Goal: Information Seeking & Learning: Learn about a topic

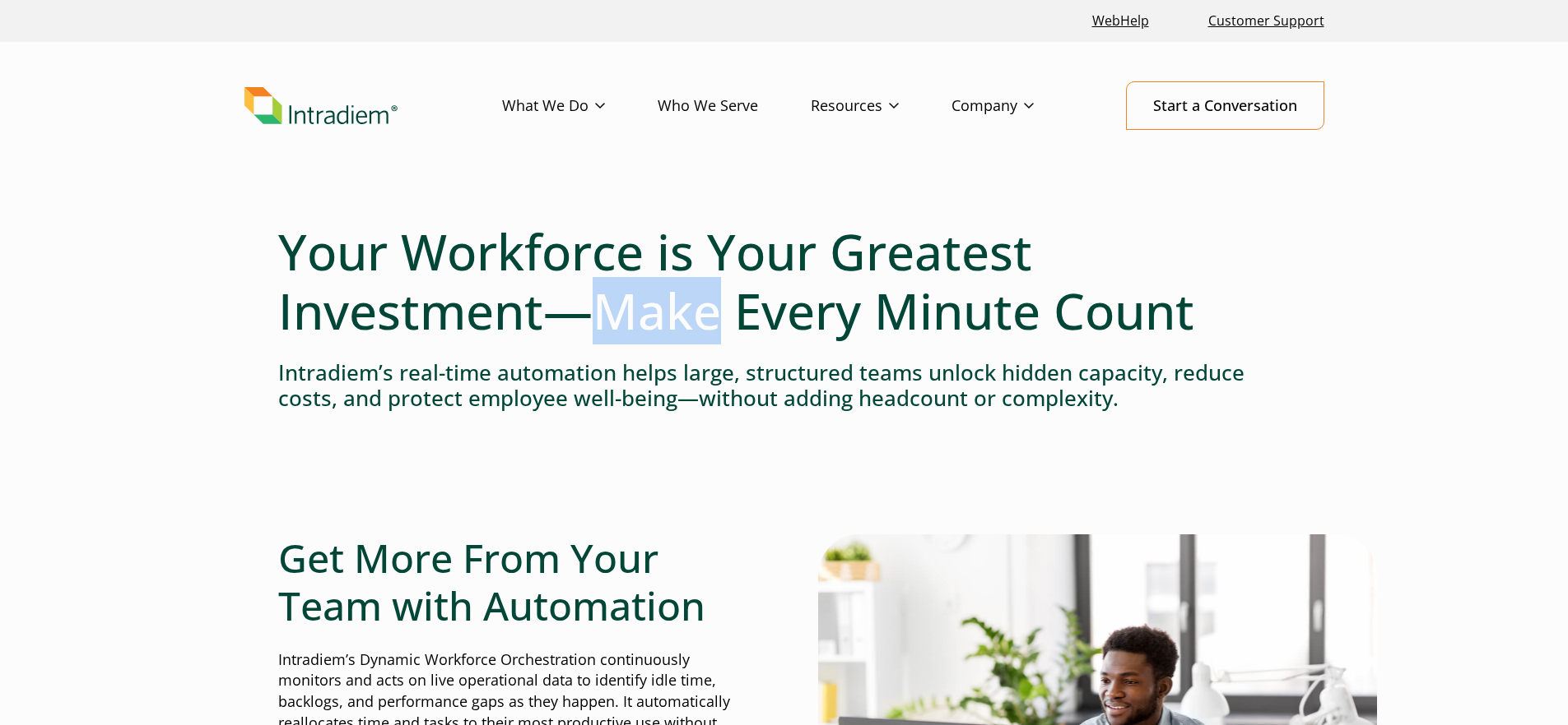
click at [646, 309] on h1 "Your Workforce is Your Greatest Investment—Make Every Minute Count" at bounding box center [784, 281] width 1012 height 118
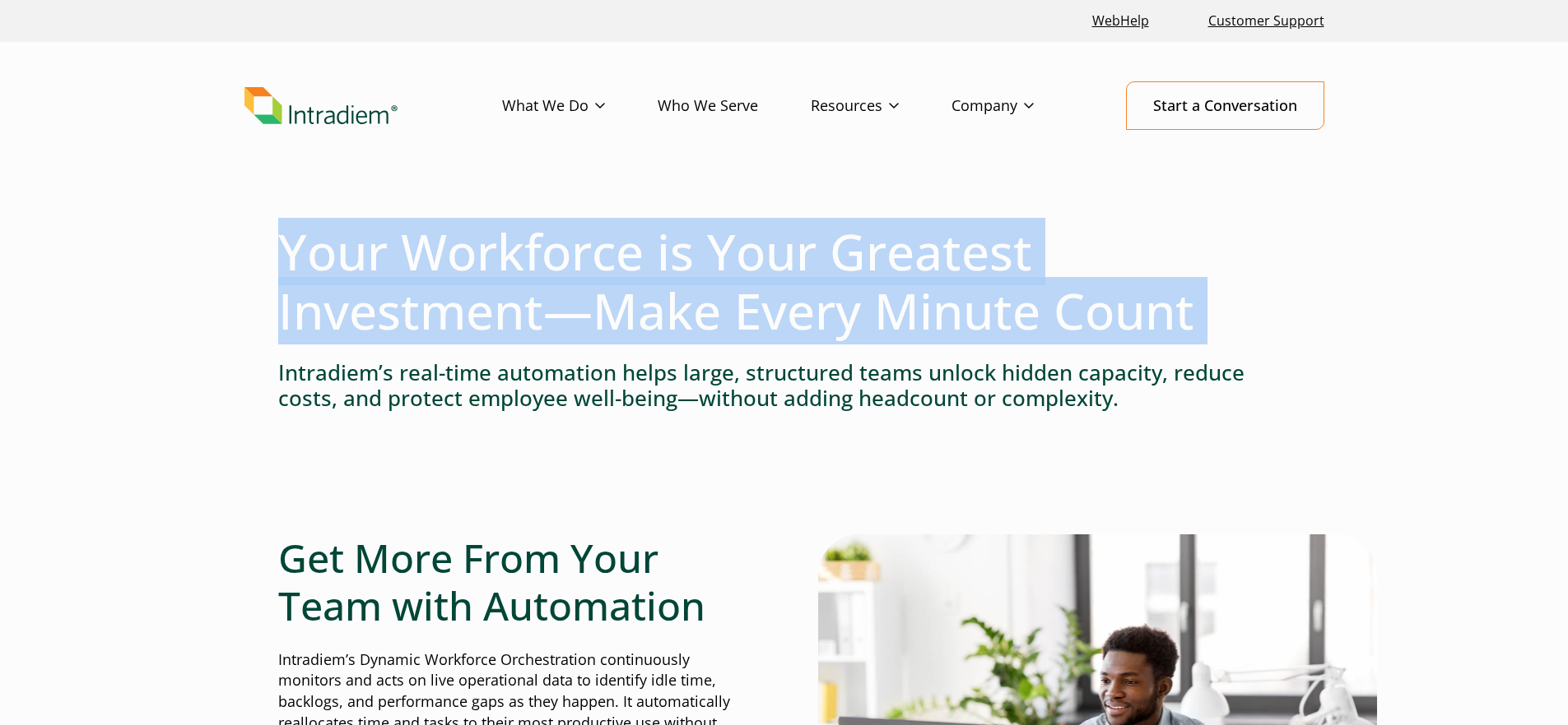
click at [646, 309] on h1 "Your Workforce is Your Greatest Investment—Make Every Minute Count" at bounding box center [784, 281] width 1012 height 118
click at [640, 309] on h1 "Your Workforce is Your Greatest Investment—Make Every Minute Count" at bounding box center [784, 281] width 1012 height 118
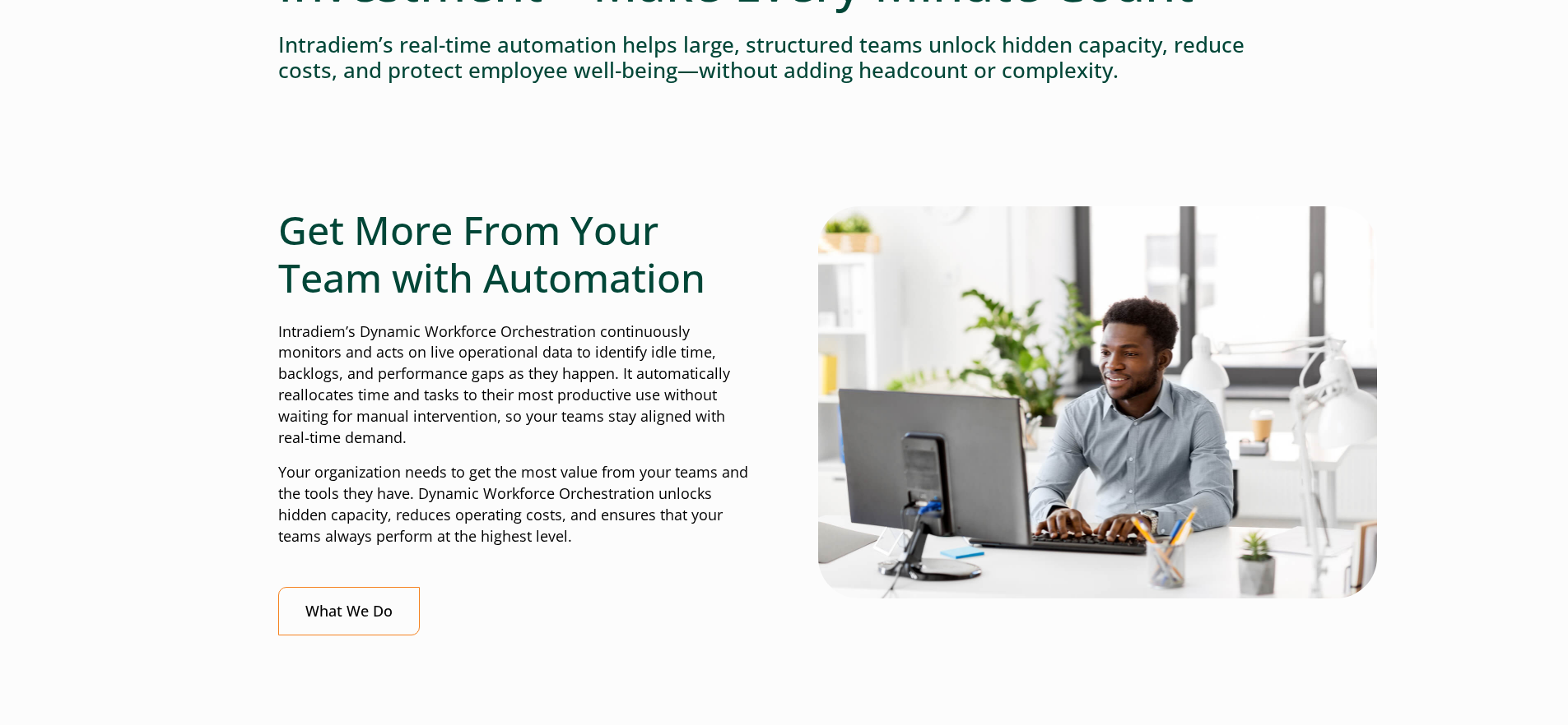
scroll to position [358, 0]
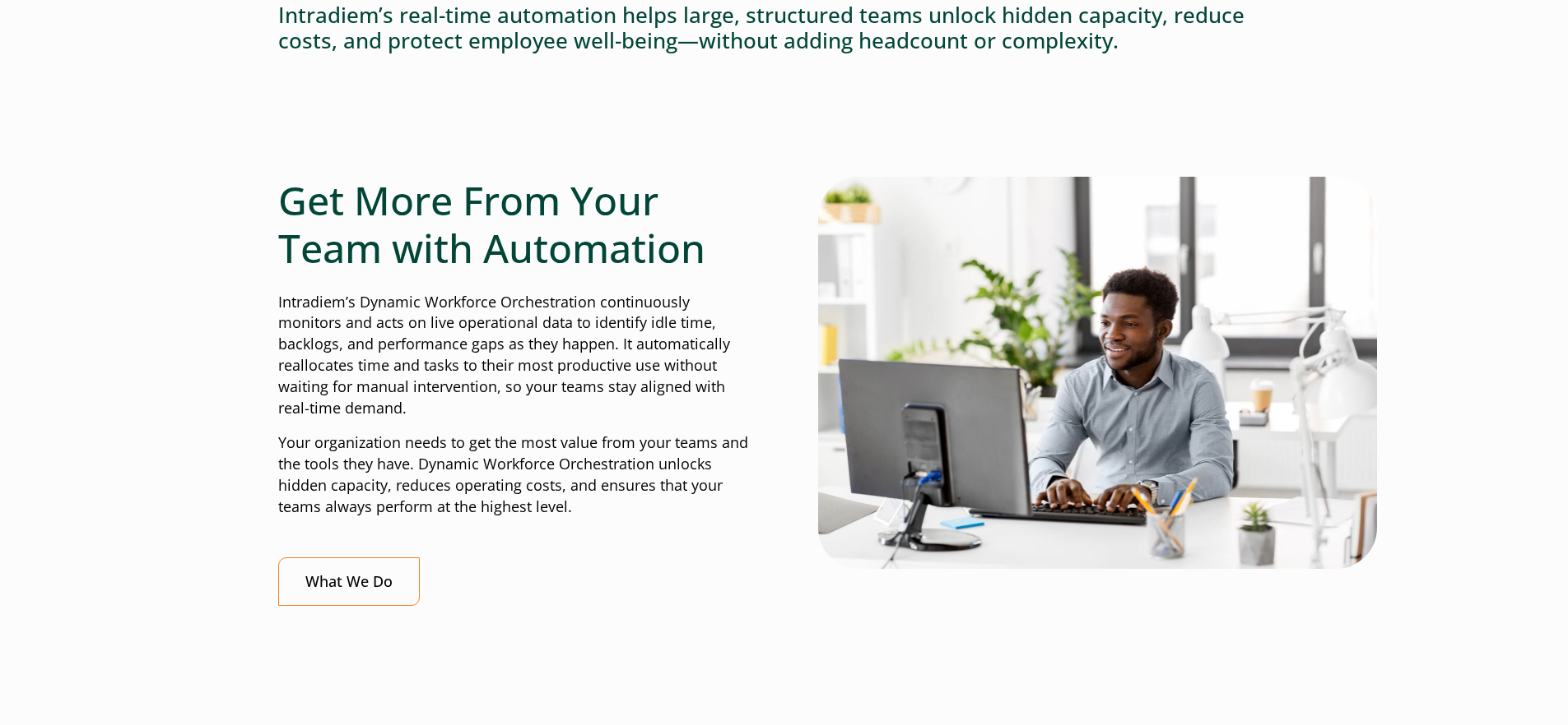
click at [618, 316] on p "Intradiem’s Dynamic Workforce Orchestration continuously monitors and acts on l…" at bounding box center [514, 356] width 472 height 127
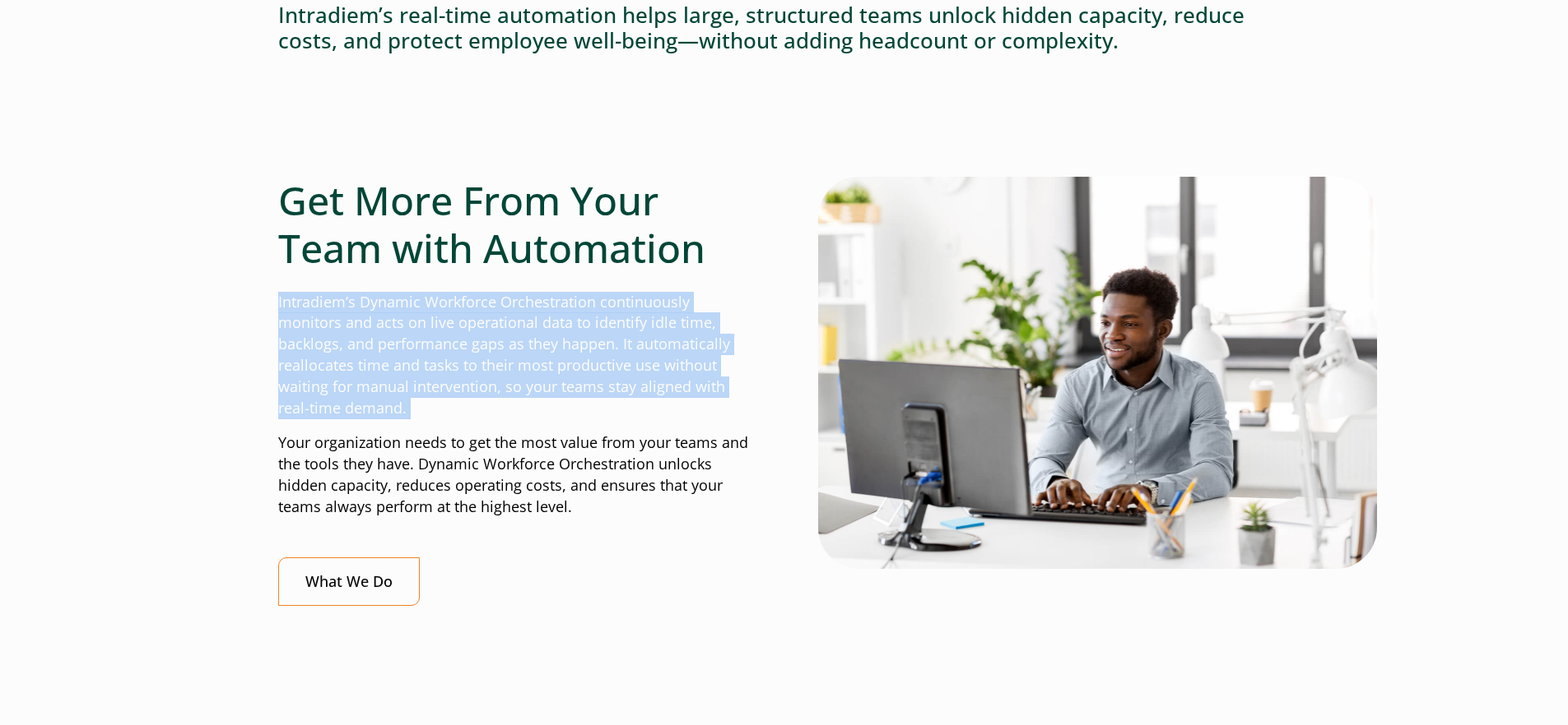
click at [618, 316] on p "Intradiem’s Dynamic Workforce Orchestration continuously monitors and acts on l…" at bounding box center [514, 356] width 472 height 127
click at [618, 347] on p "Intradiem’s Dynamic Workforce Orchestration continuously monitors and acts on l…" at bounding box center [514, 356] width 472 height 127
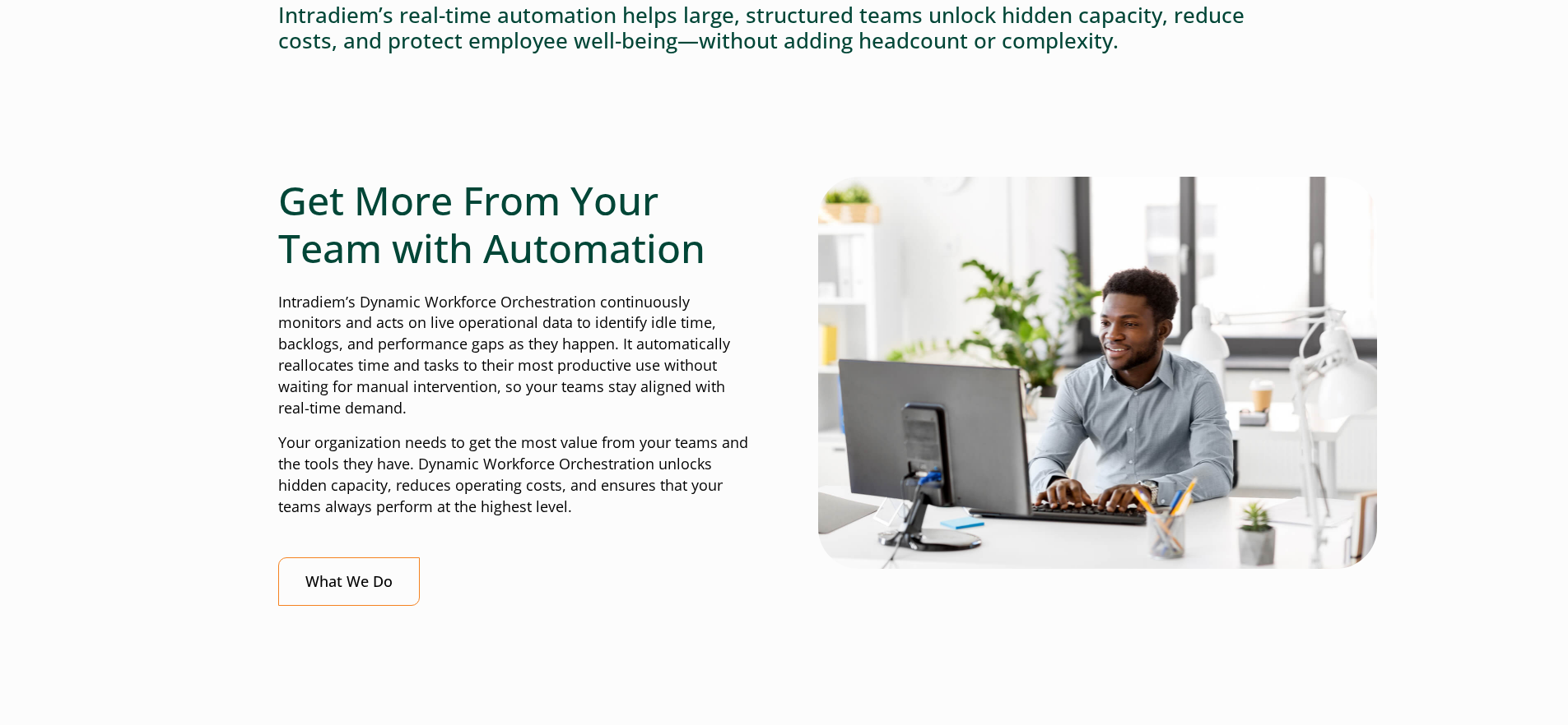
drag, startPoint x: 623, startPoint y: 404, endPoint x: 558, endPoint y: 306, distance: 117.6
click at [558, 306] on p "Intradiem’s Dynamic Workforce Orchestration continuously monitors and acts on l…" at bounding box center [514, 356] width 472 height 127
click at [556, 319] on p "Intradiem’s Dynamic Workforce Orchestration continuously monitors and acts on l…" at bounding box center [514, 356] width 472 height 127
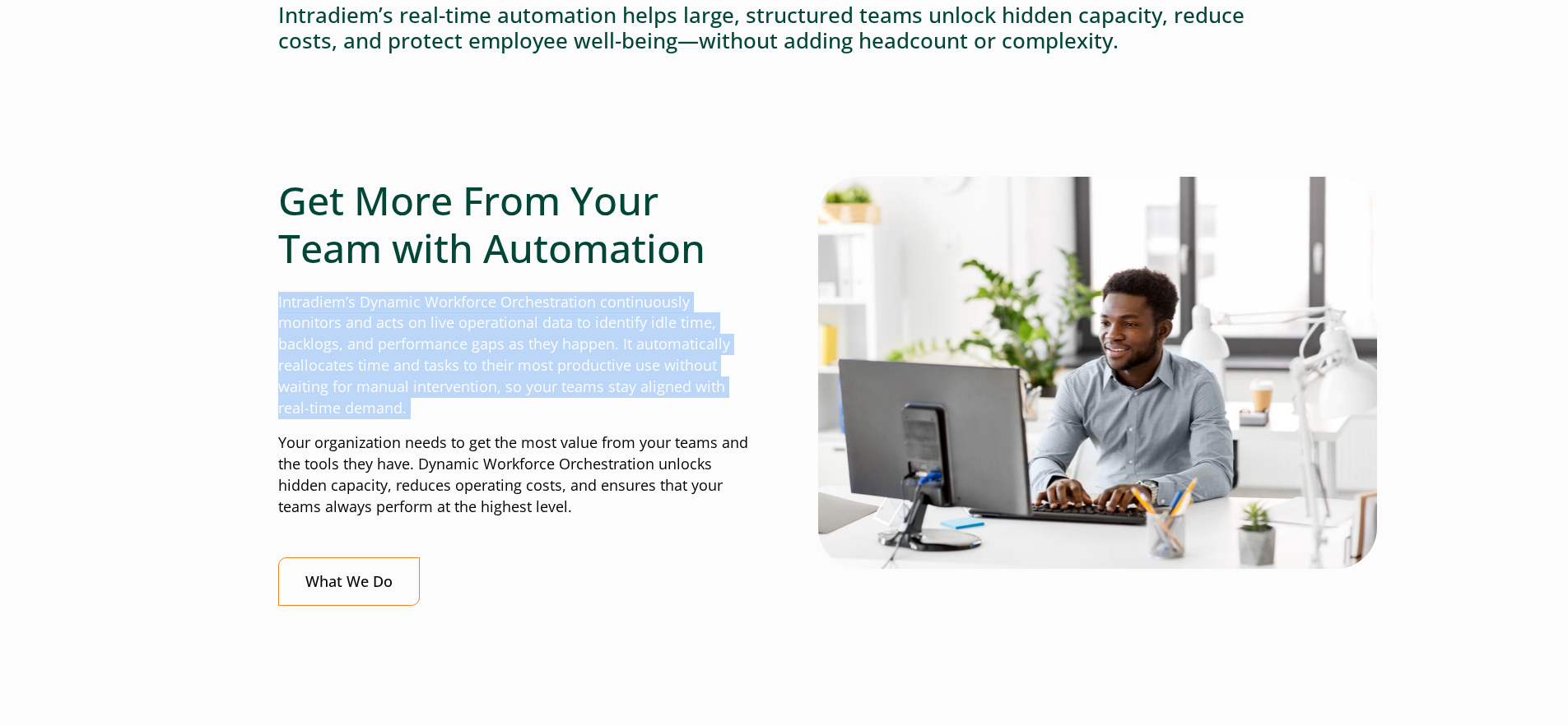
click at [556, 319] on p "Intradiem’s Dynamic Workforce Orchestration continuously monitors and acts on l…" at bounding box center [514, 356] width 472 height 127
click at [556, 328] on p "Intradiem’s Dynamic Workforce Orchestration continuously monitors and acts on l…" at bounding box center [514, 356] width 472 height 127
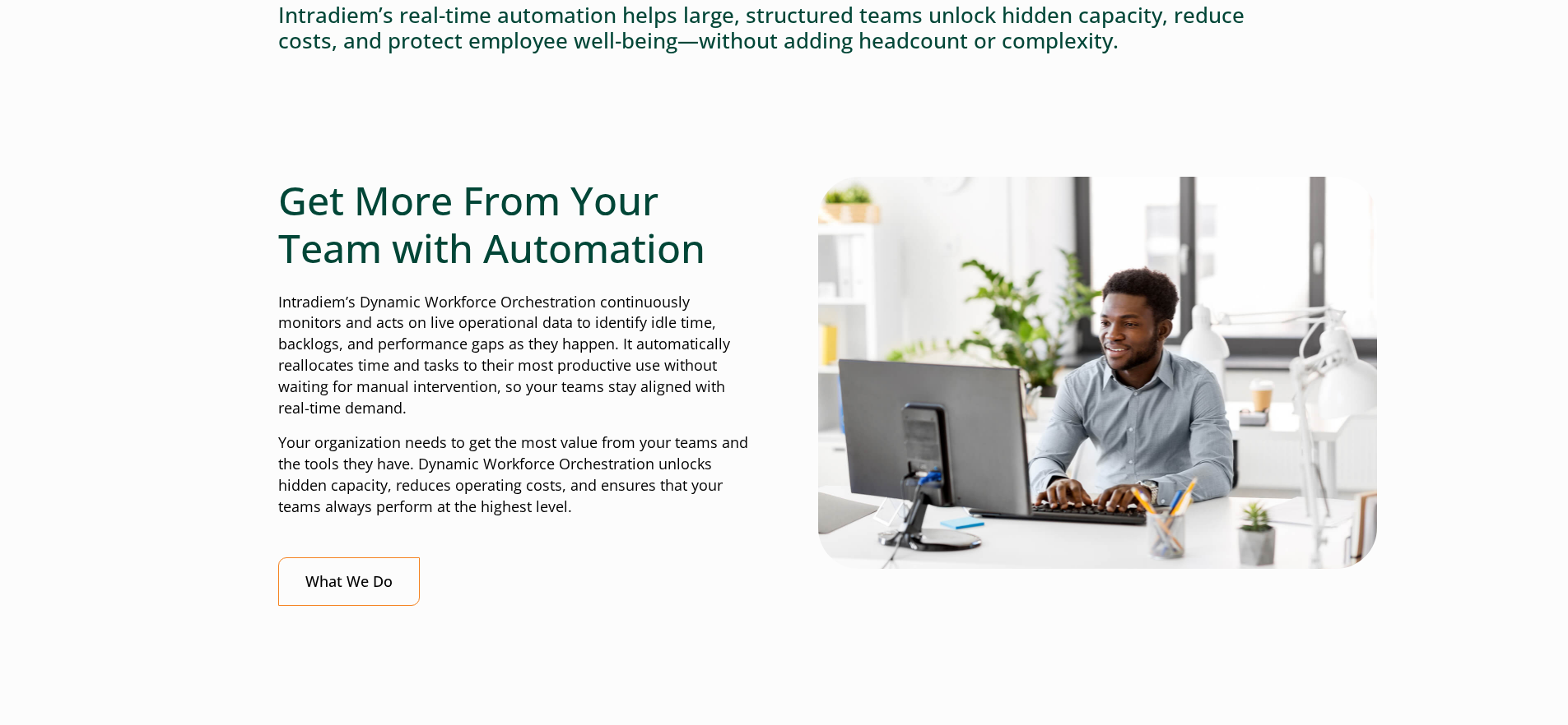
click at [565, 379] on p "Intradiem’s Dynamic Workforce Orchestration continuously monitors and acts on l…" at bounding box center [514, 356] width 472 height 127
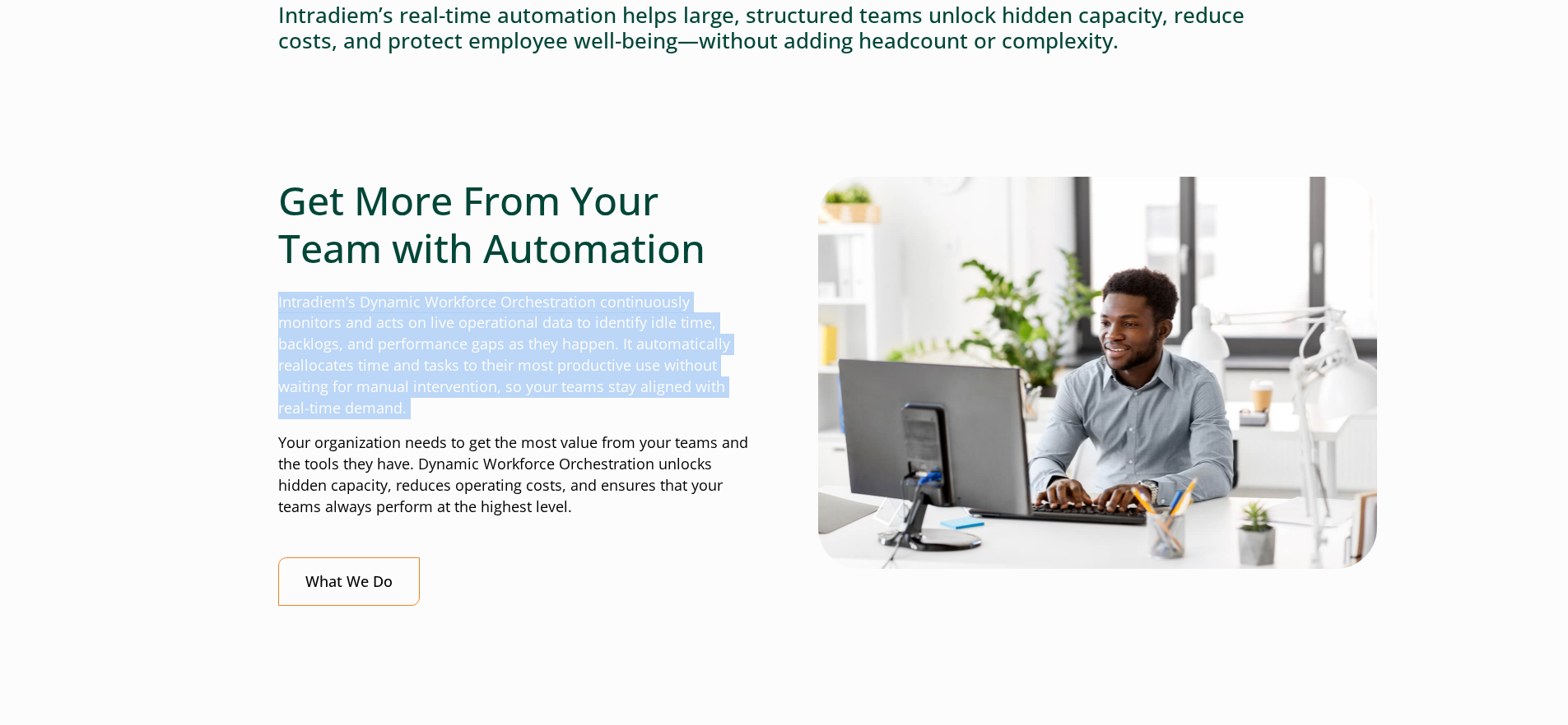
click at [565, 379] on p "Intradiem’s Dynamic Workforce Orchestration continuously monitors and acts on l…" at bounding box center [514, 356] width 472 height 127
click at [557, 373] on p "Intradiem’s Dynamic Workforce Orchestration continuously monitors and acts on l…" at bounding box center [514, 356] width 472 height 127
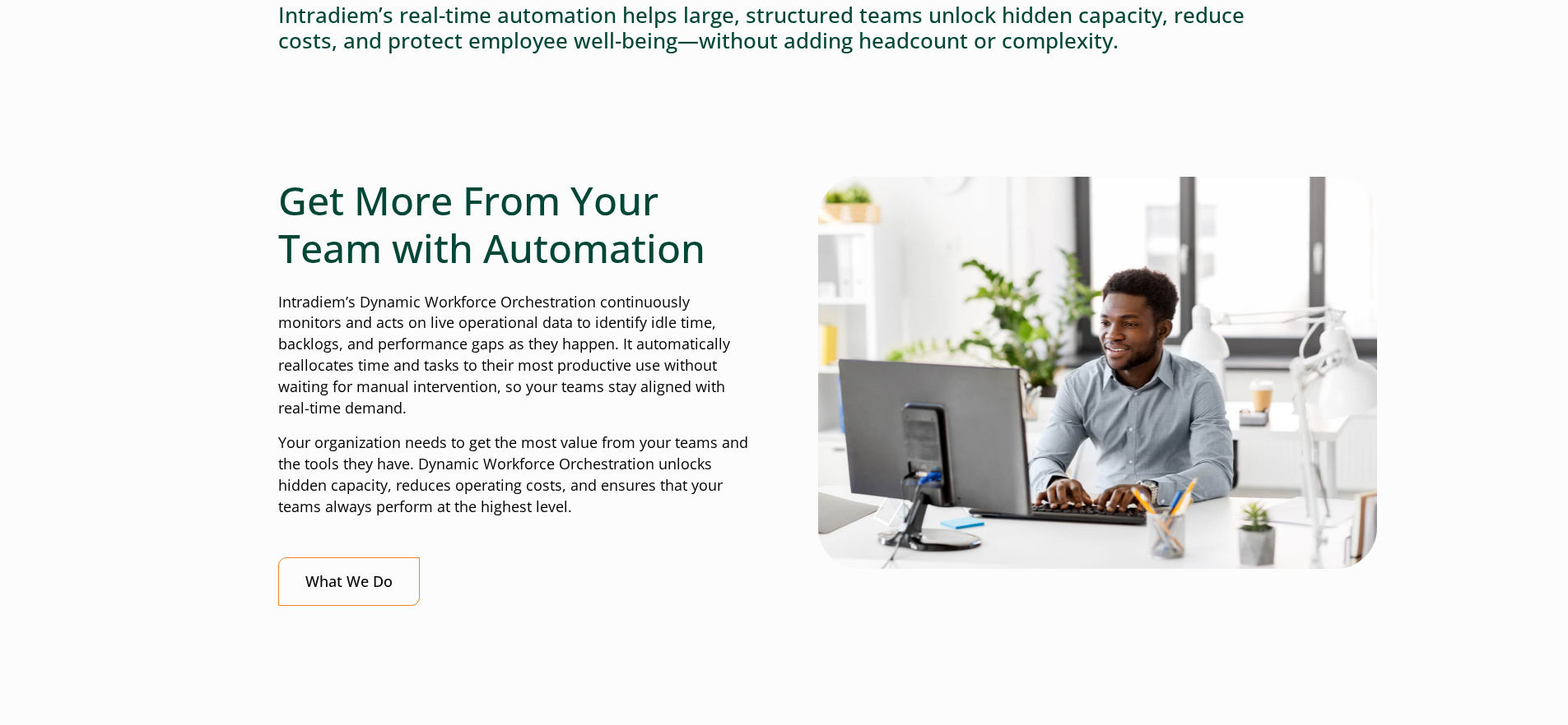
click at [539, 459] on p "Your organization needs to get the most value from your teams and the tools the…" at bounding box center [514, 476] width 472 height 86
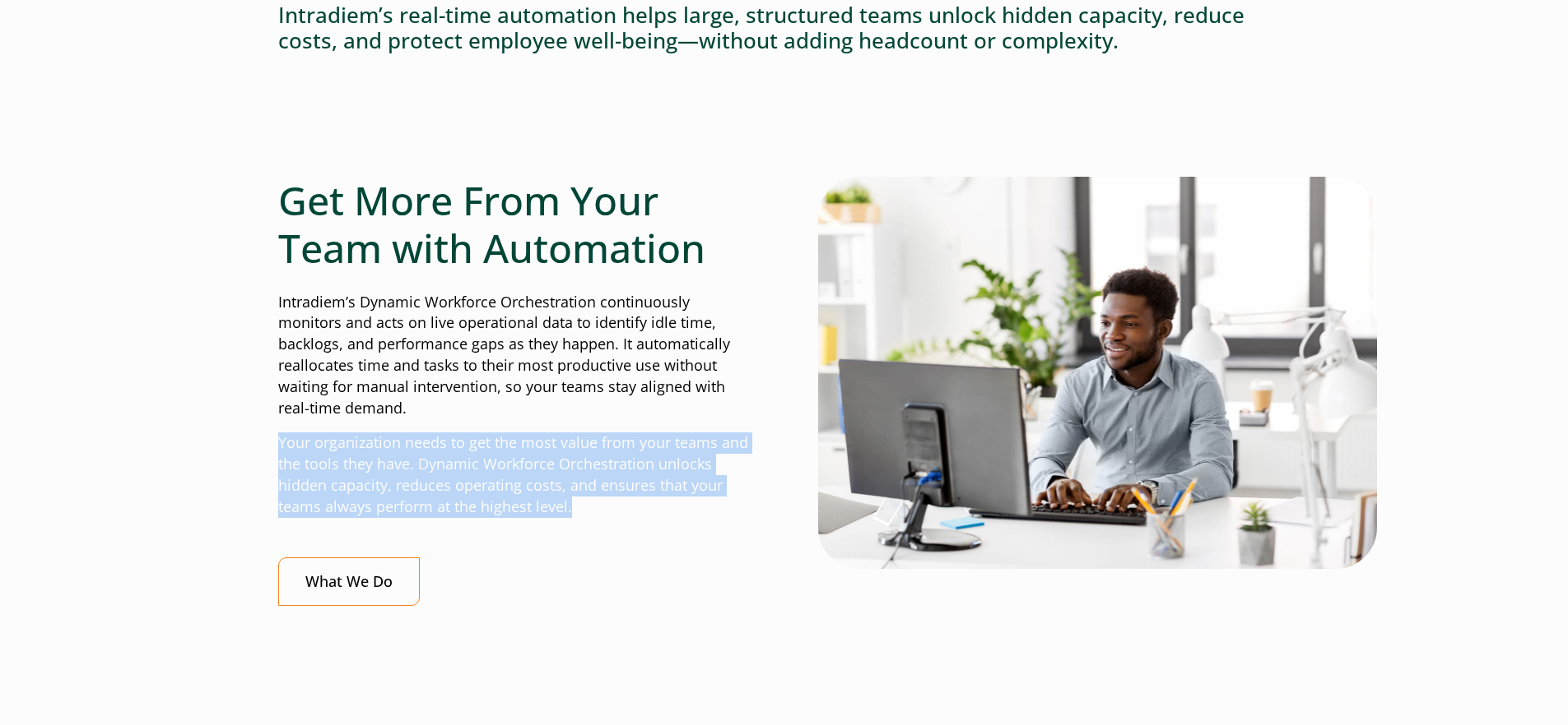
click at [540, 459] on p "Your organization needs to get the most value from your teams and the tools the…" at bounding box center [514, 476] width 472 height 86
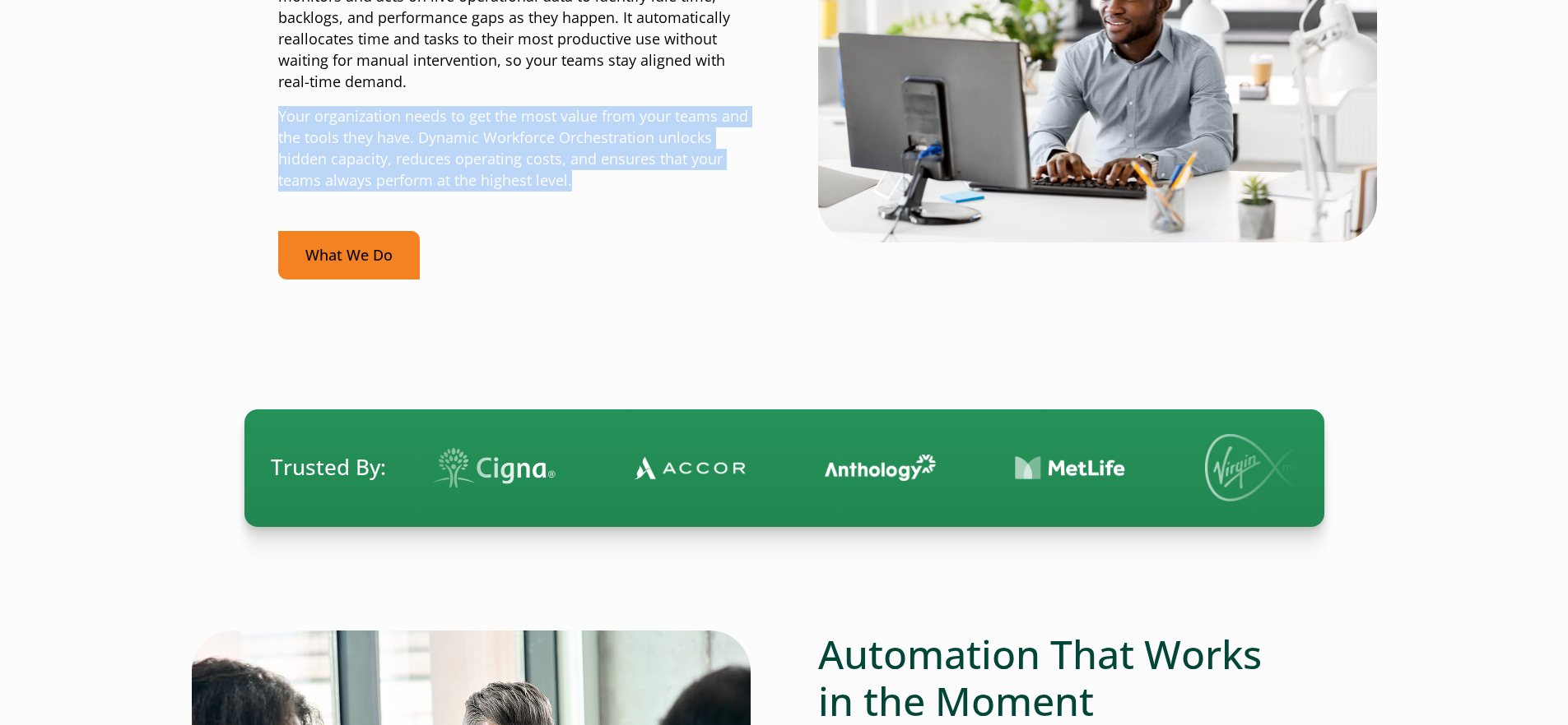
scroll to position [744, 0]
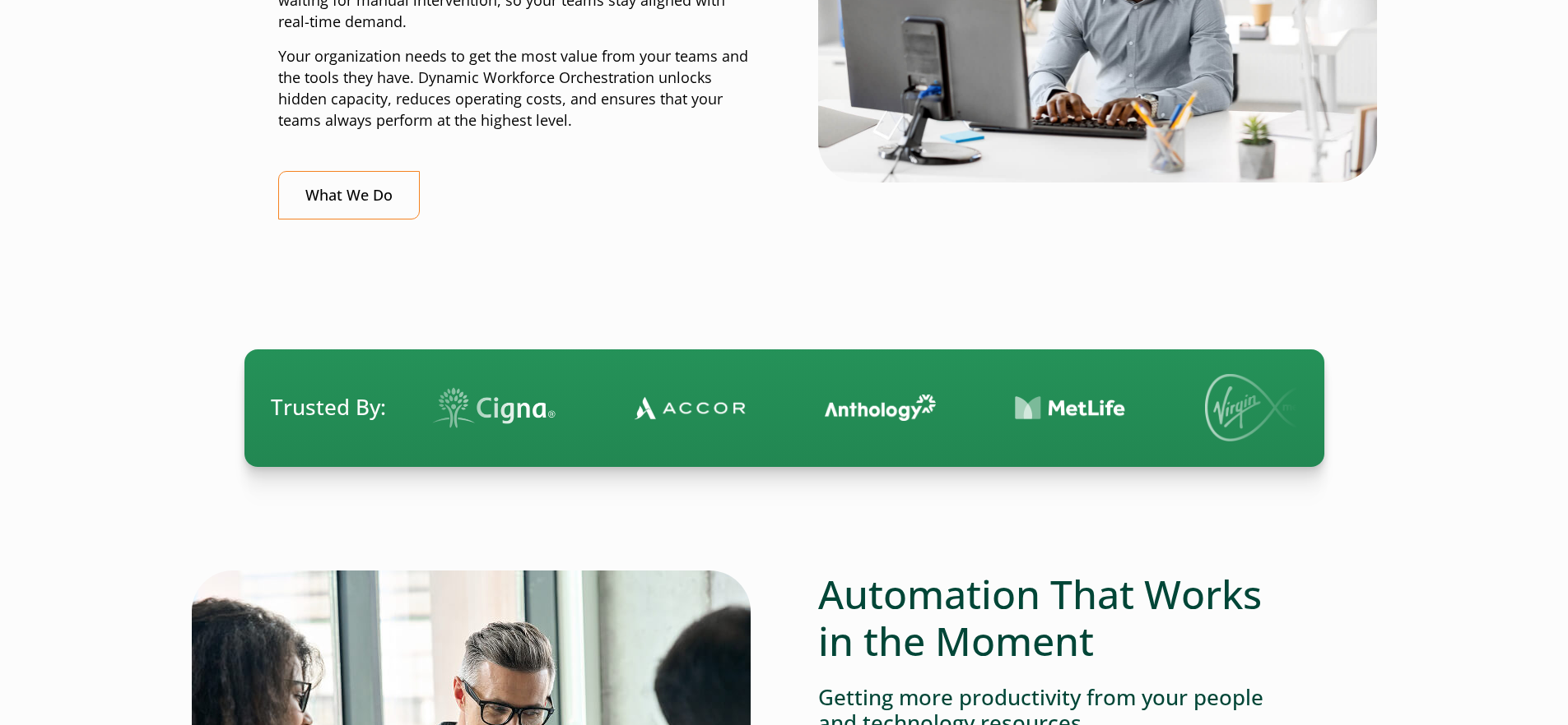
click at [509, 312] on div at bounding box center [784, 297] width 1012 height 104
click at [327, 198] on link "What We Do" at bounding box center [348, 195] width 142 height 49
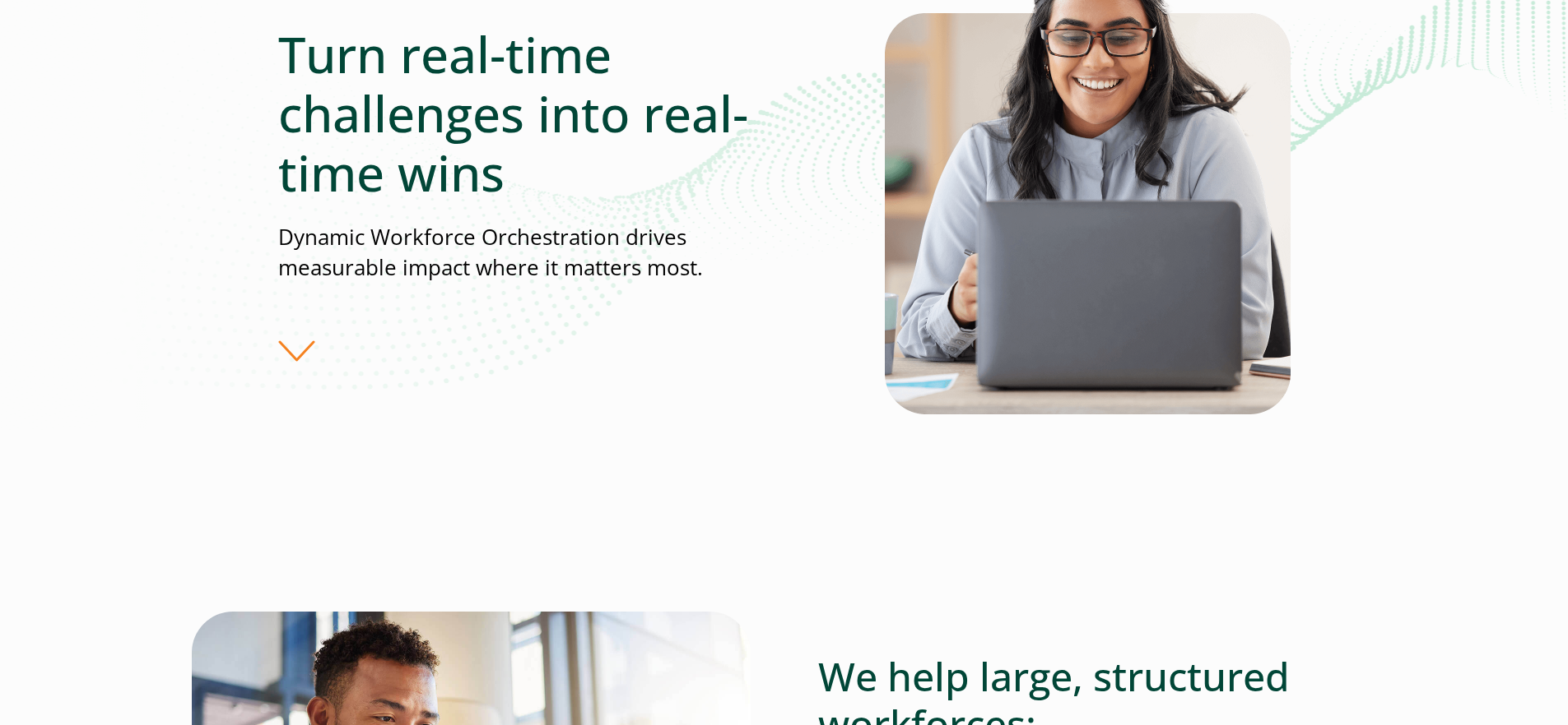
scroll to position [300, 0]
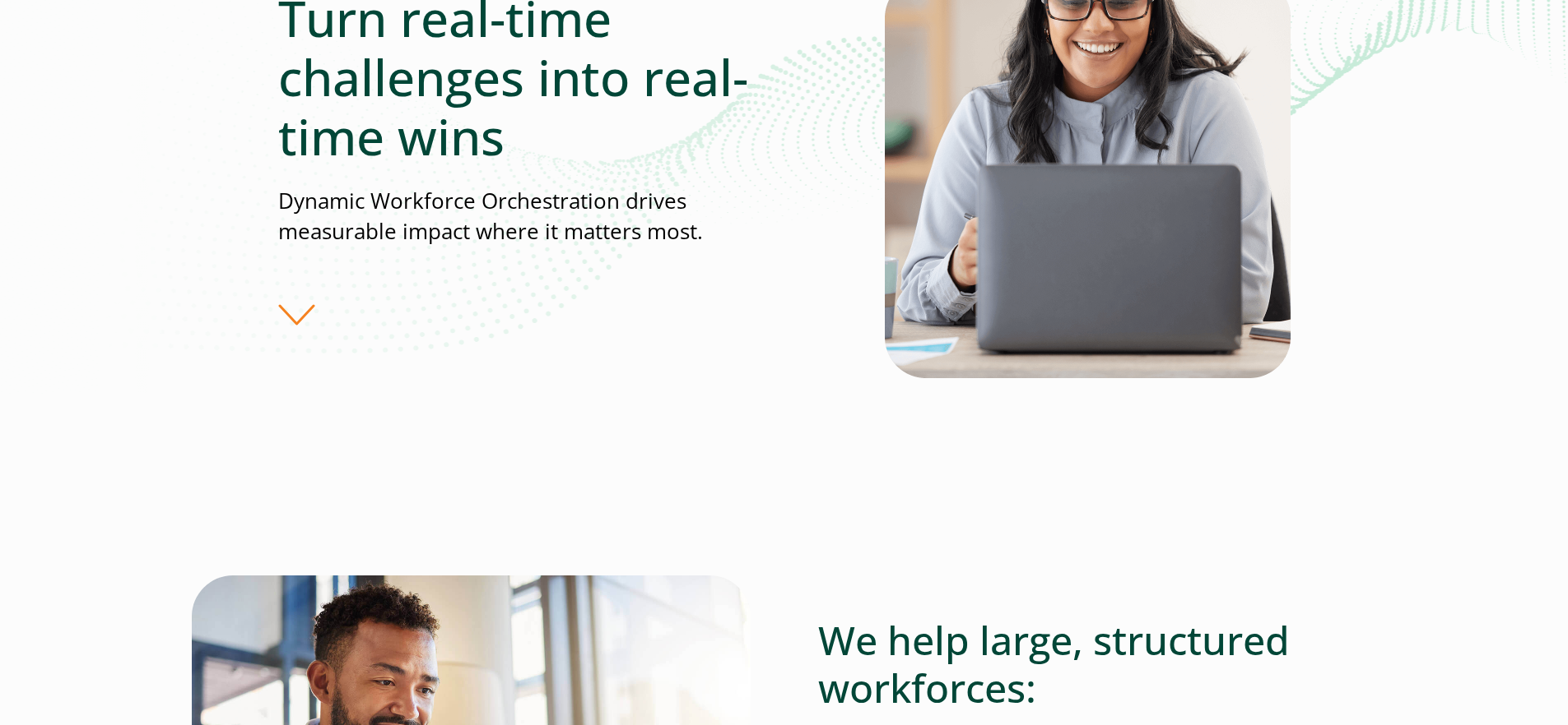
click at [390, 343] on div "Turn real-time challenges into real-time wins Dynamic Workforce Orchestration d…" at bounding box center [784, 157] width 1012 height 521
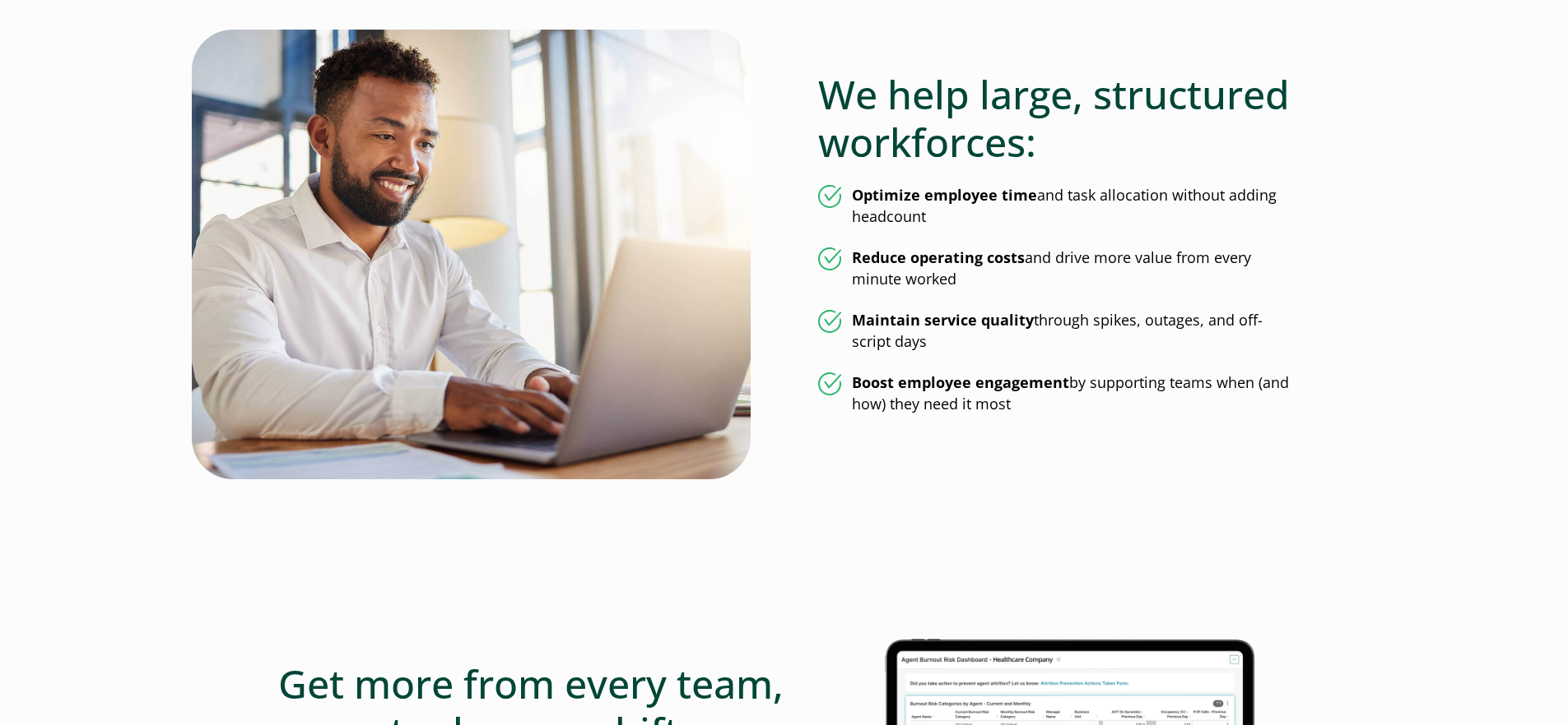
scroll to position [858, 0]
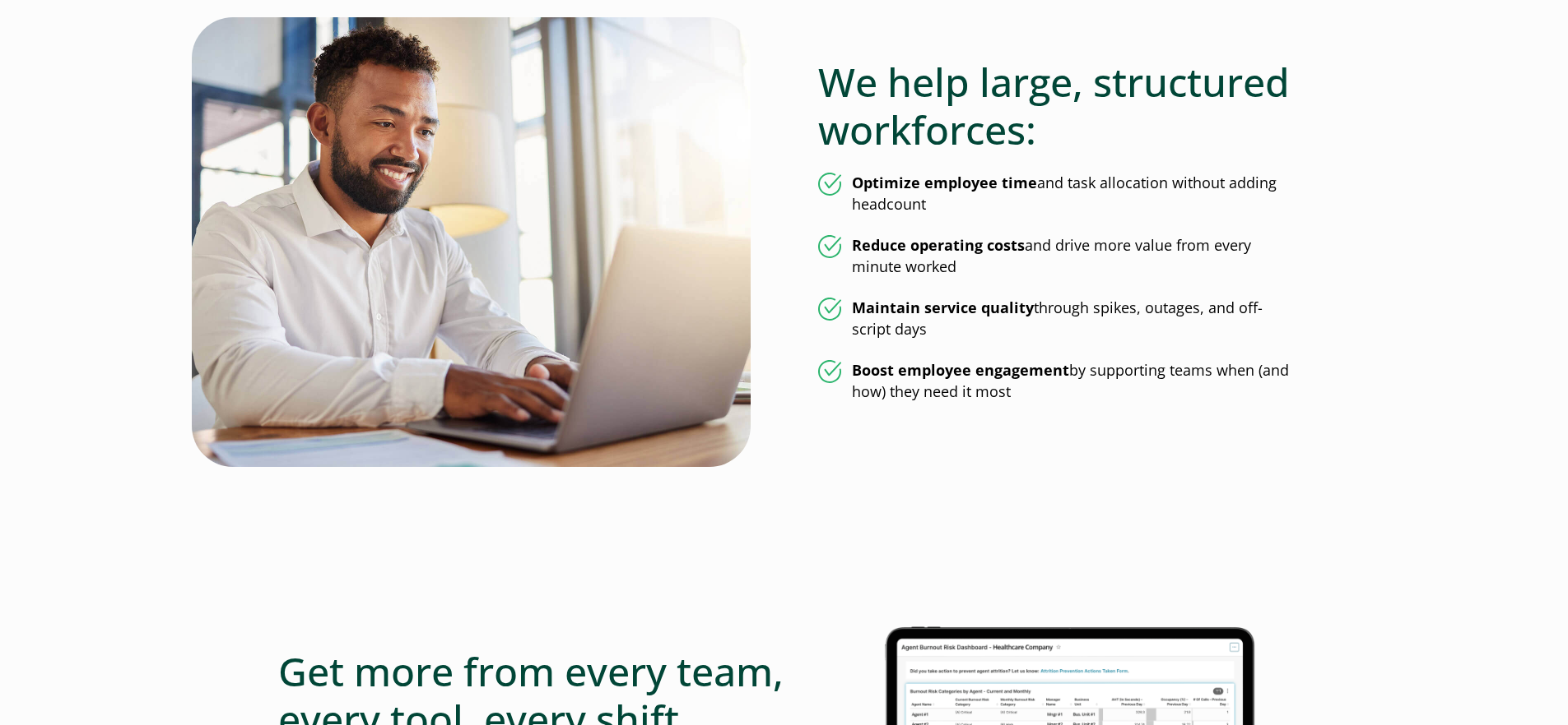
click at [1015, 190] on strong "Optimize employee time" at bounding box center [944, 183] width 186 height 20
click at [991, 249] on strong "Reduce operating costs" at bounding box center [939, 245] width 173 height 20
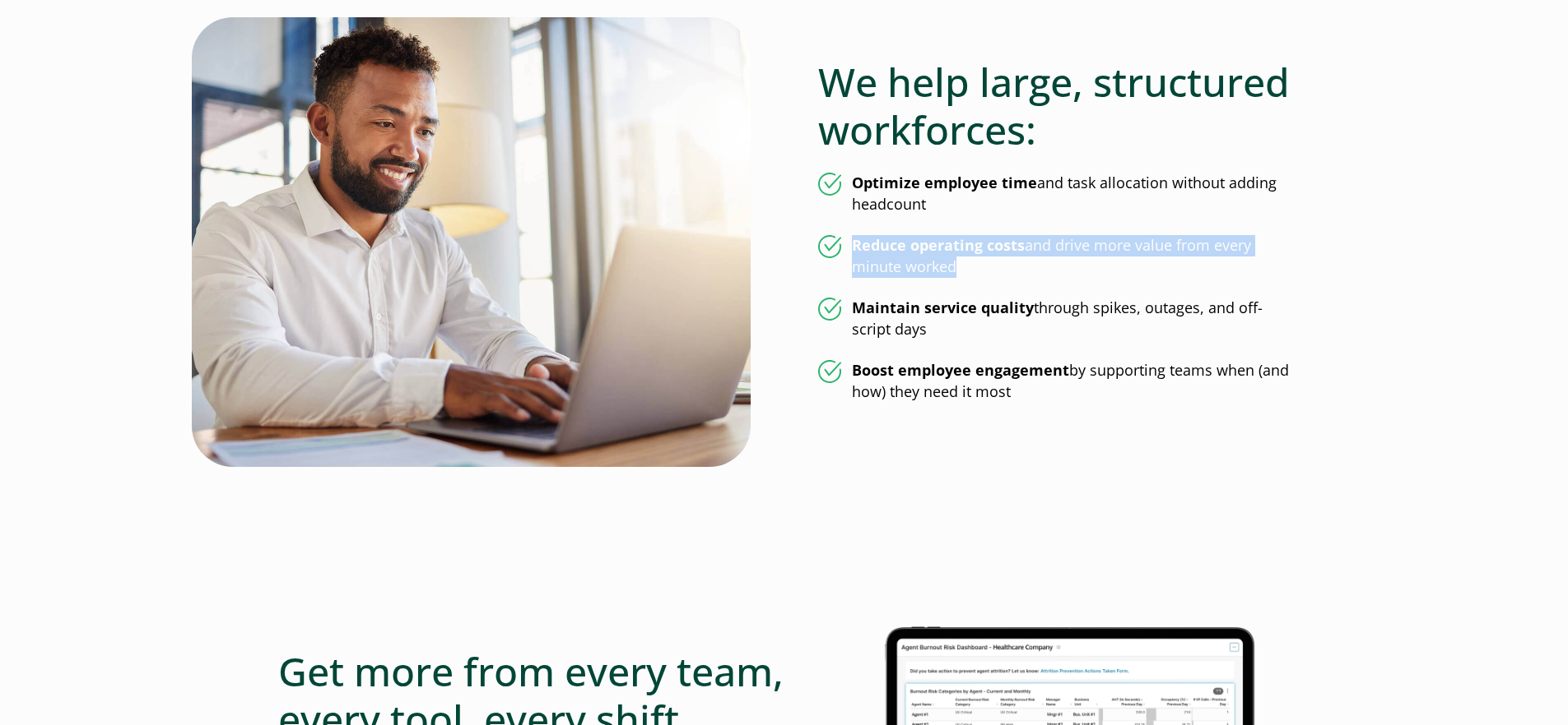
click at [991, 249] on strong "Reduce operating costs" at bounding box center [939, 245] width 173 height 20
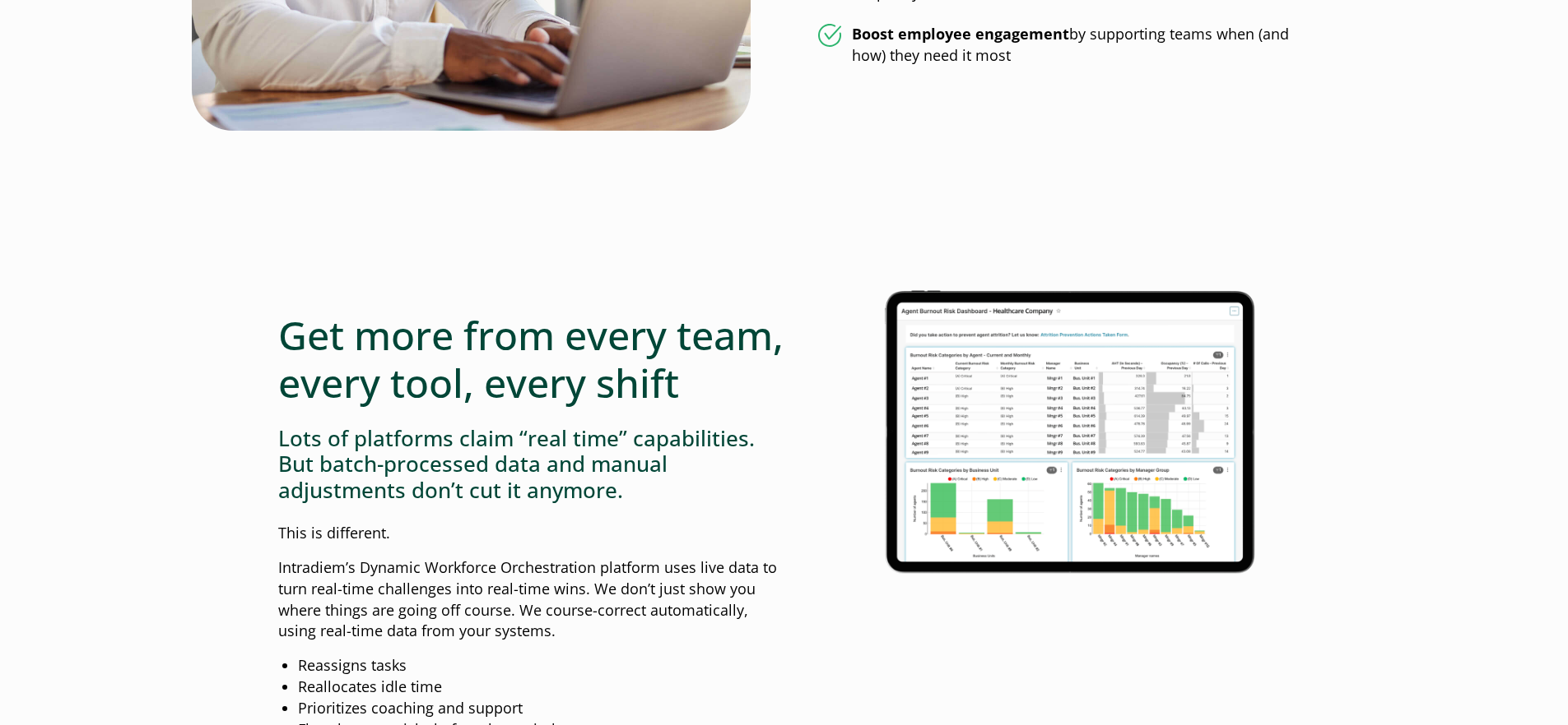
scroll to position [1205, 0]
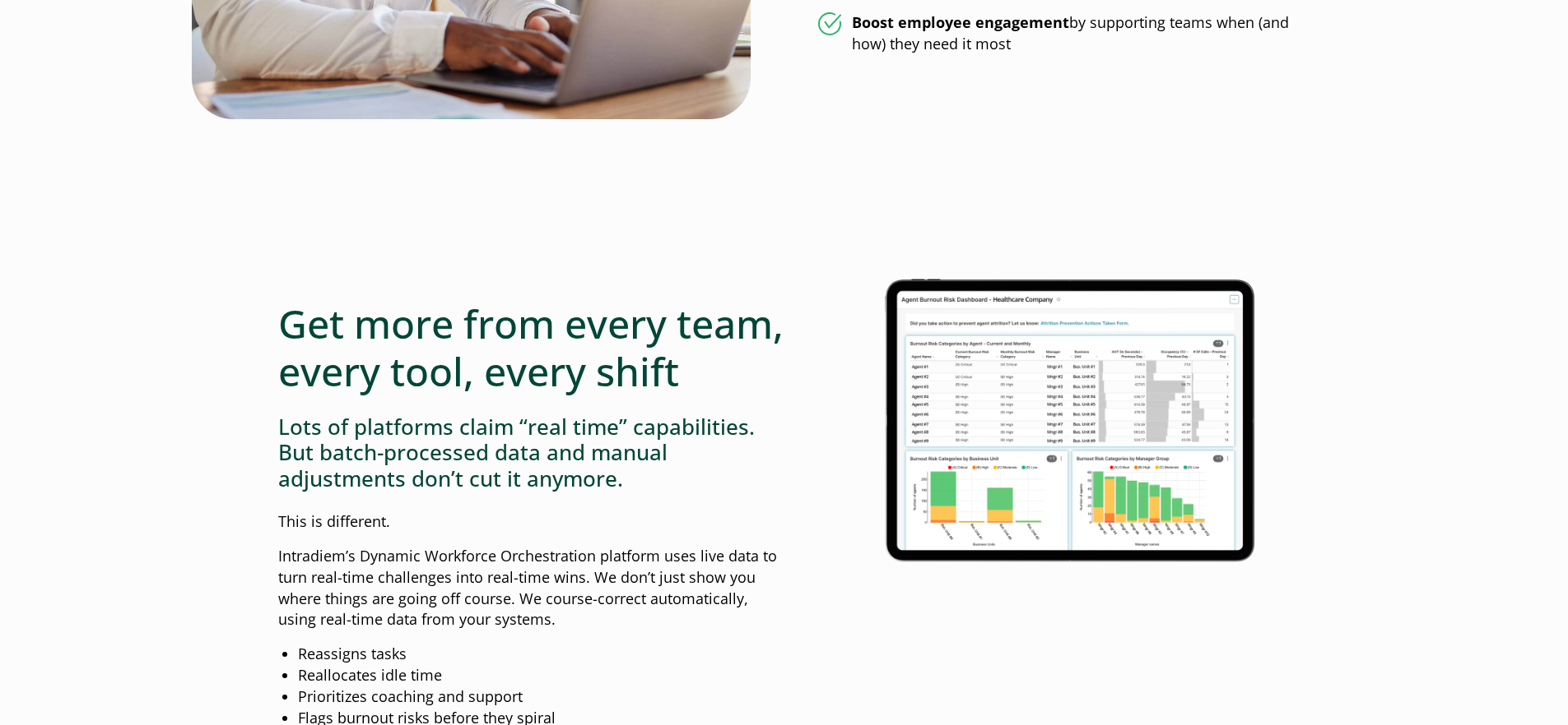
click at [670, 477] on h3 "Lots of platforms claim “real time” capabilities. But batch-processed data and …" at bounding box center [531, 453] width 506 height 77
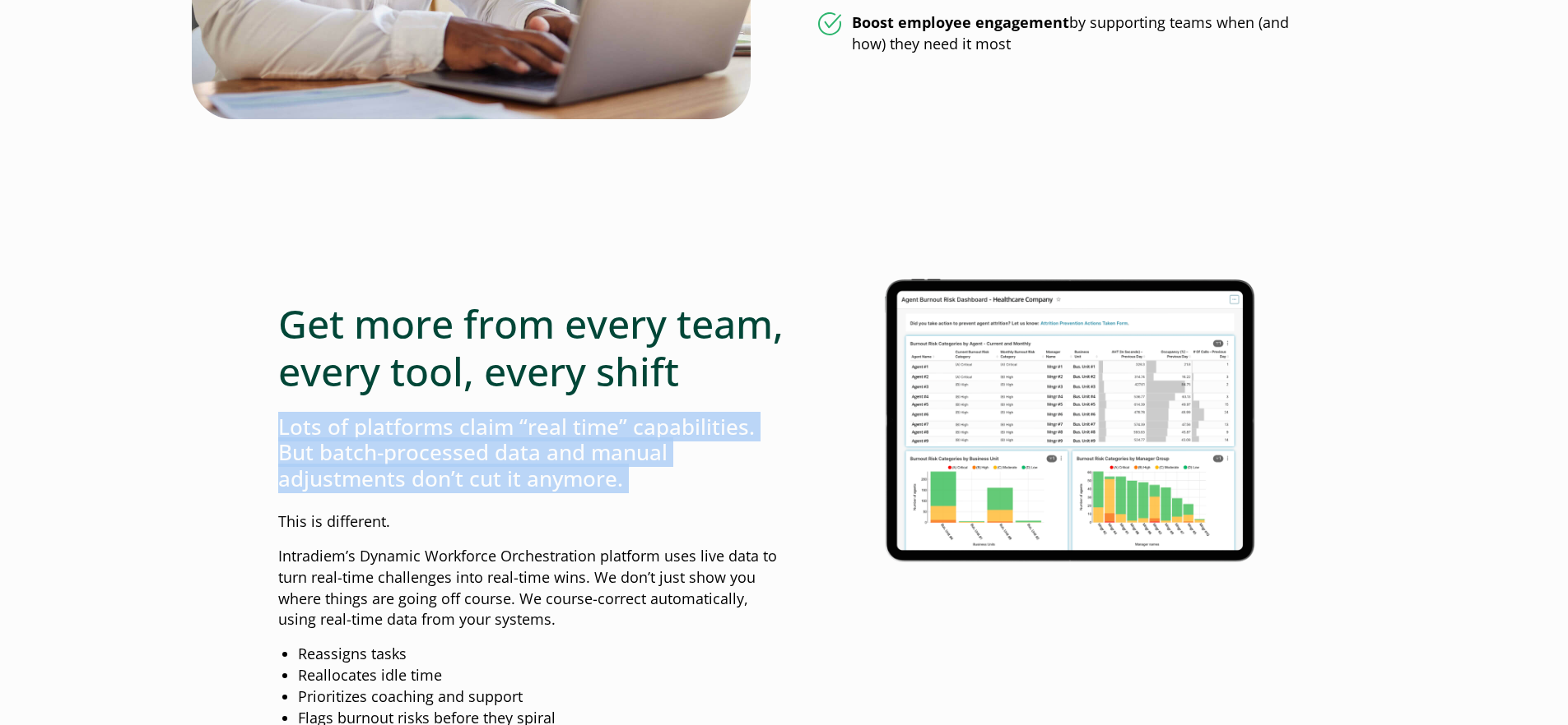
click at [670, 477] on h3 "Lots of platforms claim “real time” capabilities. But batch-processed data and …" at bounding box center [531, 453] width 506 height 77
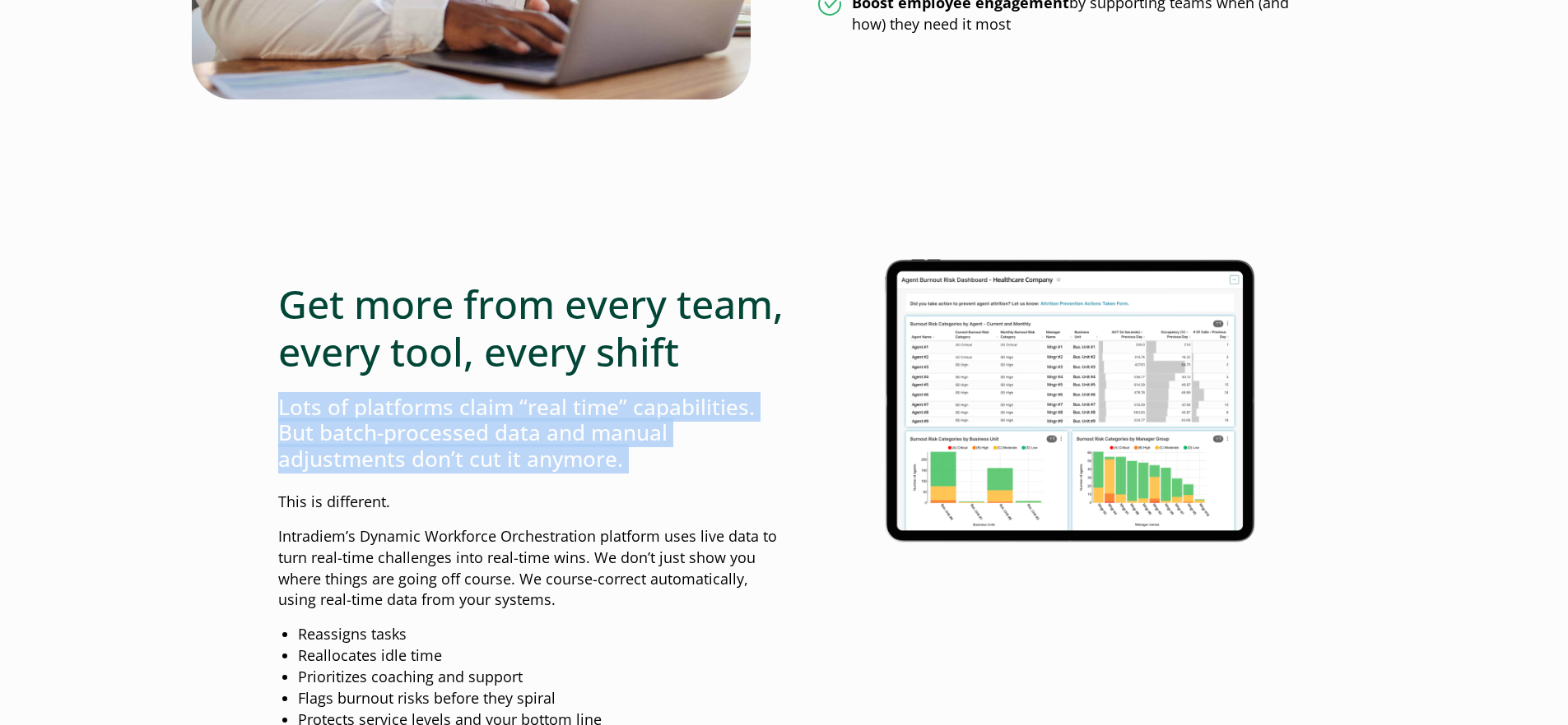
scroll to position [1228, 0]
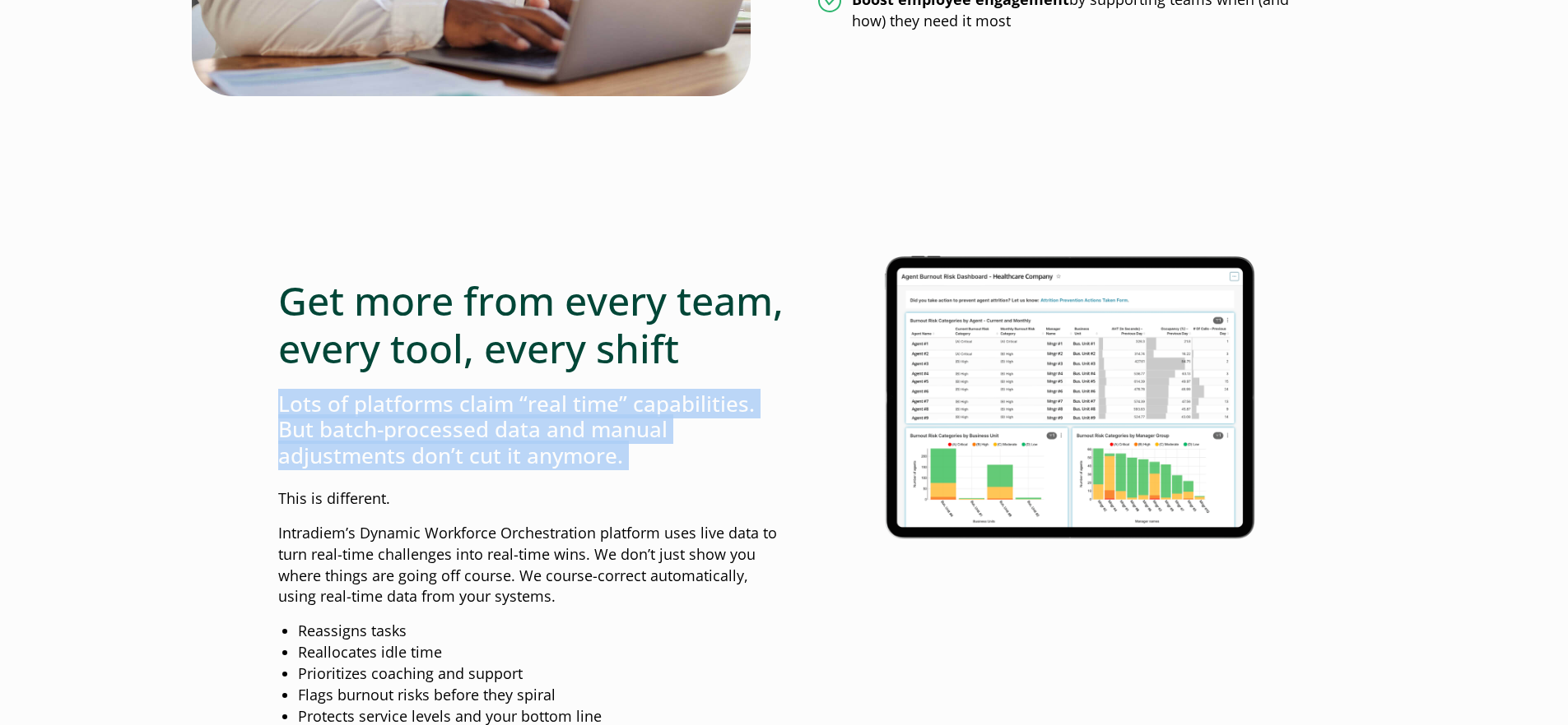
click at [656, 469] on h3 "Lots of platforms claim “real time” capabilities. But batch-processed data and …" at bounding box center [531, 429] width 506 height 77
drag, startPoint x: 655, startPoint y: 504, endPoint x: 609, endPoint y: 433, distance: 84.6
click at [609, 433] on div "Get more from every team, every tool, every shift Lots of platforms claim “real…" at bounding box center [531, 543] width 506 height 615
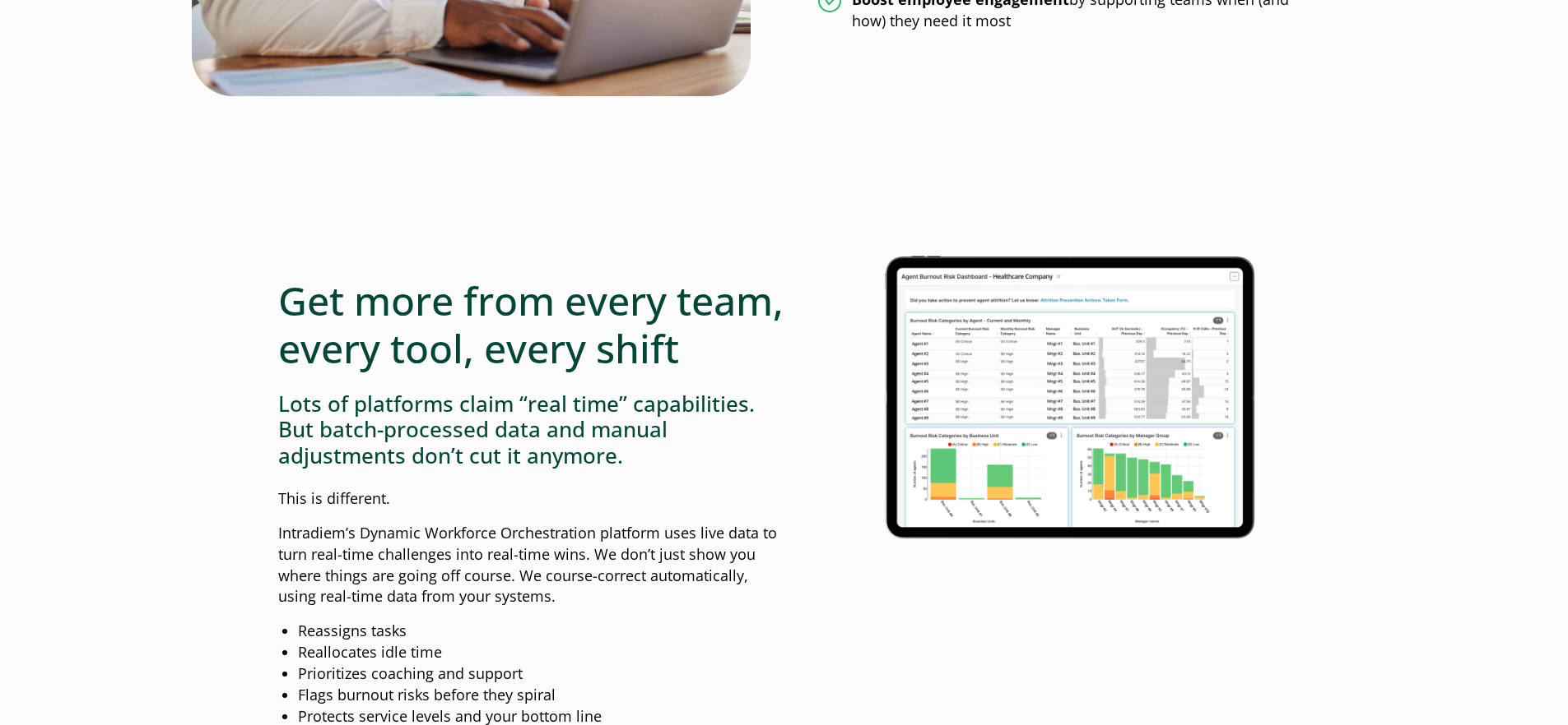
click at [592, 467] on h3 "Lots of platforms claim “real time” capabilities. But batch-processed data and …" at bounding box center [531, 429] width 506 height 77
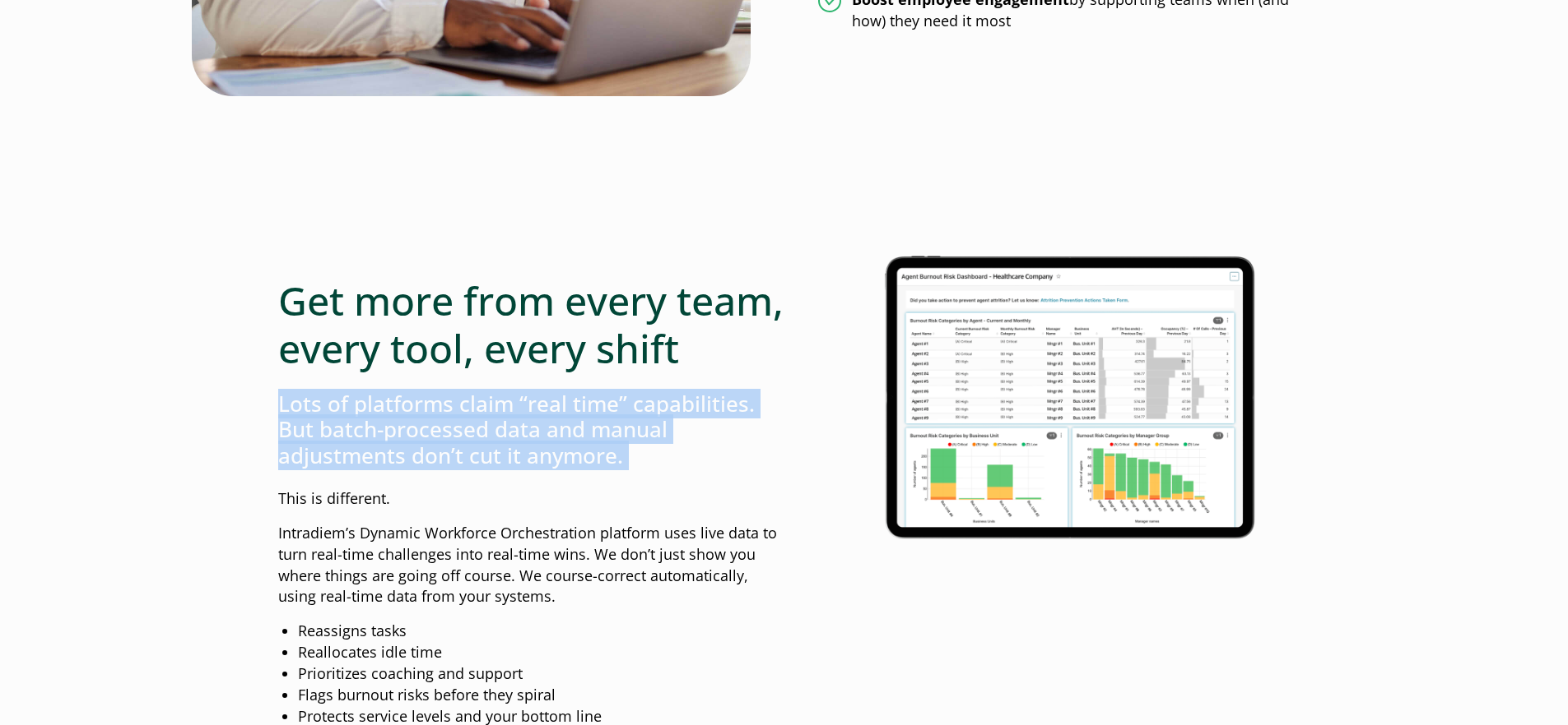
click at [592, 467] on h3 "Lots of platforms claim “real time” capabilities. But batch-processed data and …" at bounding box center [531, 429] width 506 height 77
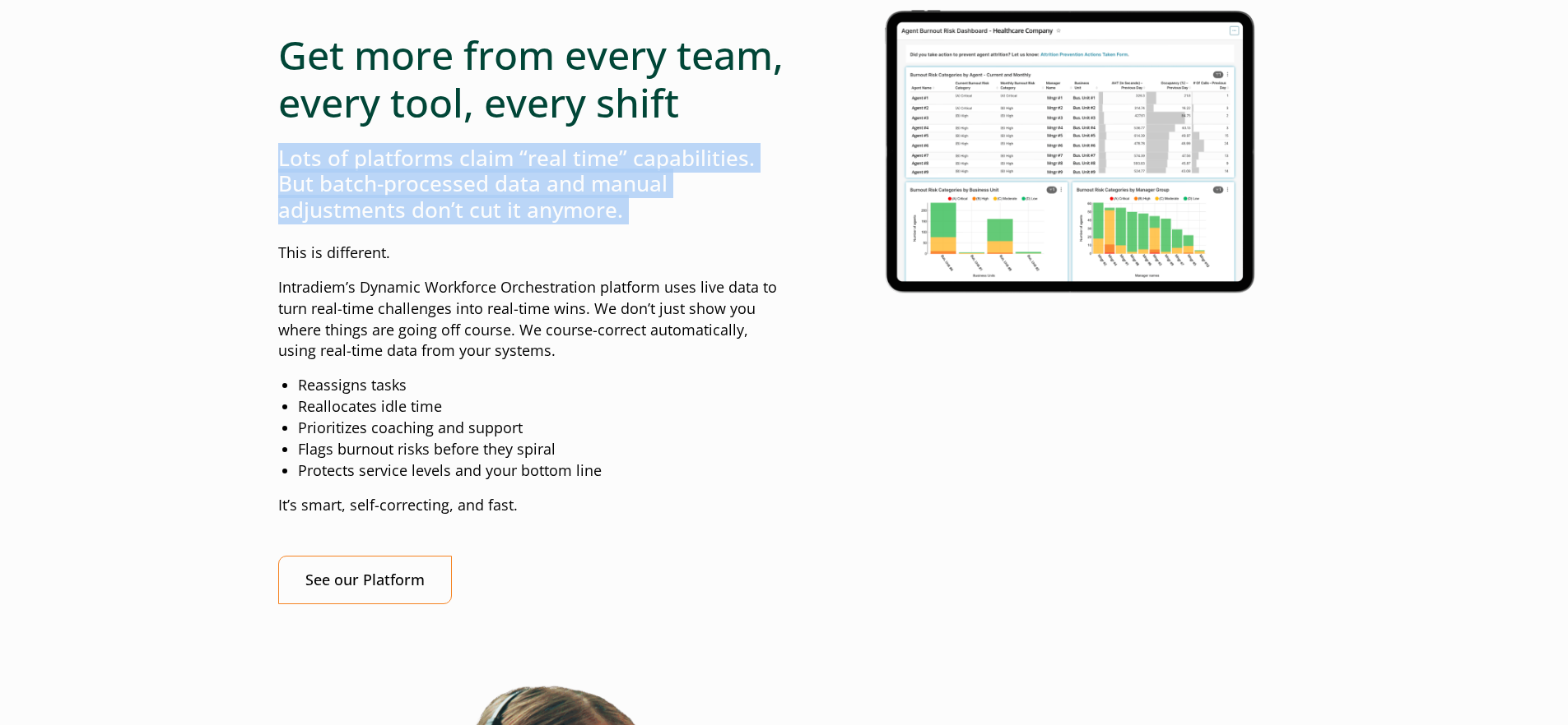
scroll to position [1473, 0]
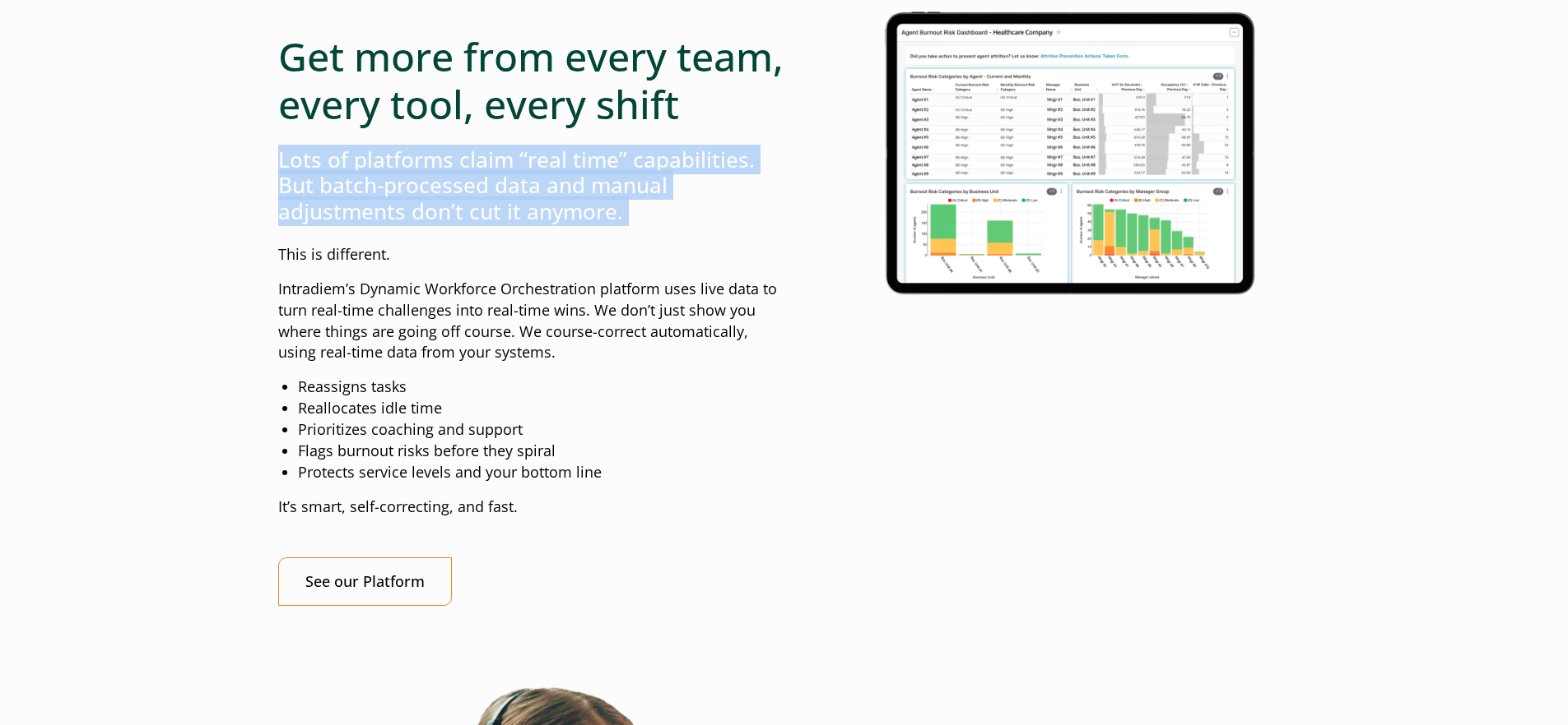
copy div "Lots of platforms claim “real time” capabilities. But batch-processed data and …"
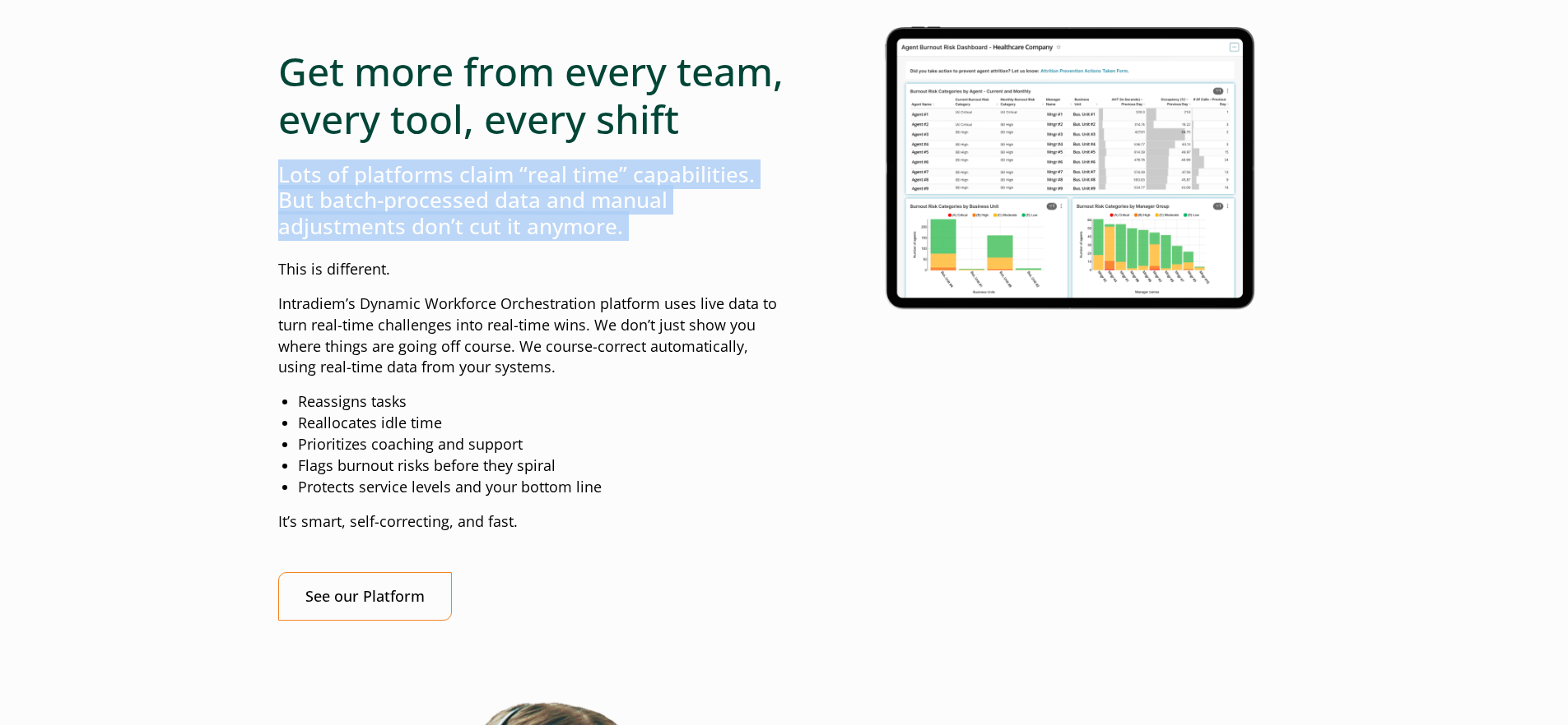
scroll to position [1460, 0]
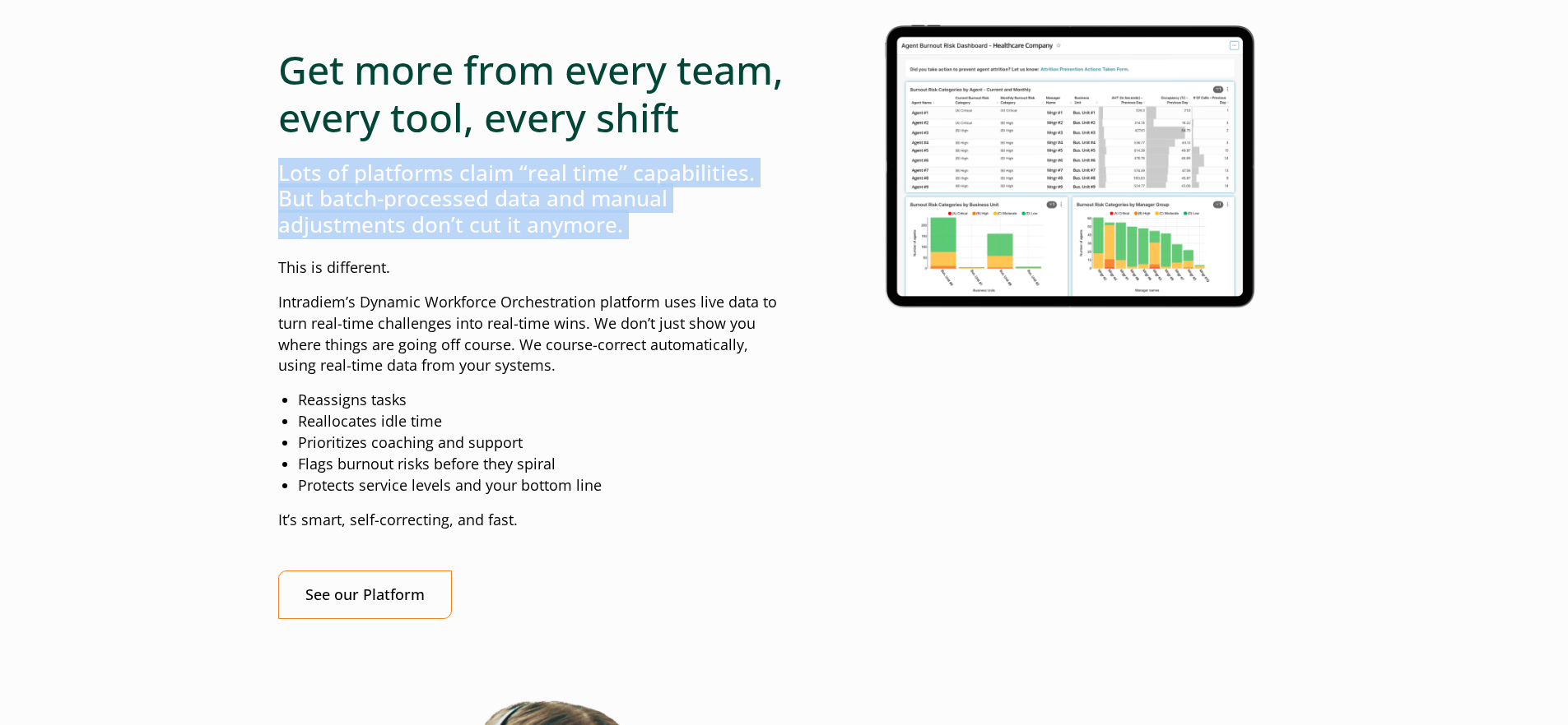
copy div "Lots of platforms claim “real time” capabilities. But batch-processed data and …"
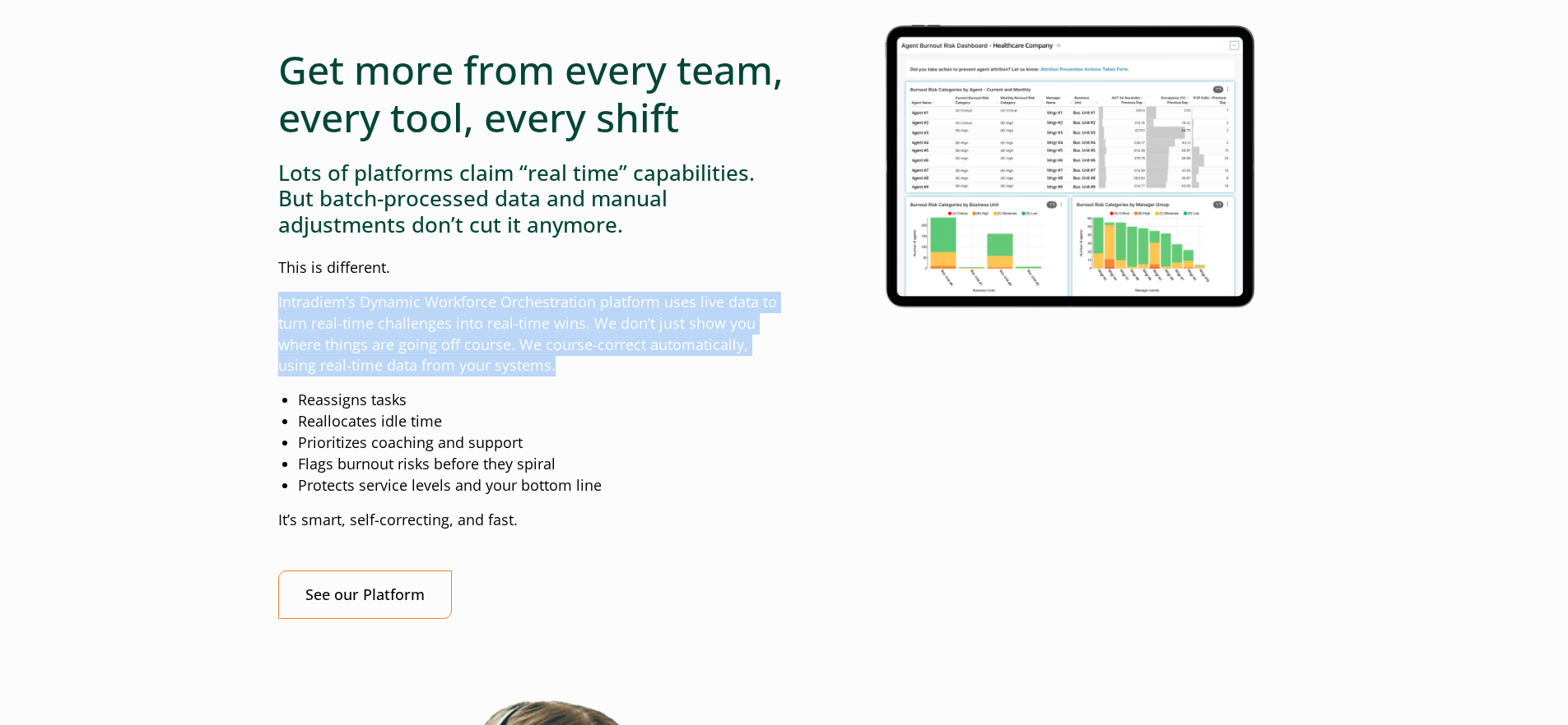
drag, startPoint x: 524, startPoint y: 414, endPoint x: 491, endPoint y: 333, distance: 87.5
click at [491, 331] on div "Get more from every team, every tool, every shift Lots of platforms claim “real…" at bounding box center [531, 312] width 506 height 615
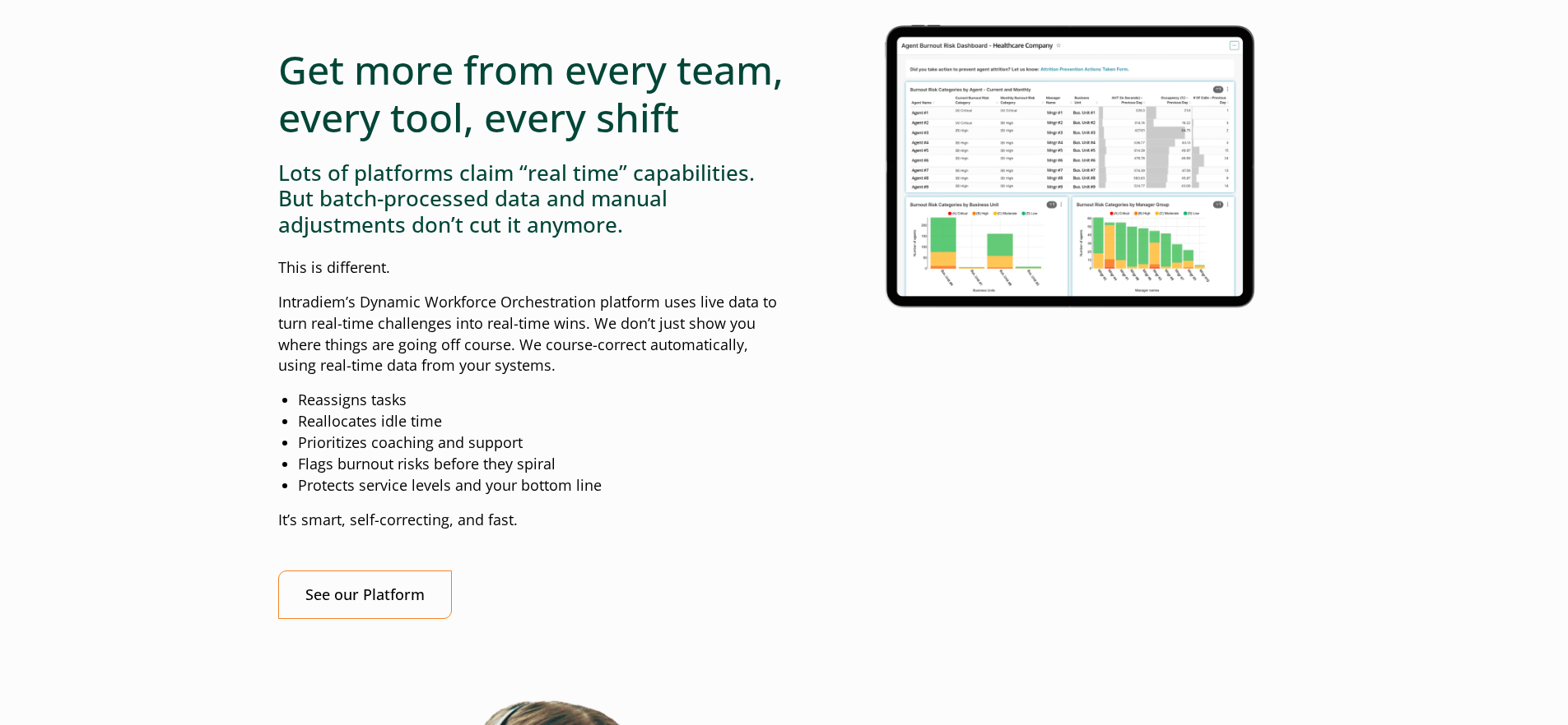
click at [486, 370] on p "Intradiem’s Dynamic Workforce Orchestration platform uses live data to turn rea…" at bounding box center [531, 335] width 506 height 86
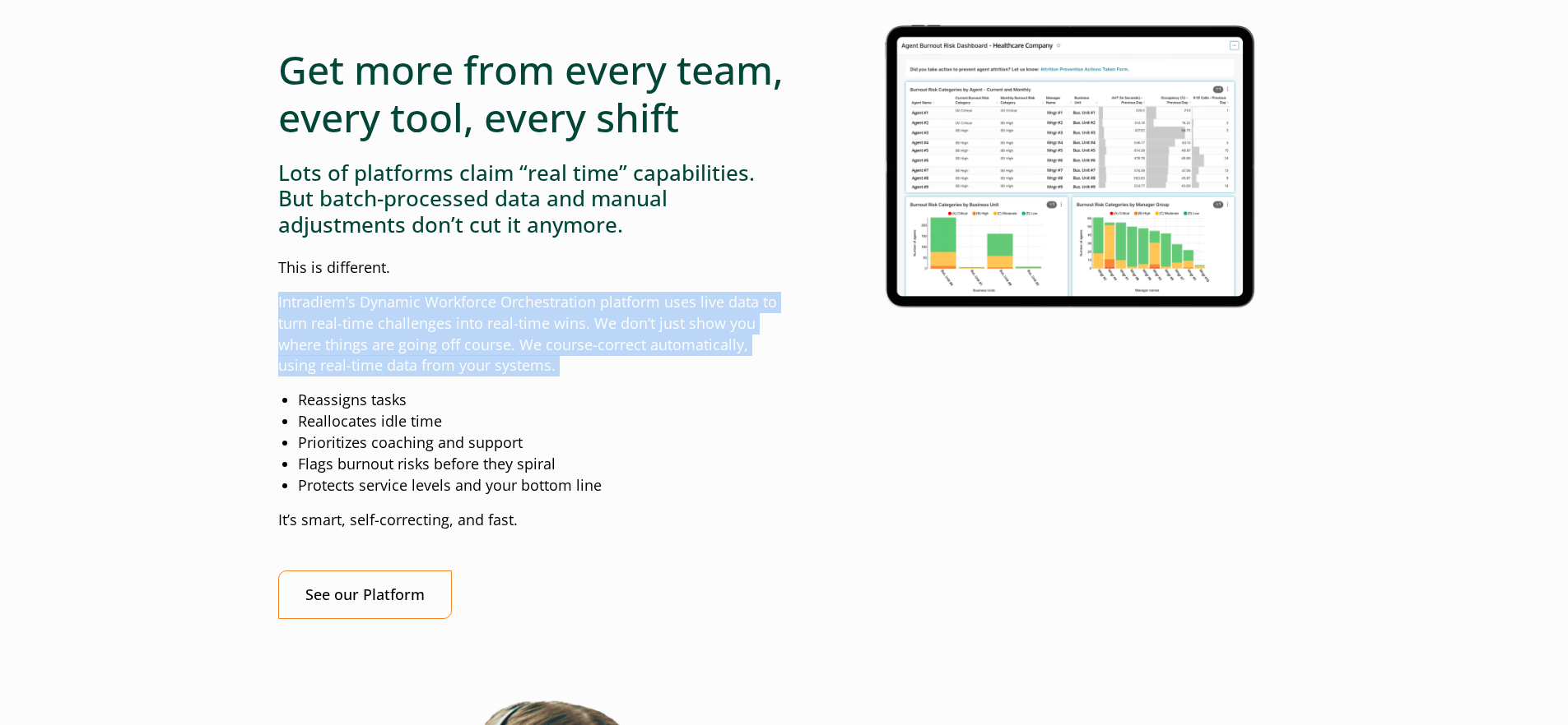
click at [486, 370] on p "Intradiem’s Dynamic Workforce Orchestration platform uses live data to turn rea…" at bounding box center [531, 335] width 506 height 86
click at [495, 378] on p "Intradiem’s Dynamic Workforce Orchestration platform uses live data to turn rea…" at bounding box center [531, 335] width 506 height 86
drag, startPoint x: 519, startPoint y: 416, endPoint x: 470, endPoint y: 343, distance: 87.9
click at [470, 343] on p "Intradiem’s Dynamic Workforce Orchestration platform uses live data to turn rea…" at bounding box center [531, 335] width 506 height 86
click at [468, 345] on p "Intradiem’s Dynamic Workforce Orchestration platform uses live data to turn rea…" at bounding box center [531, 335] width 506 height 86
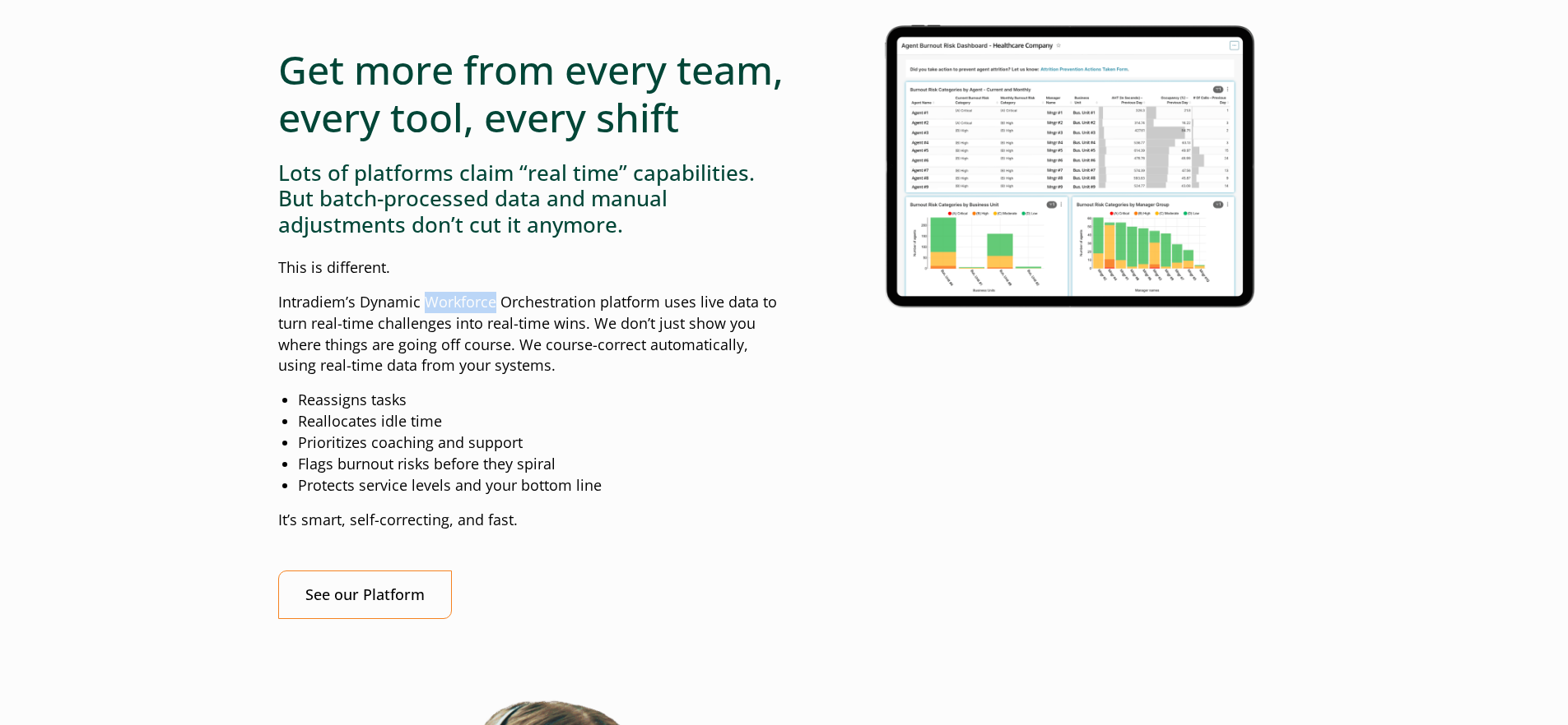
click at [468, 345] on p "Intradiem’s Dynamic Workforce Orchestration platform uses live data to turn rea…" at bounding box center [531, 335] width 506 height 86
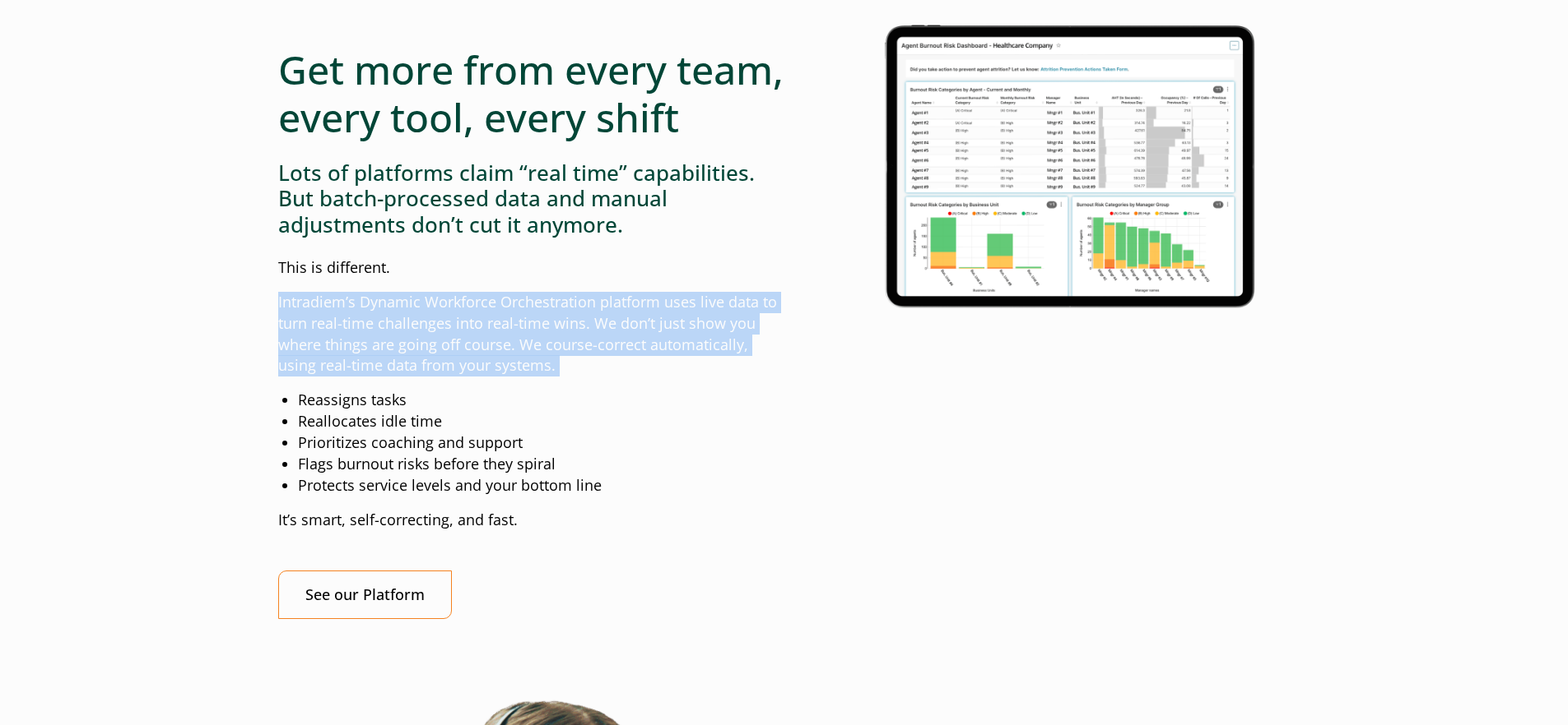
click at [468, 345] on p "Intradiem’s Dynamic Workforce Orchestration platform uses live data to turn rea…" at bounding box center [531, 335] width 506 height 86
click at [483, 378] on p "Intradiem’s Dynamic Workforce Orchestration platform uses live data to turn rea…" at bounding box center [531, 335] width 506 height 86
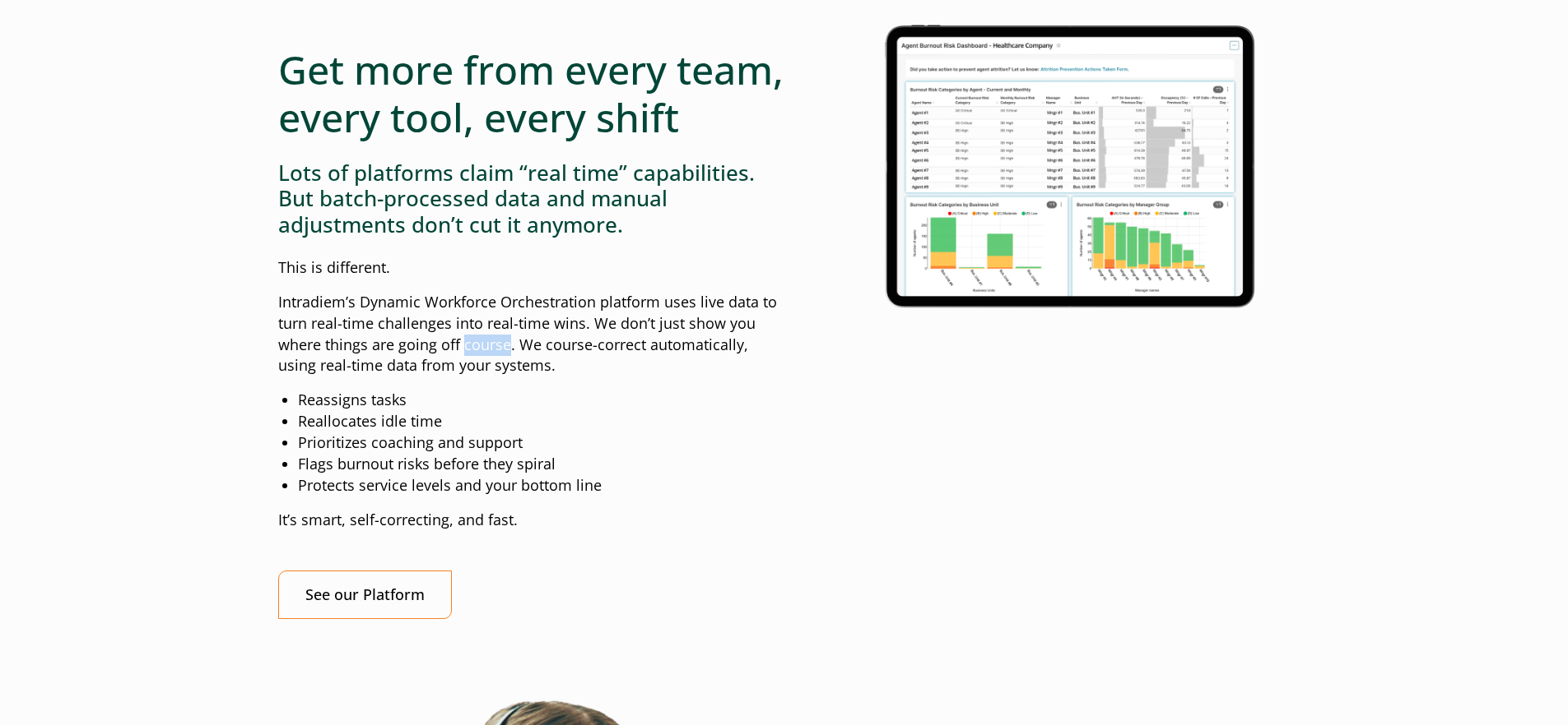
click at [483, 378] on p "Intradiem’s Dynamic Workforce Orchestration platform uses live data to turn rea…" at bounding box center [531, 335] width 506 height 86
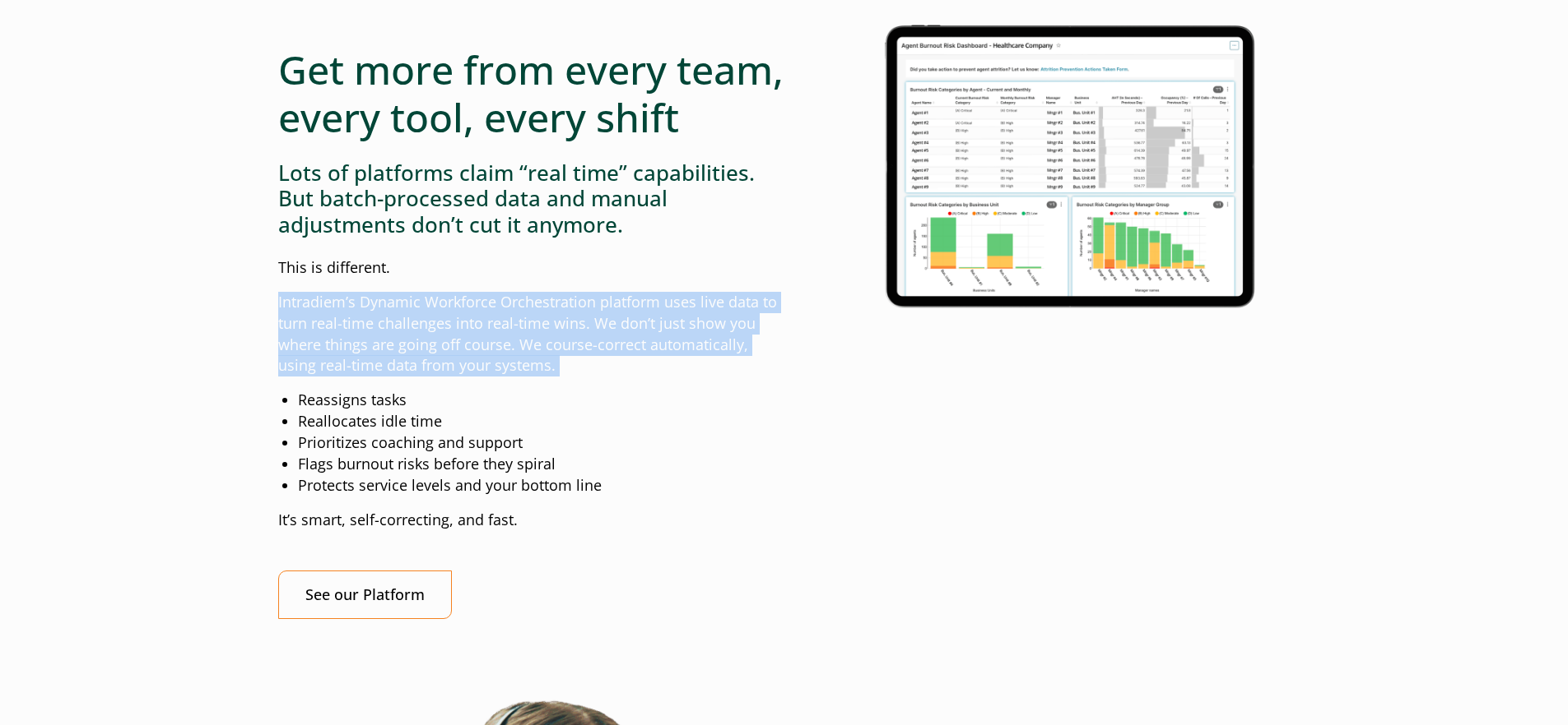
click at [483, 378] on p "Intradiem’s Dynamic Workforce Orchestration platform uses live data to turn rea…" at bounding box center [531, 335] width 506 height 86
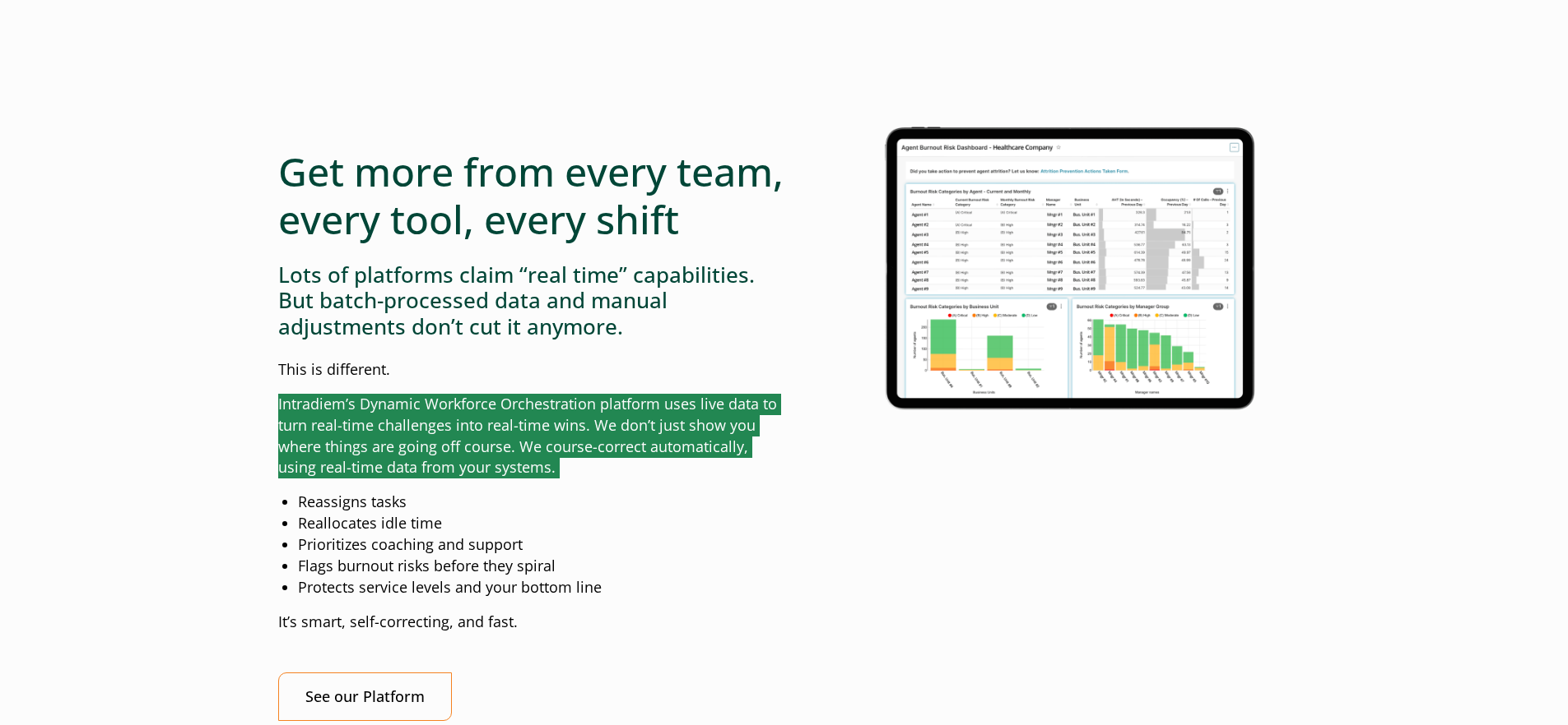
scroll to position [1359, 0]
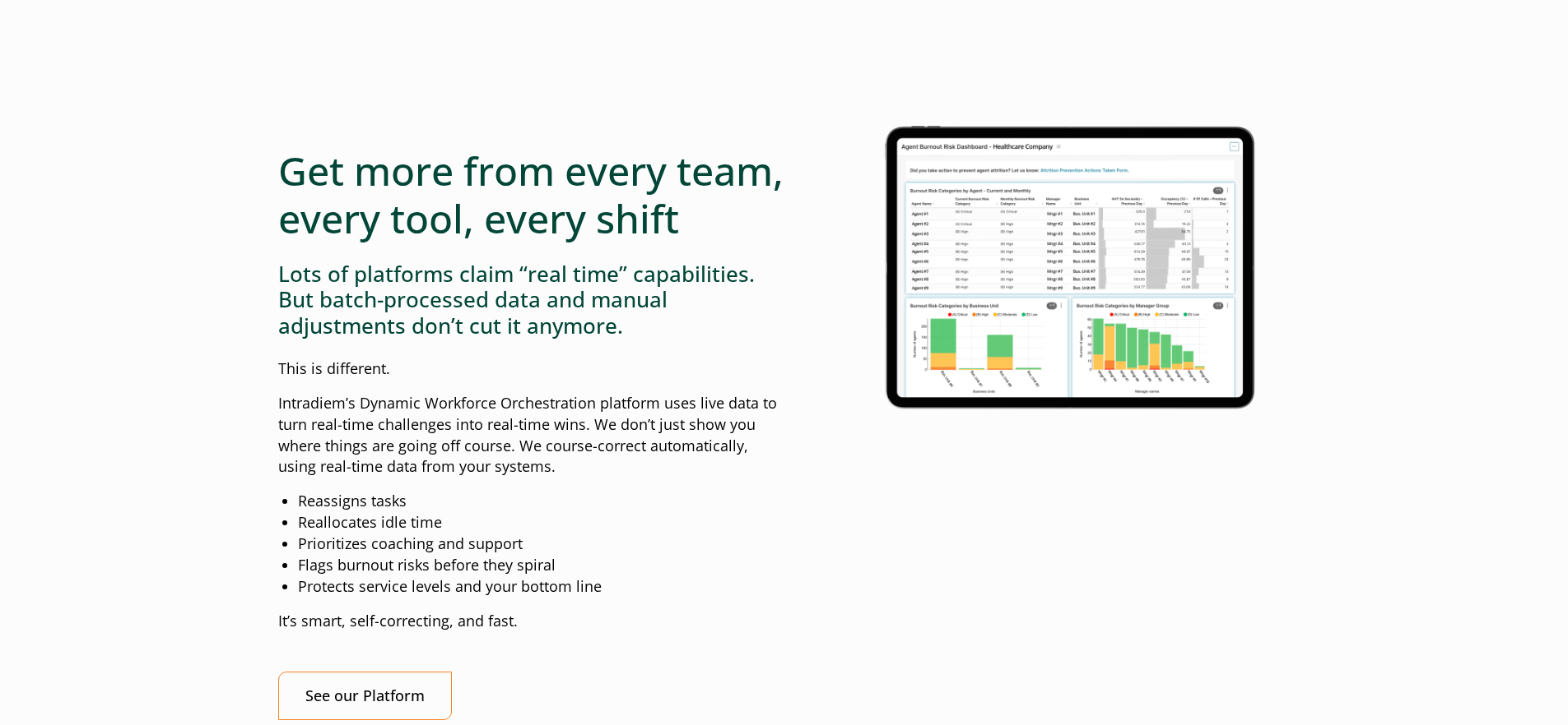
click at [452, 313] on h3 "Lots of platforms claim “real time” capabilities. But batch-processed data and …" at bounding box center [531, 300] width 506 height 77
click at [390, 339] on h3 "Lots of platforms claim “real time” capabilities. But batch-processed data and …" at bounding box center [531, 300] width 506 height 77
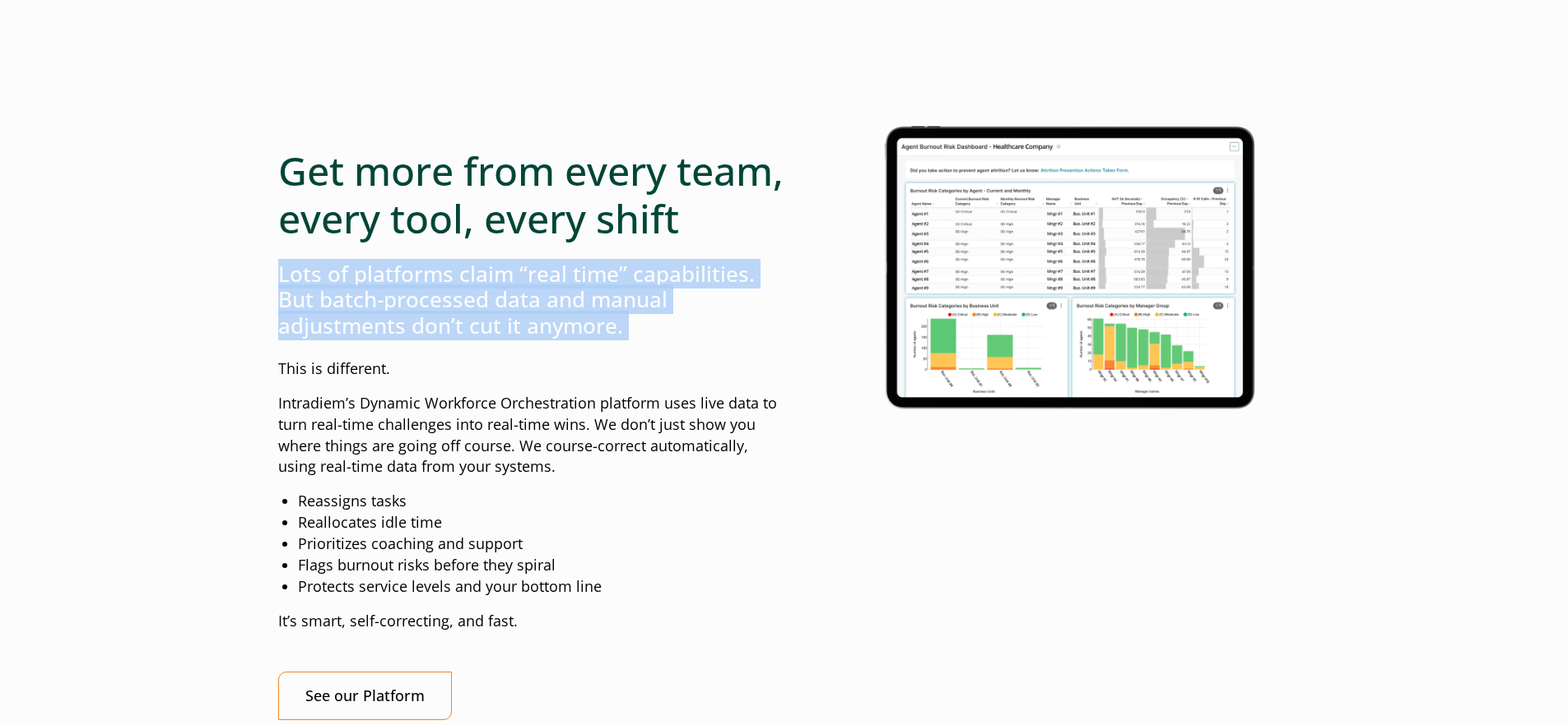
click at [390, 339] on h3 "Lots of platforms claim “real time” capabilities. But batch-processed data and …" at bounding box center [531, 300] width 506 height 77
copy div "Lots of platforms claim “real time” capabilities. But batch-processed data and …"
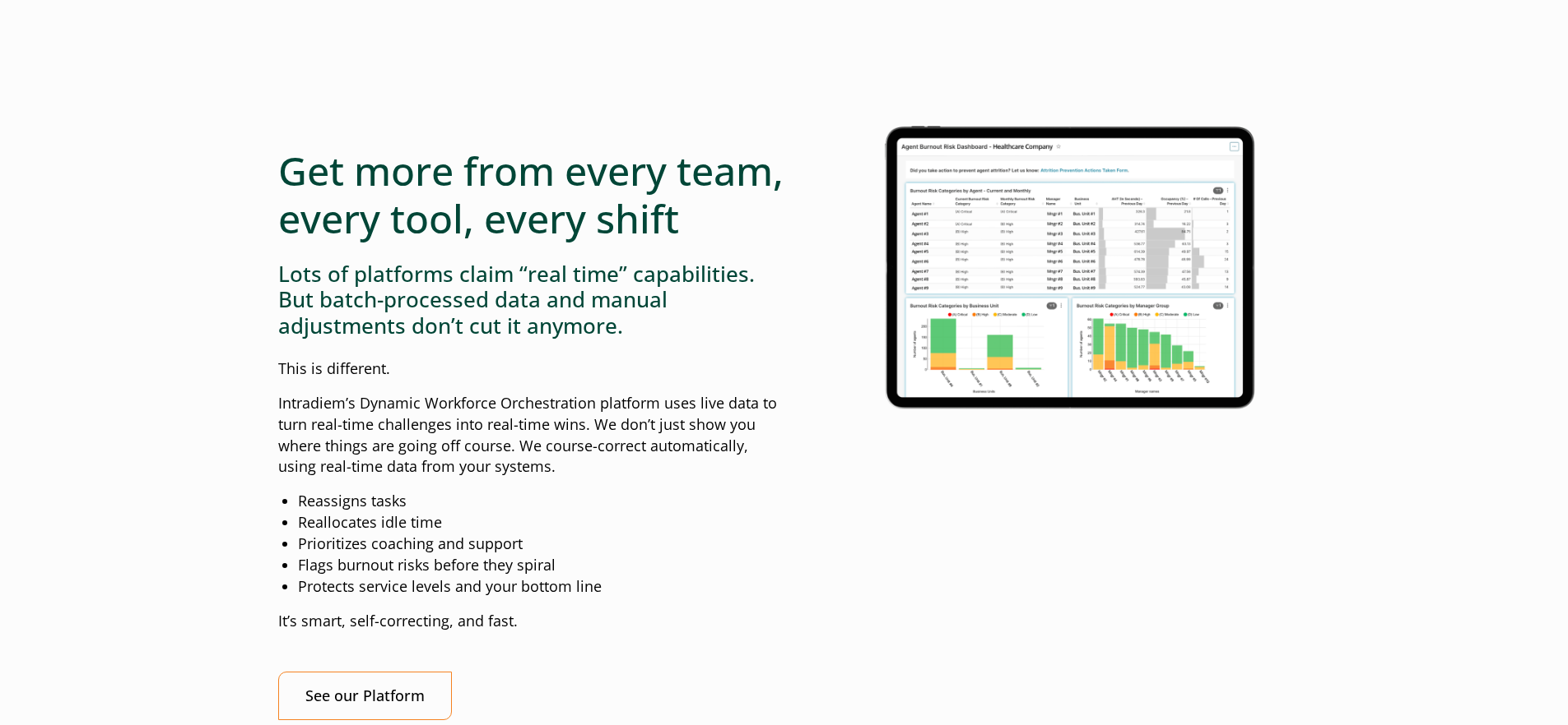
click at [294, 449] on p "Intradiem’s Dynamic Workforce Orchestration platform uses live data to turn rea…" at bounding box center [531, 436] width 506 height 86
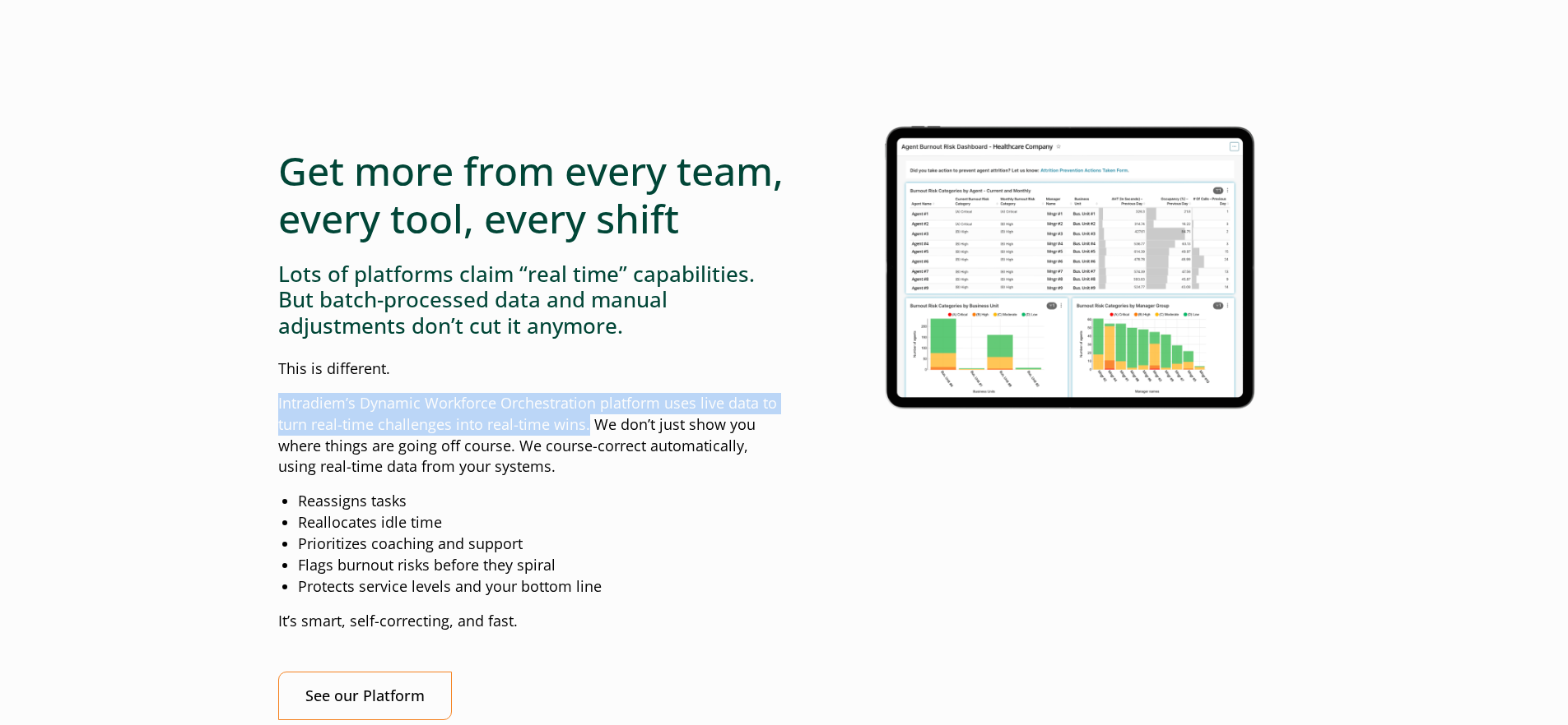
drag, startPoint x: 262, startPoint y: 450, endPoint x: 587, endPoint y: 481, distance: 326.5
copy p "Intradiem’s Dynamic Workforce Orchestration platform uses live data to turn rea…"
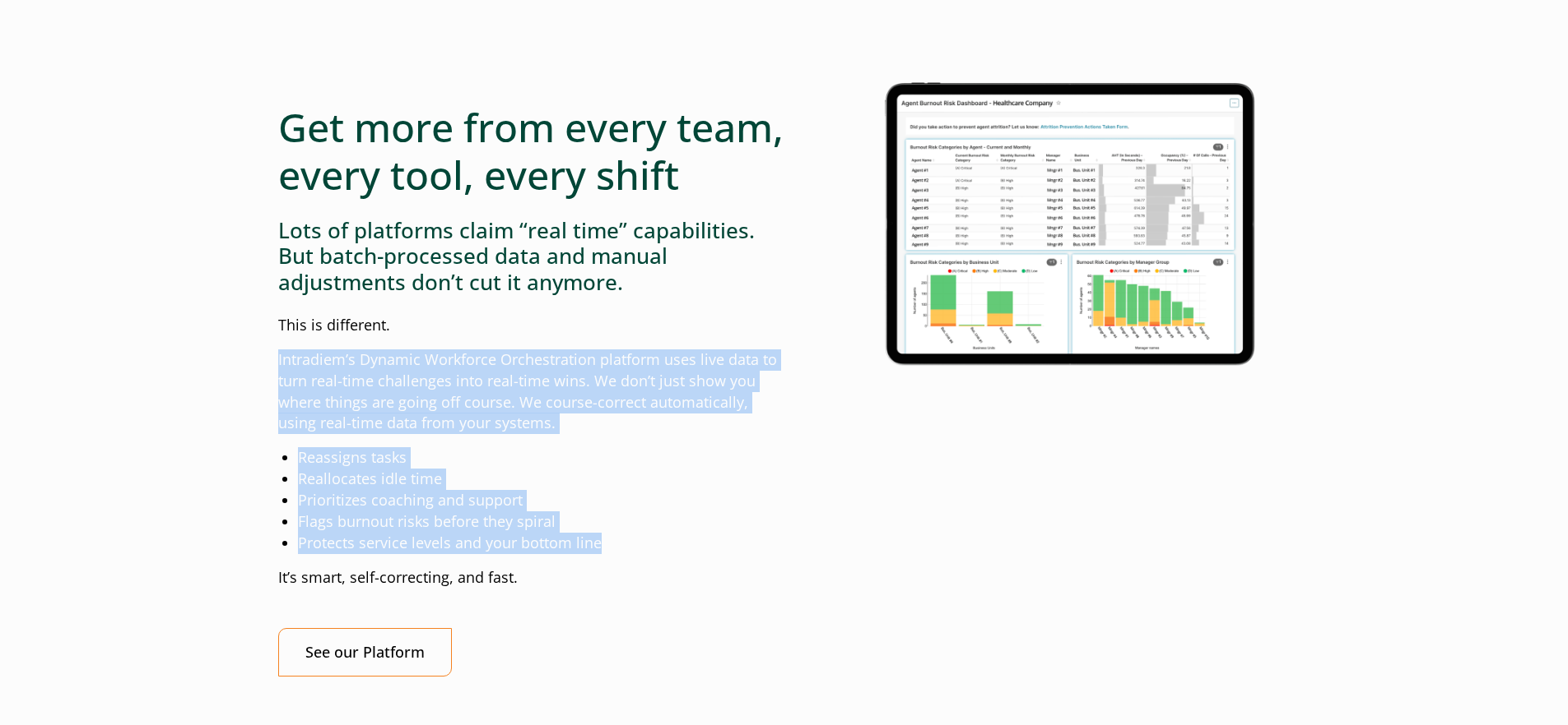
click at [598, 555] on li "Protects service levels and your bottom line" at bounding box center [541, 543] width 486 height 21
copy div "Intradiem’s Dynamic Workforce Orchestration platform uses live data to turn rea…"
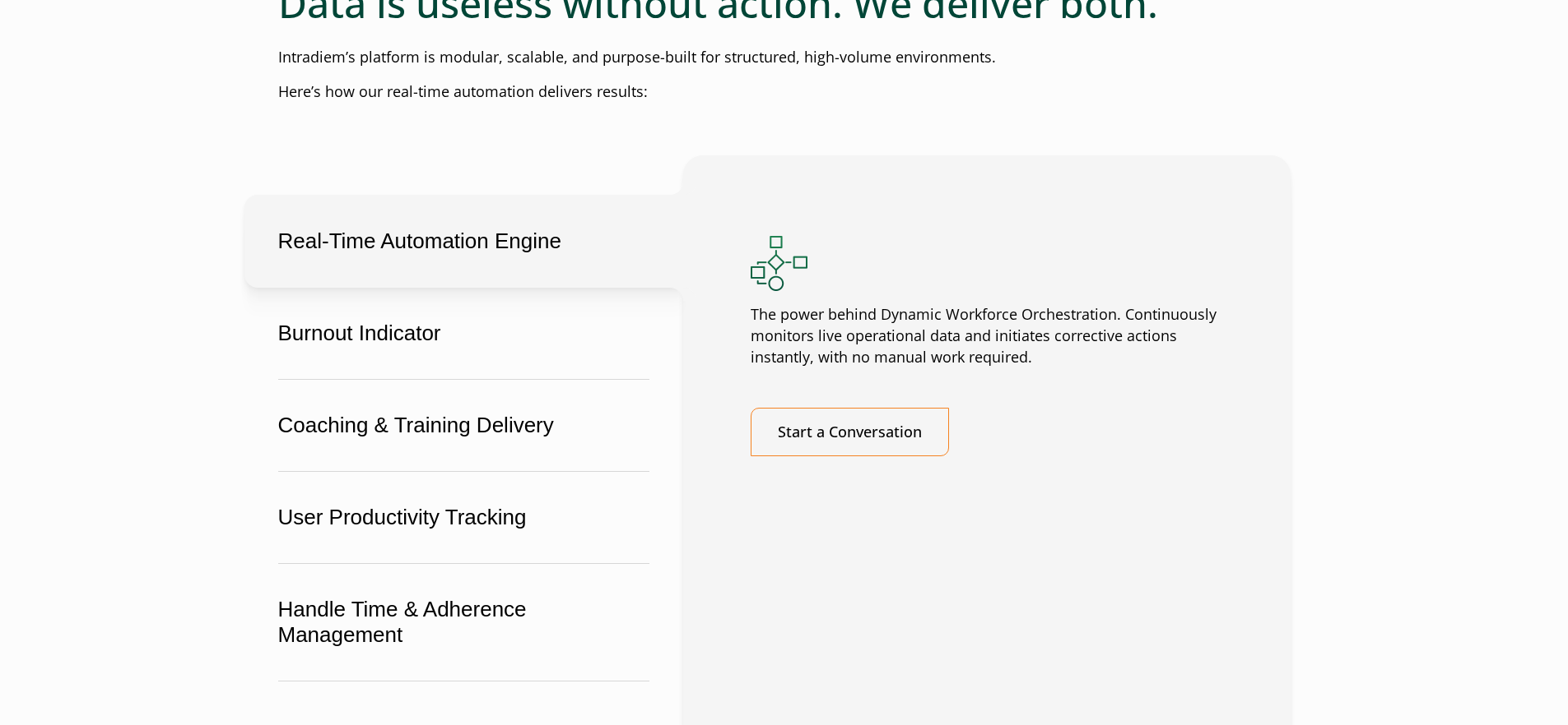
scroll to position [2890, 0]
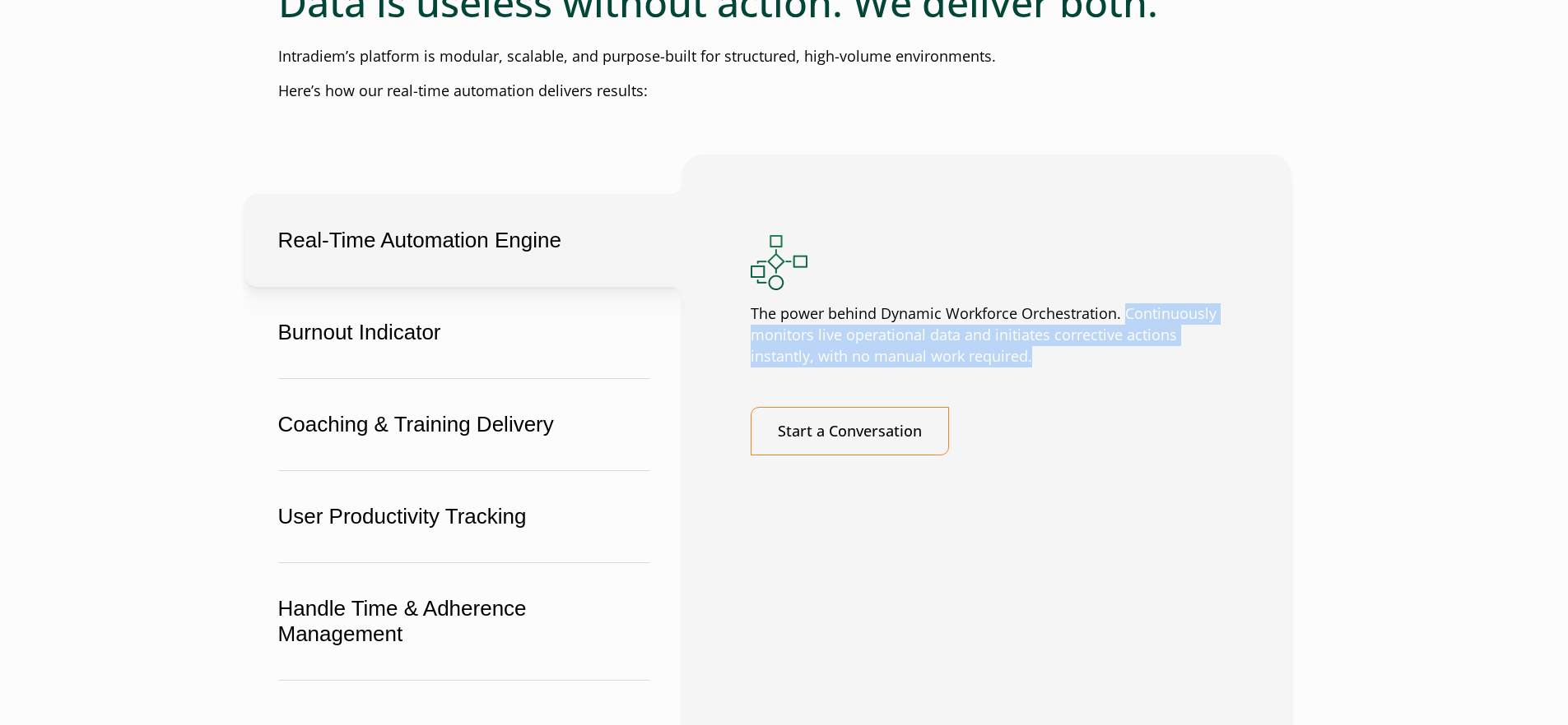
drag, startPoint x: 1123, startPoint y: 357, endPoint x: 1132, endPoint y: 406, distance: 49.8
click at [1132, 367] on p "The power behind Dynamic Workforce Orchestration. Continuously monitors live op…" at bounding box center [986, 335] width 472 height 64
copy p "Continuously monitors live operational data and initiates corrective actions in…"
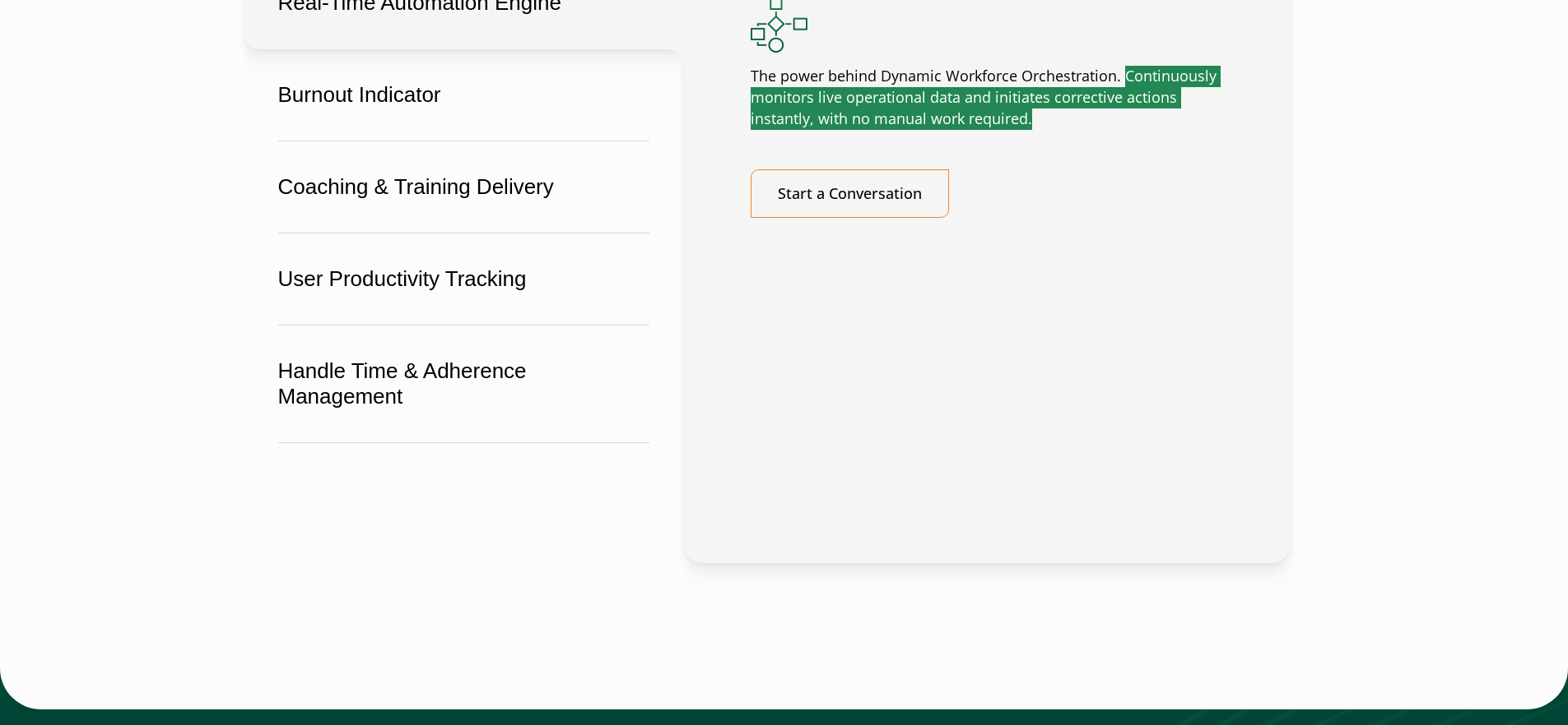
scroll to position [3091, 0]
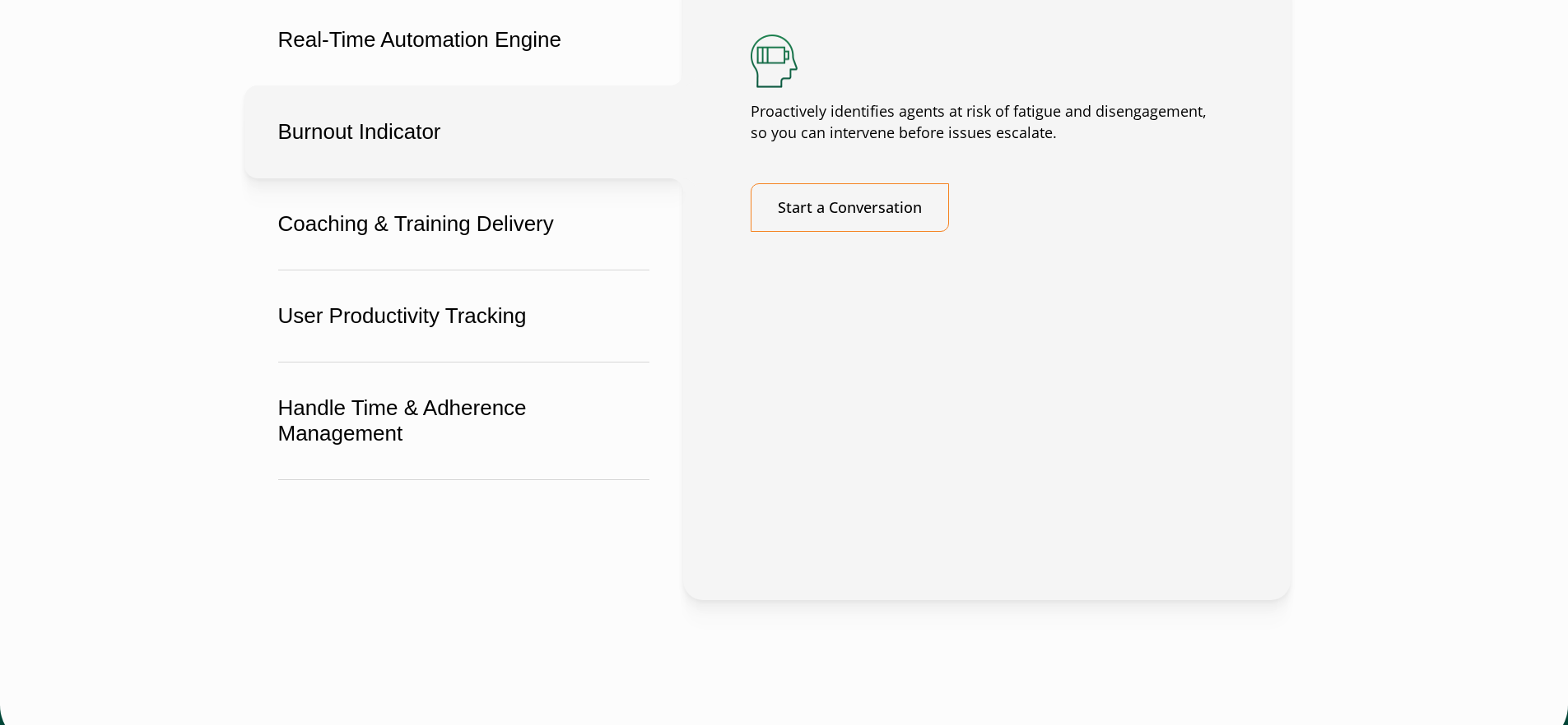
click at [422, 179] on button "Burnout Indicator" at bounding box center [464, 132] width 439 height 93
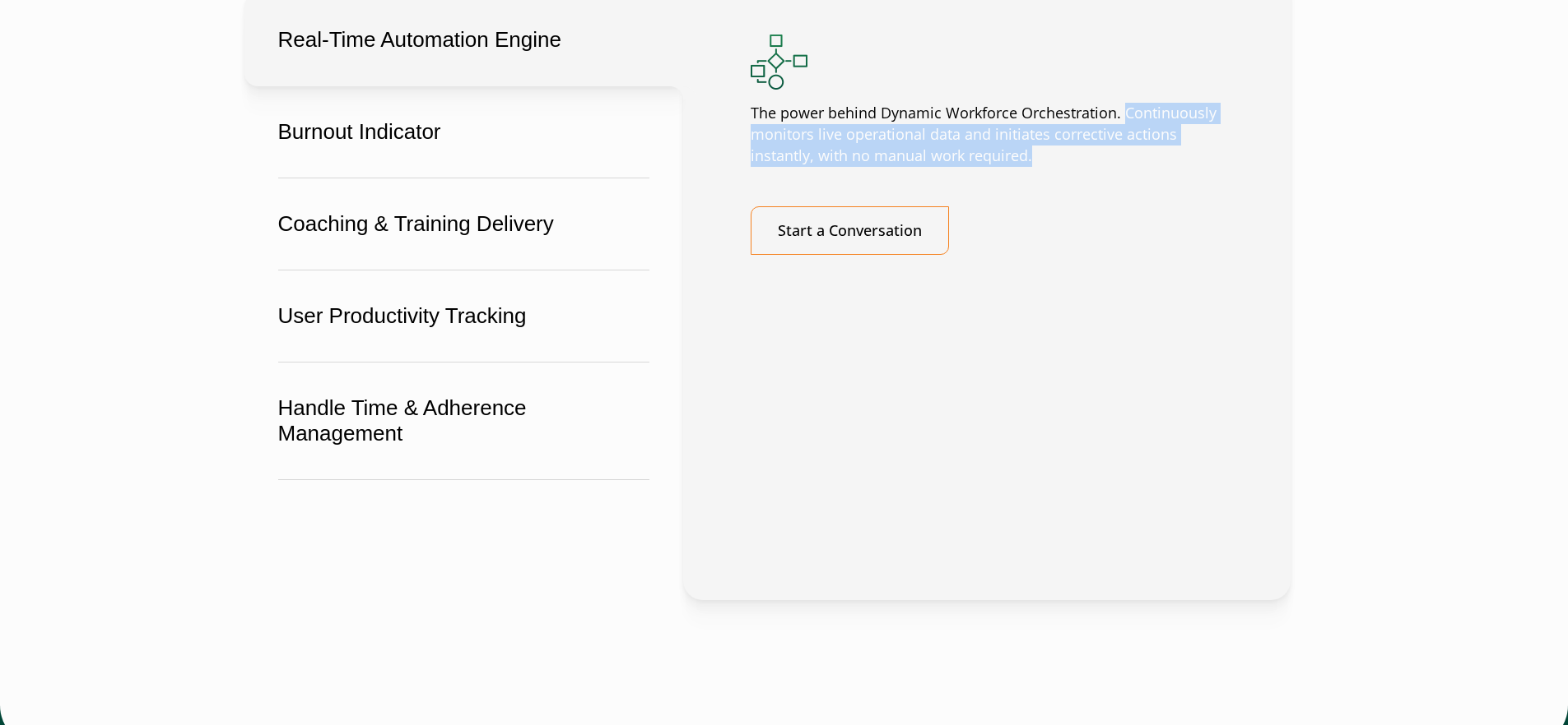
click at [489, 87] on button "Real-Time Automation Engine" at bounding box center [464, 40] width 439 height 93
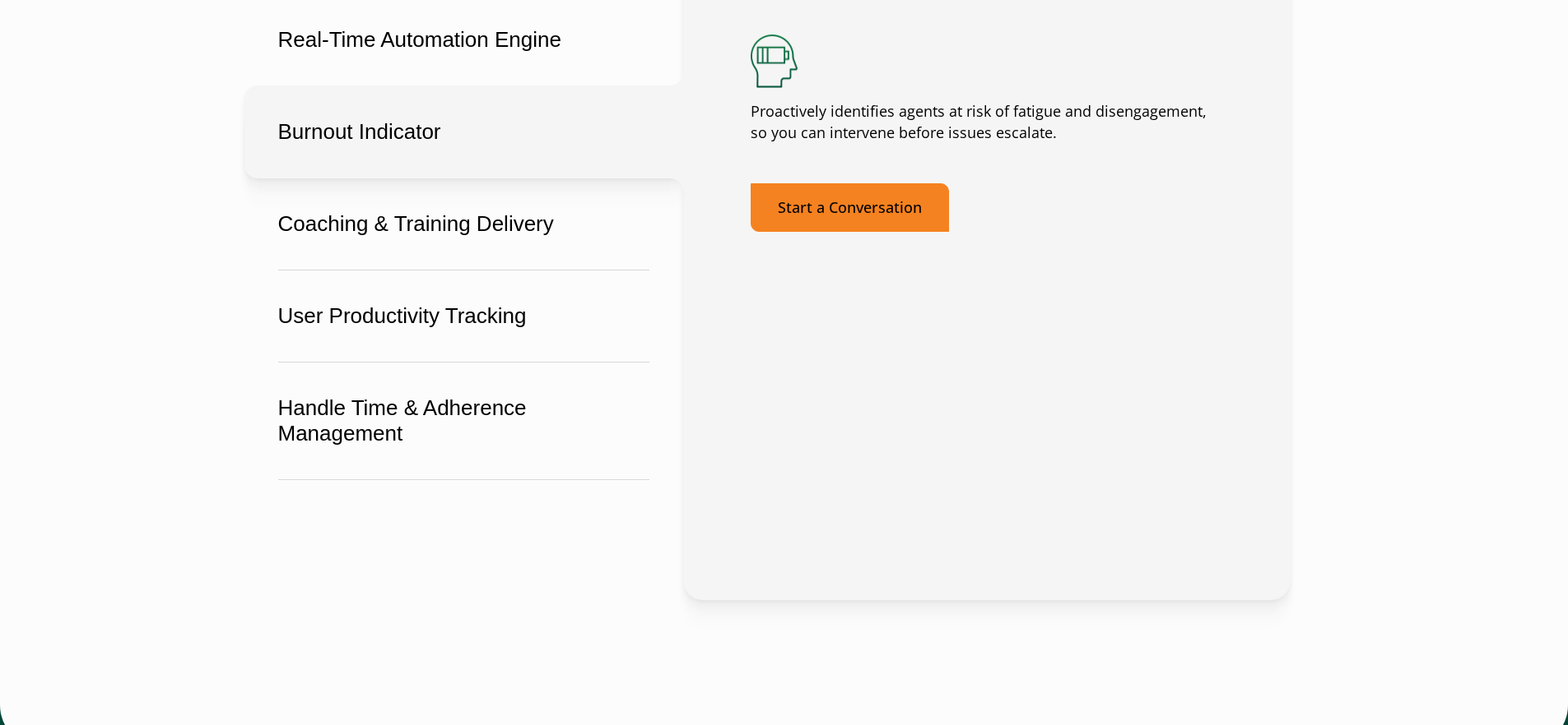
click at [828, 232] on link "Start a Conversation" at bounding box center [849, 207] width 198 height 49
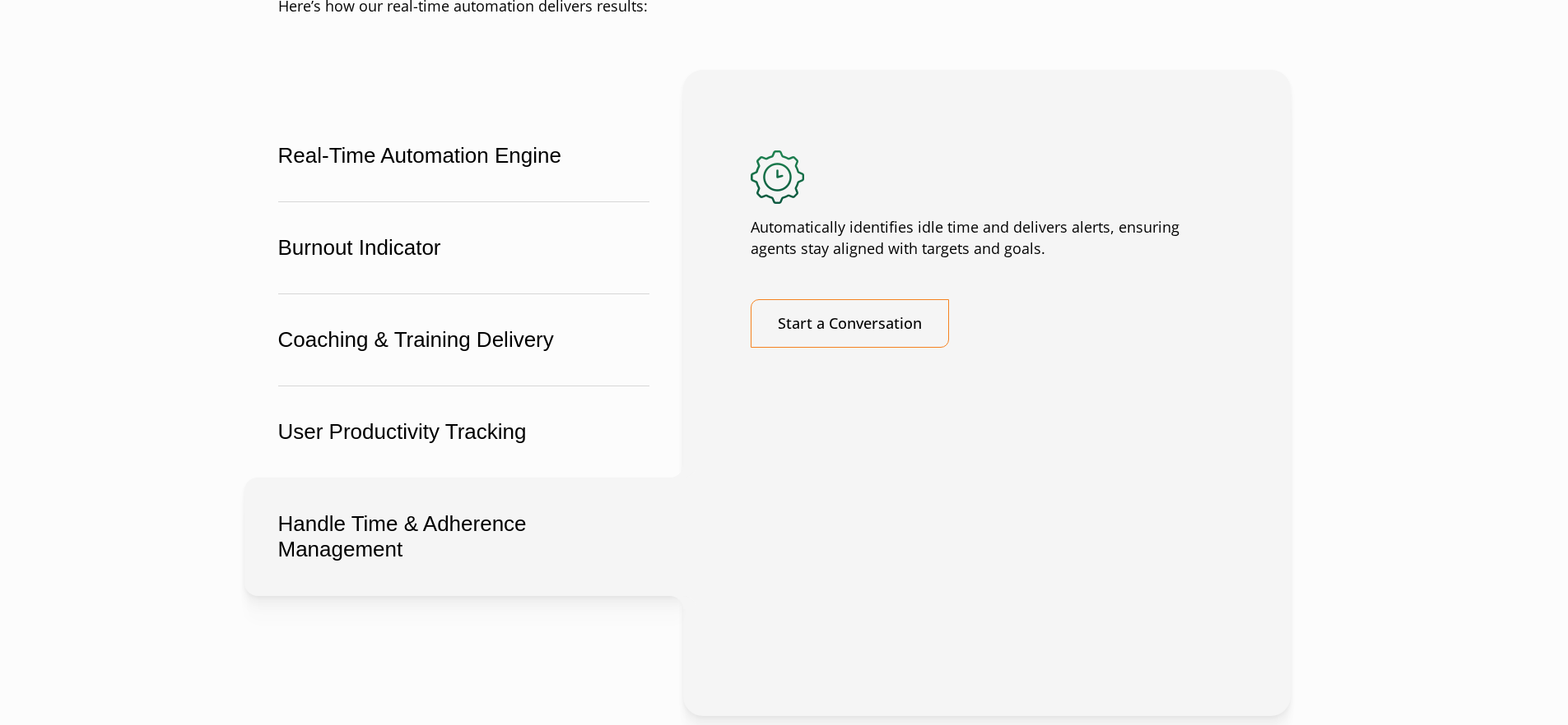
scroll to position [2995, 0]
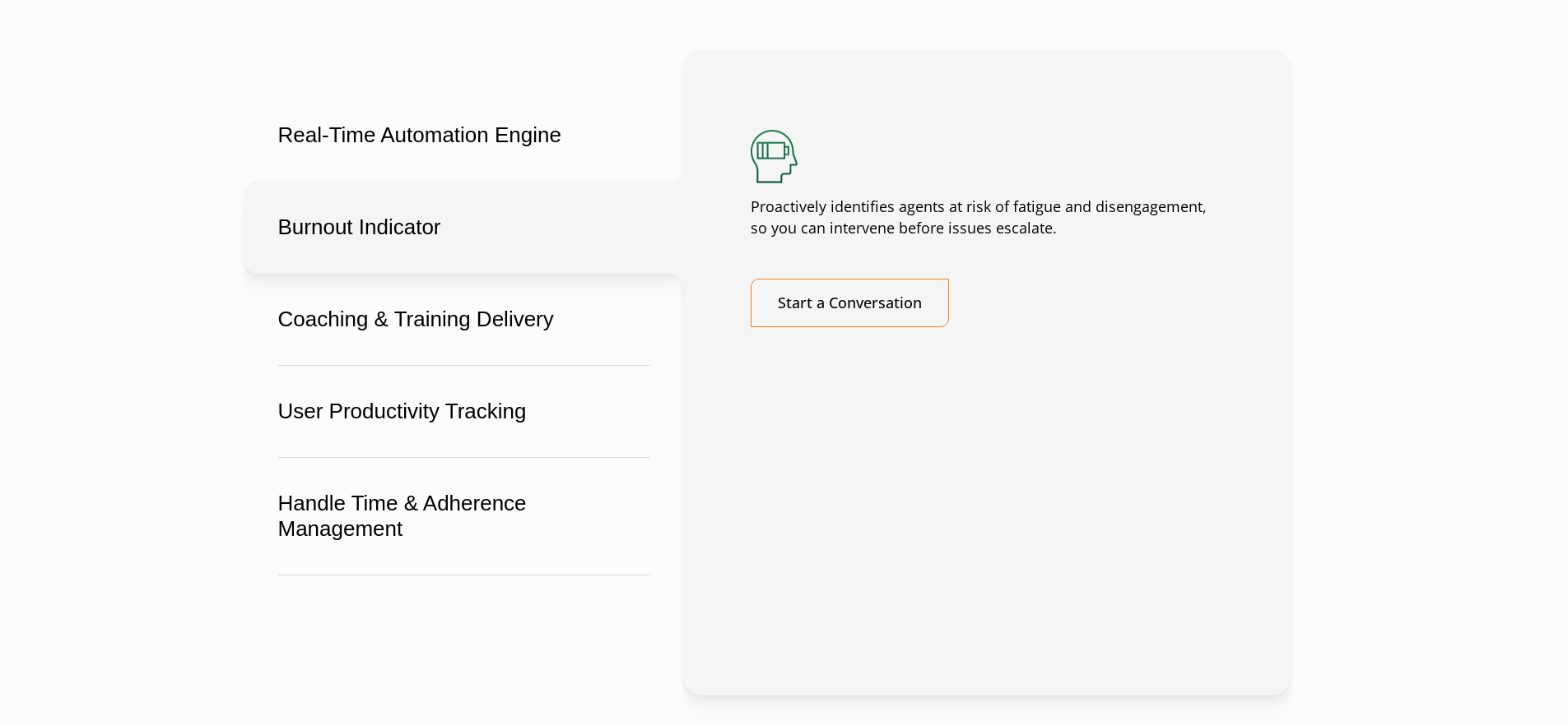
click at [883, 240] on p "Proactively identifies agents at risk of fatigue and disengagement, so you can …" at bounding box center [986, 218] width 472 height 43
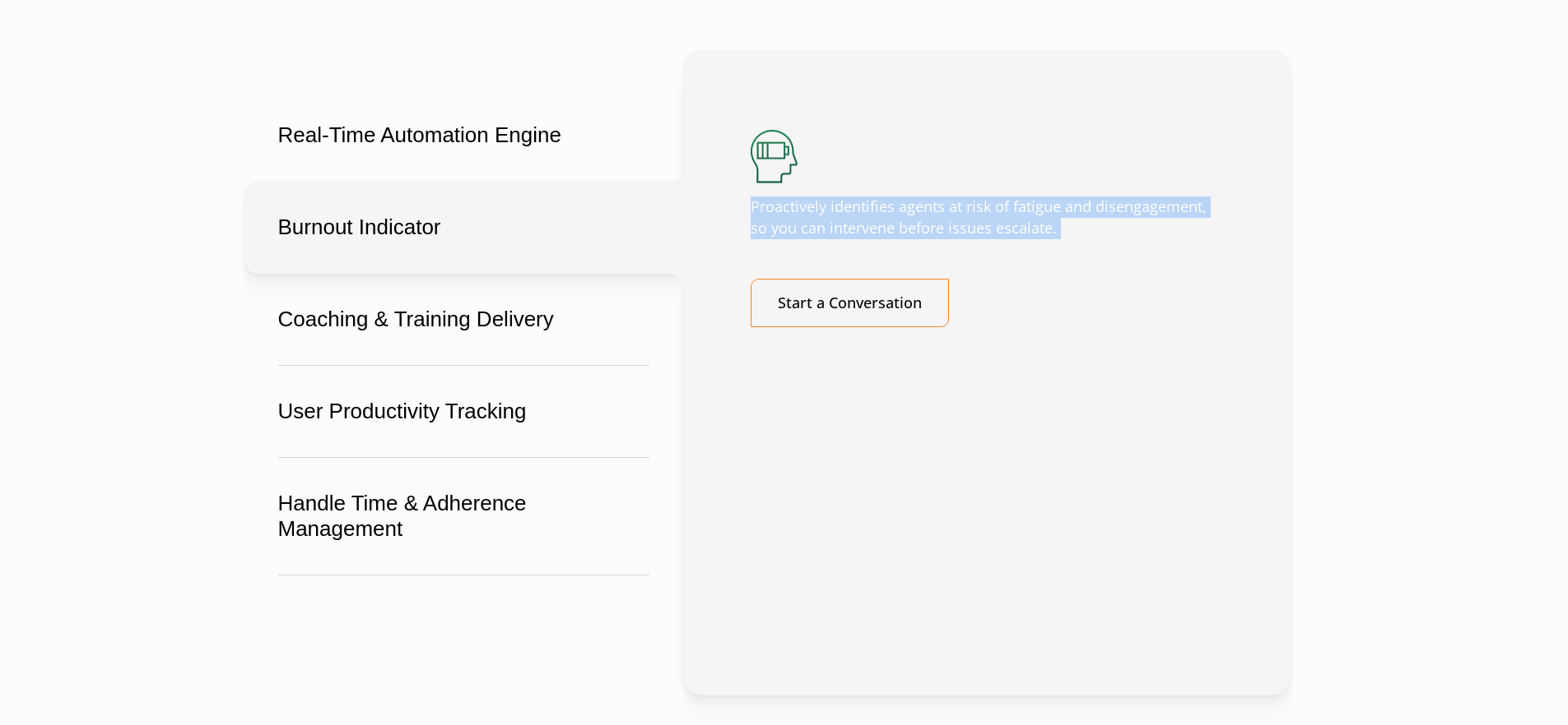
click at [883, 240] on p "Proactively identifies agents at risk of fatigue and disengagement, so you can …" at bounding box center [986, 218] width 472 height 43
copy div "Proactively identifies agents at risk of fatigue and disengagement, so you can …"
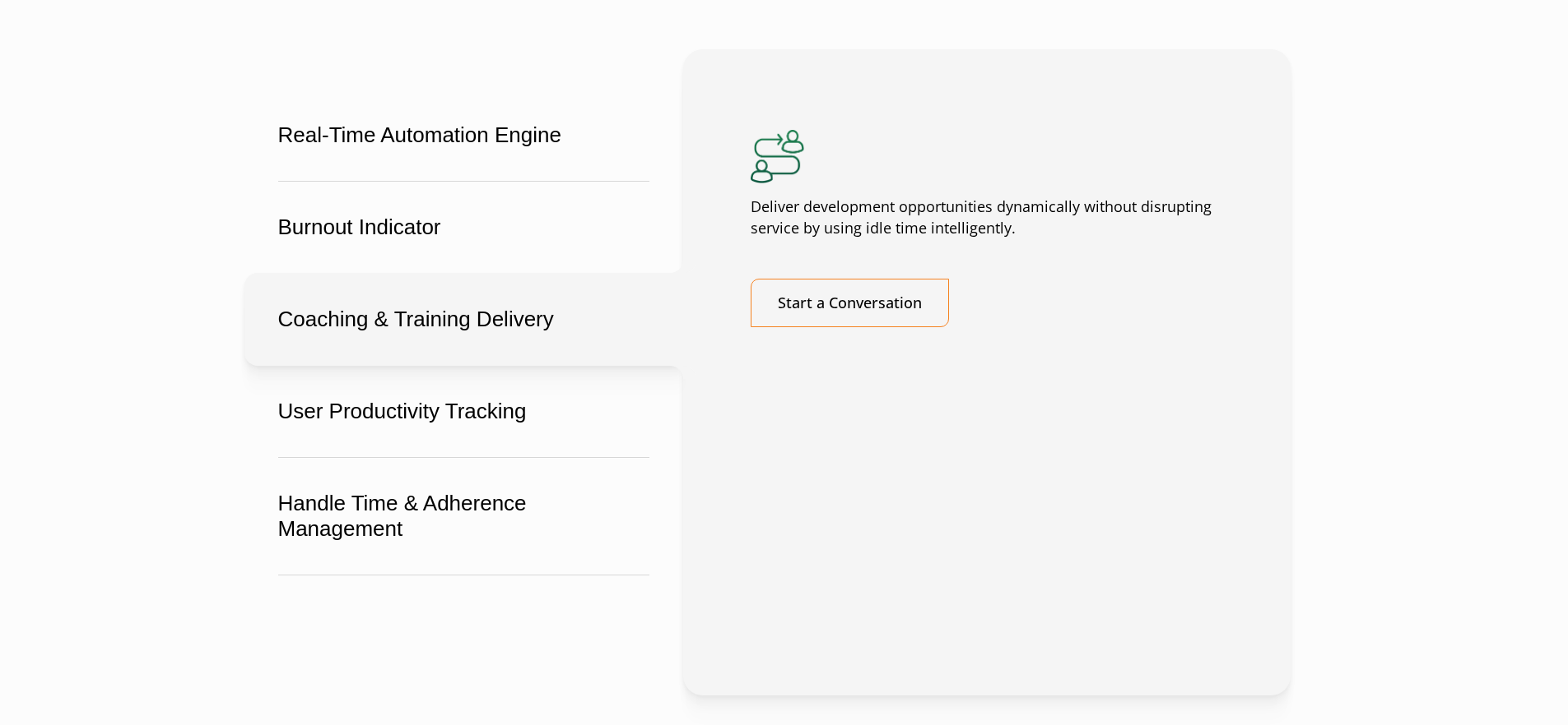
click at [491, 353] on button "Coaching & Training Delivery" at bounding box center [464, 320] width 439 height 93
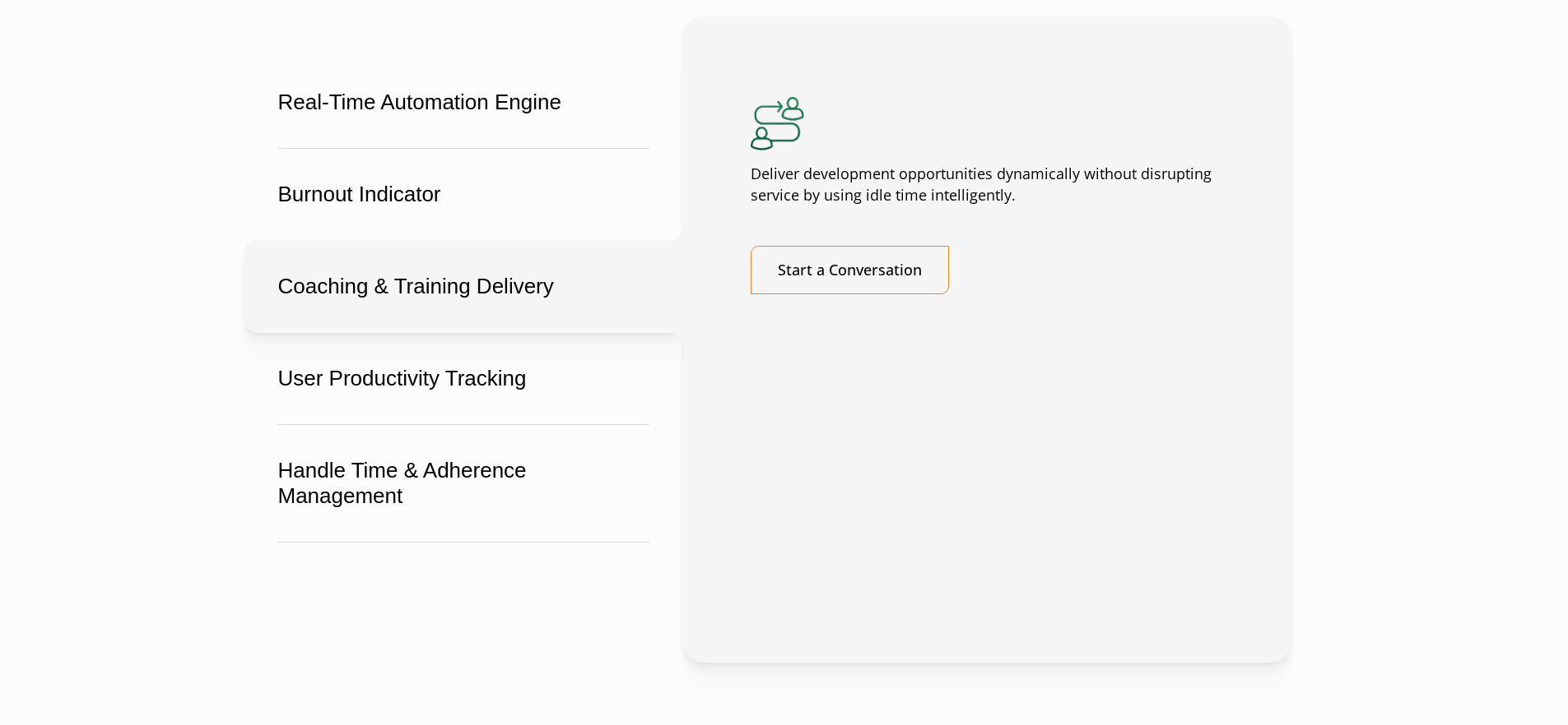
scroll to position [3031, 0]
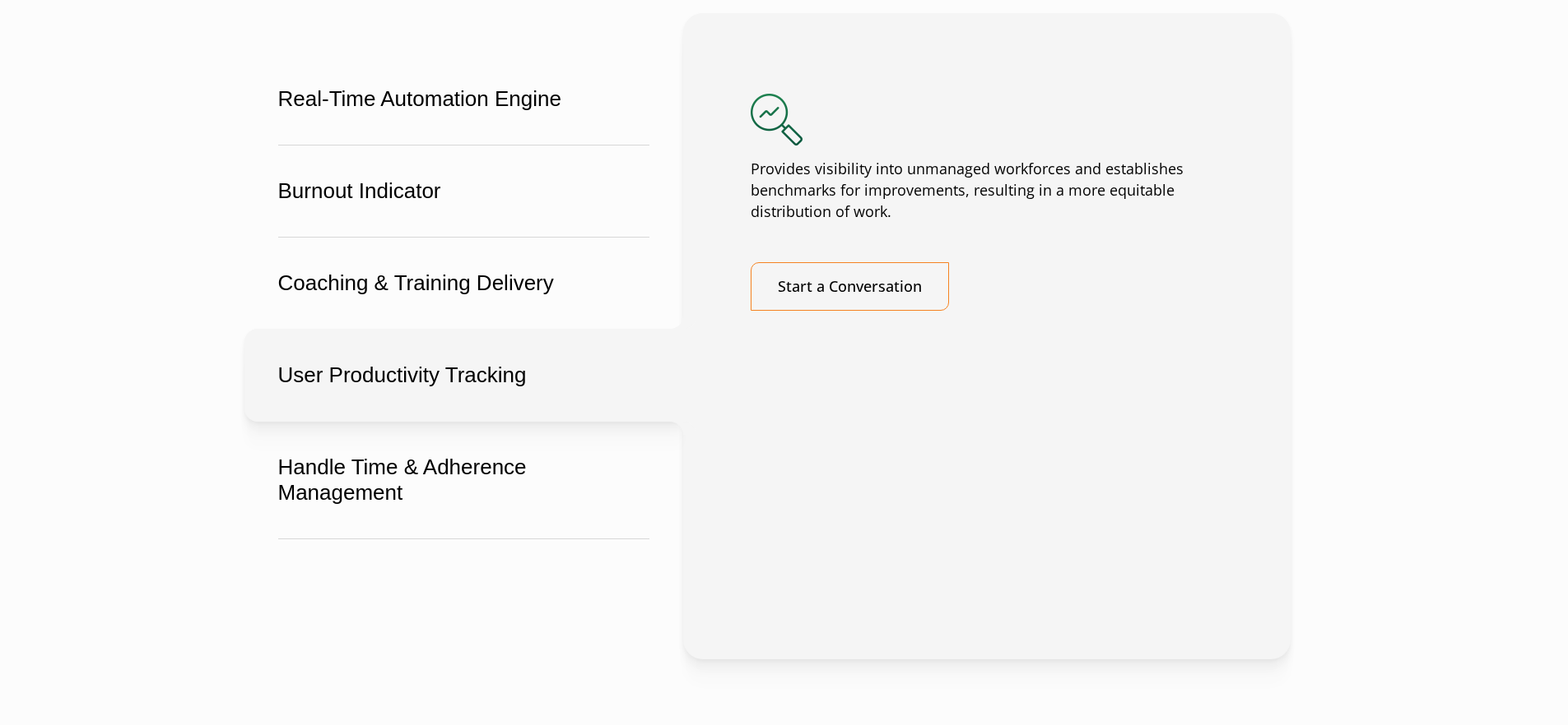
click at [878, 223] on p "Provides visibility into unmanaged workforces and establishes benchmarks for im…" at bounding box center [986, 190] width 472 height 64
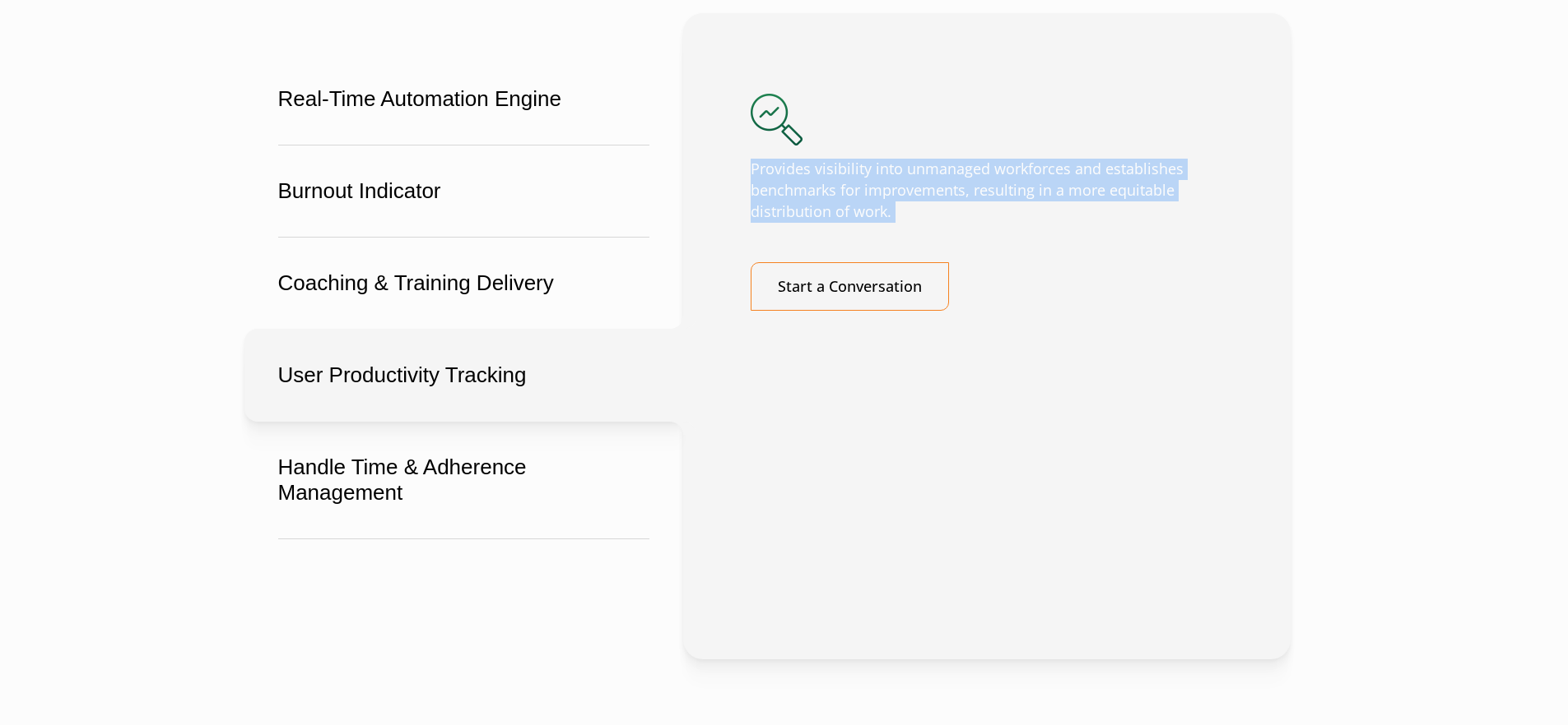
click at [878, 223] on p "Provides visibility into unmanaged workforces and establishes benchmarks for im…" at bounding box center [986, 190] width 472 height 64
copy div "Provides visibility into unmanaged workforces and establishes benchmarks for im…"
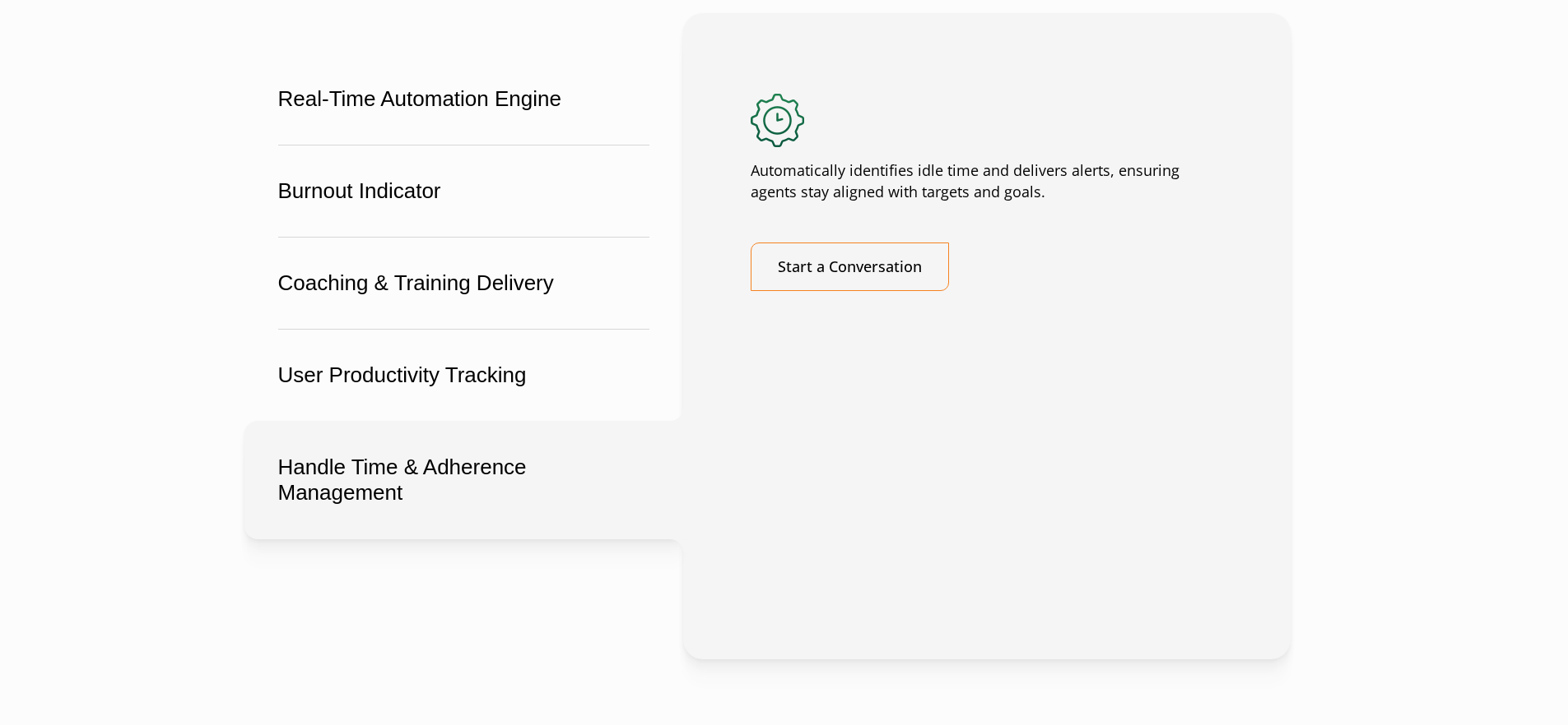
click at [889, 204] on p "Automatically identifies idle time and delivers alerts, ensuring agents stay al…" at bounding box center [986, 182] width 472 height 43
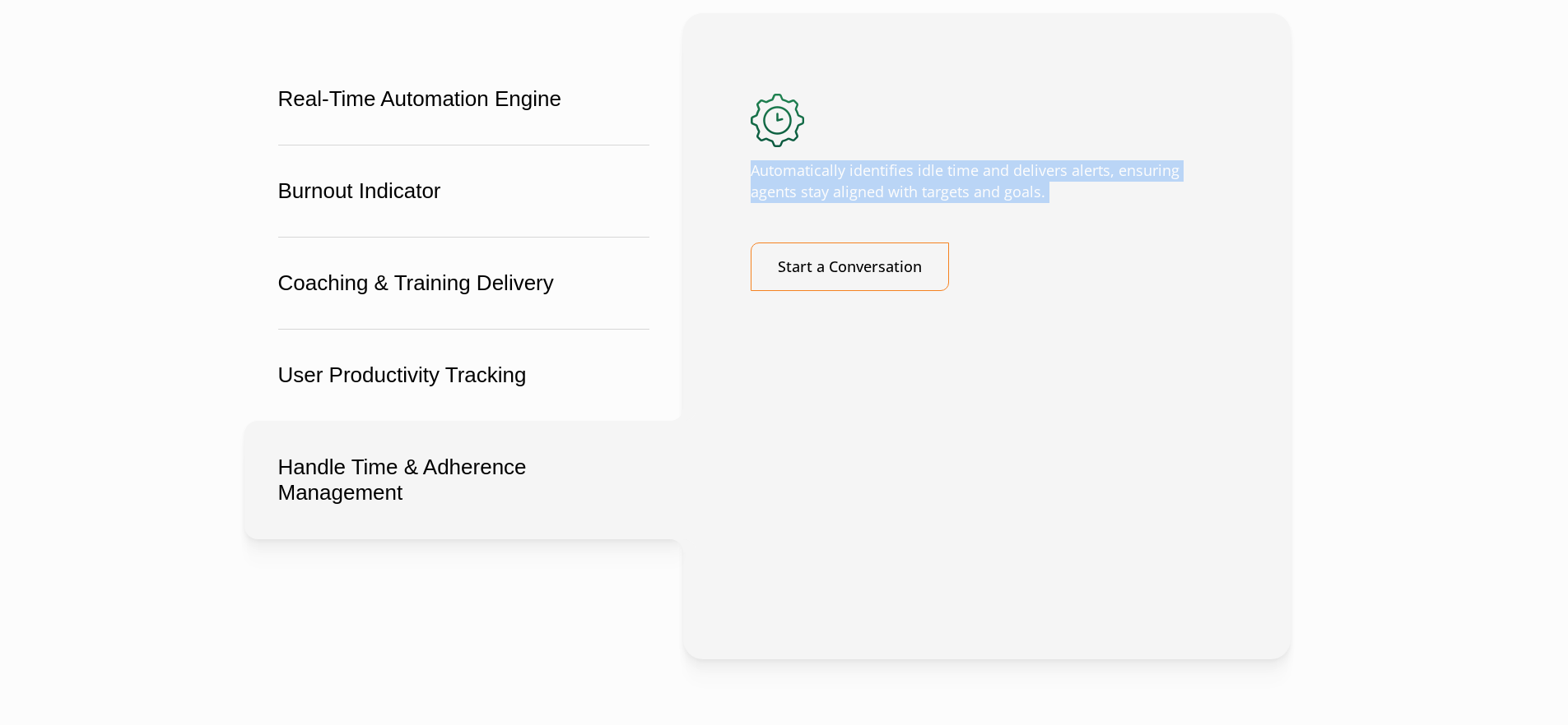
click at [889, 204] on p "Automatically identifies idle time and delivers alerts, ensuring agents stay al…" at bounding box center [986, 182] width 472 height 43
copy div "Automatically identifies idle time and delivers alerts, ensuring agents stay al…"
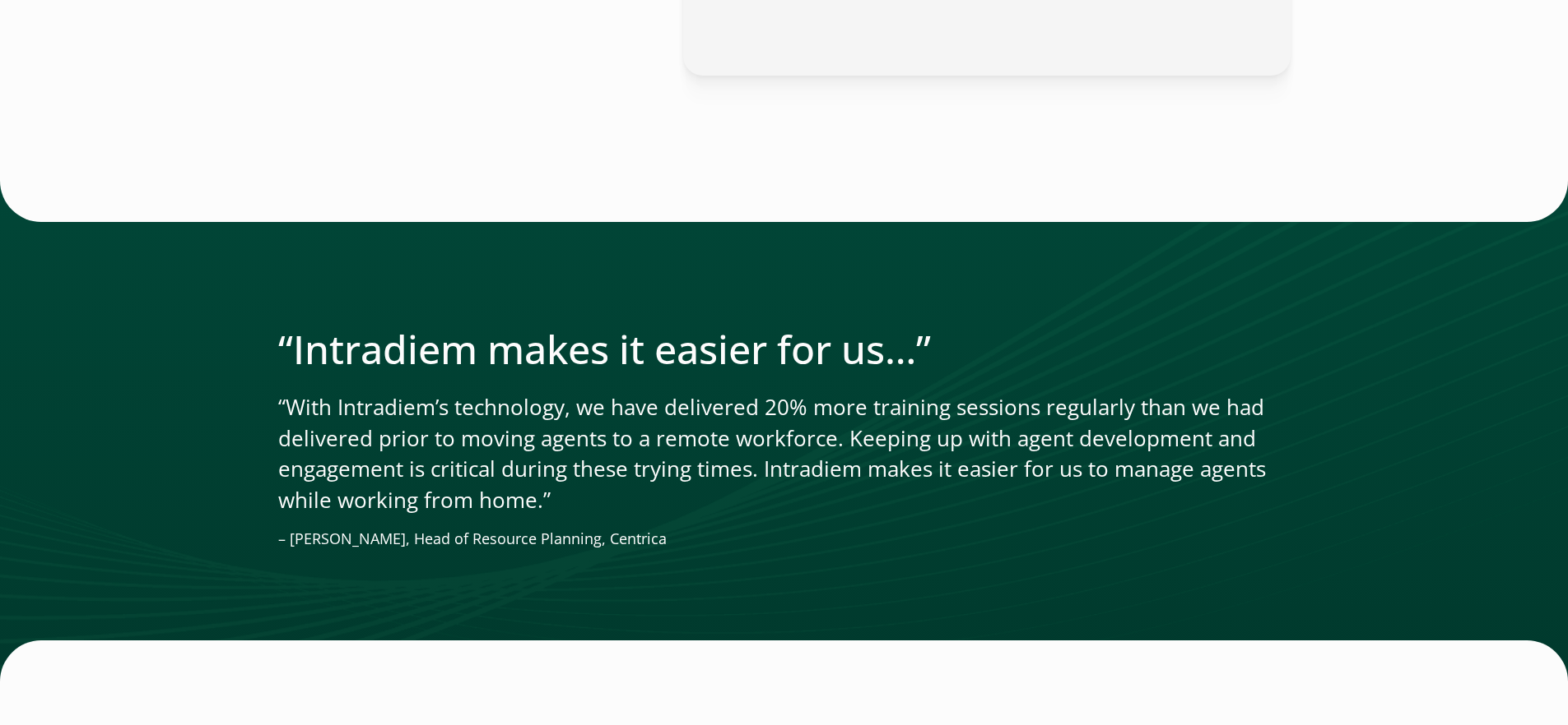
scroll to position [3675, 0]
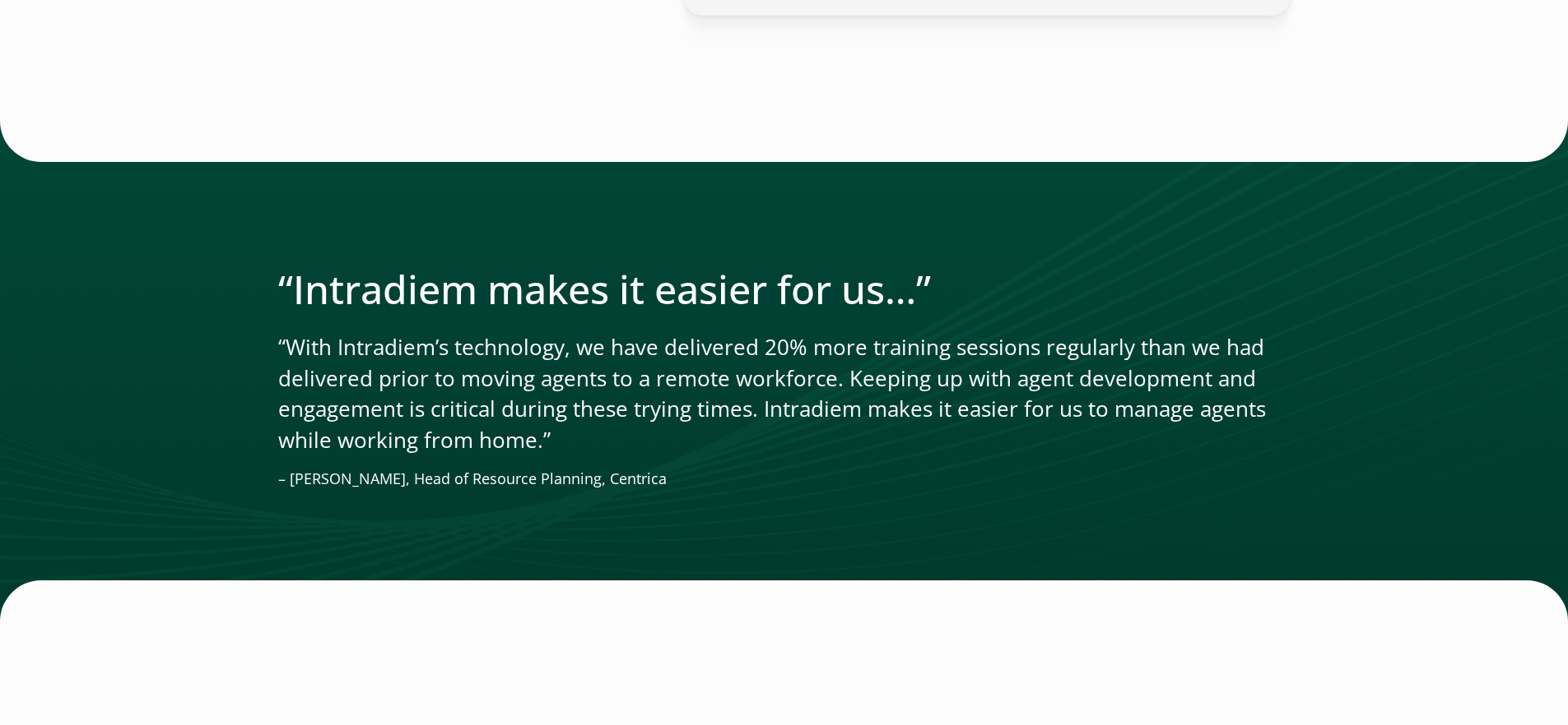
click at [659, 438] on p "“With Intradiem’s technology, we have delivered 20% more training sessions regu…" at bounding box center [784, 394] width 1012 height 124
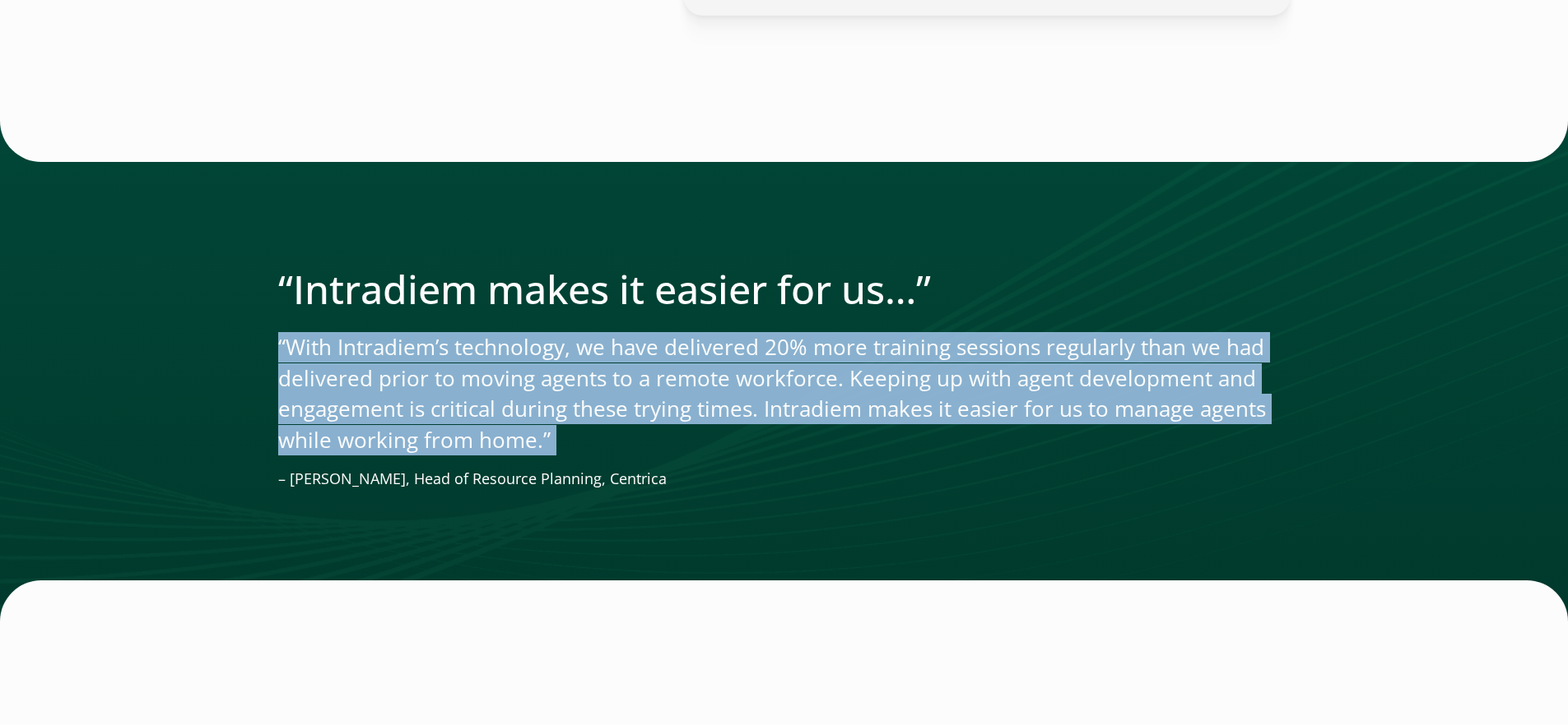
click at [659, 438] on p "“With Intradiem’s technology, we have delivered 20% more training sessions regu…" at bounding box center [784, 394] width 1012 height 124
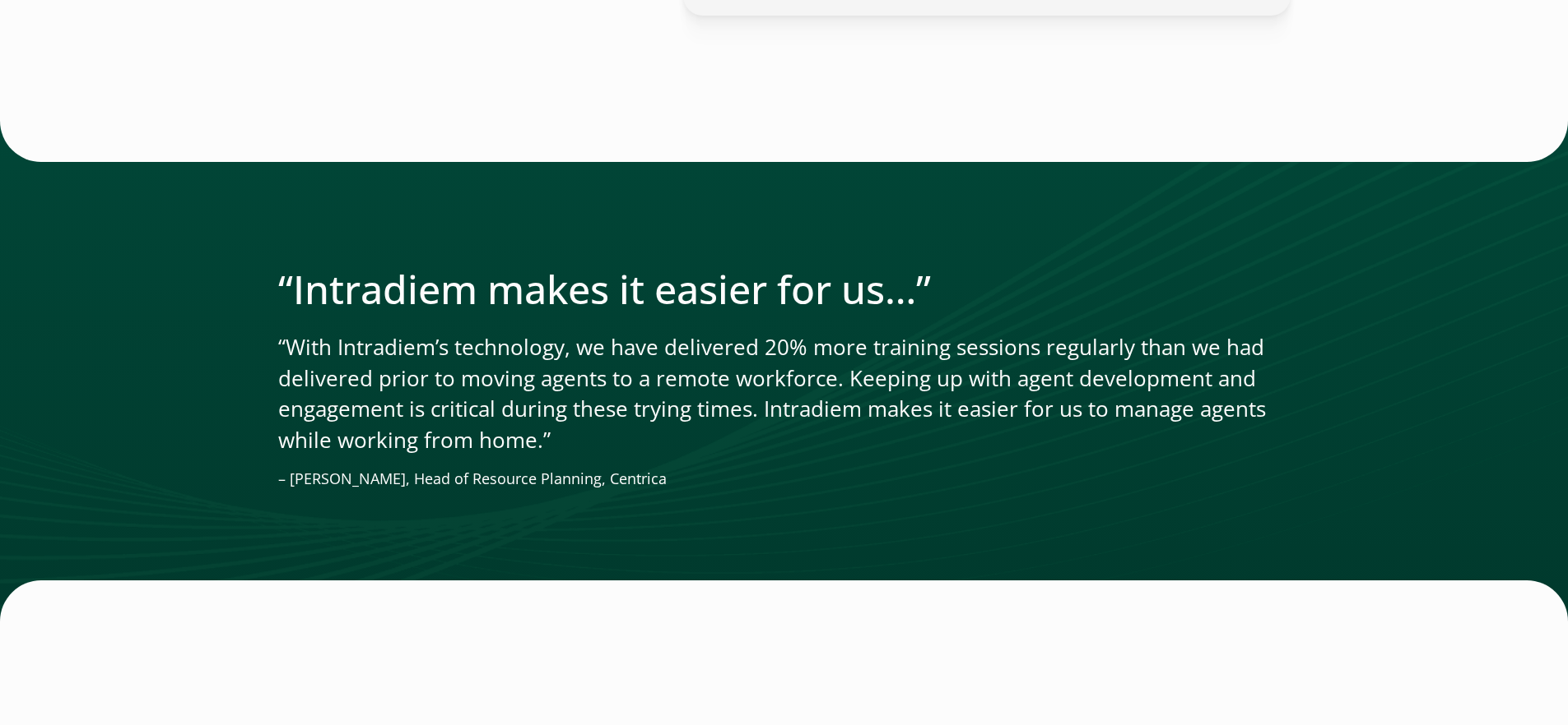
click at [659, 456] on p "“With Intradiem’s technology, we have delivered 20% more training sessions regu…" at bounding box center [784, 394] width 1012 height 124
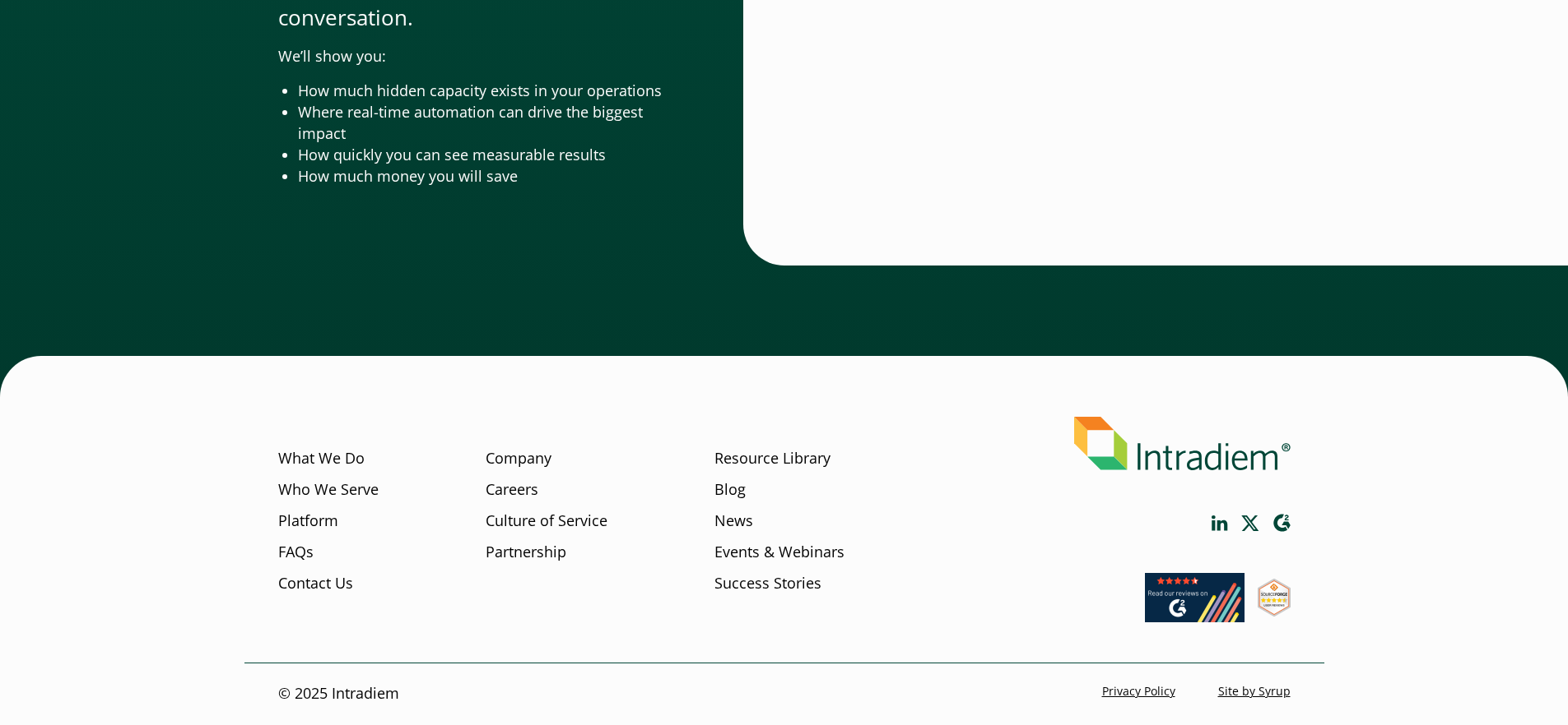
scroll to position [5448, 0]
click at [693, 370] on div "Discover the Hidden Value Inside Your Operation Fill out the form, and our team…" at bounding box center [784, 41] width 1568 height 713
click at [305, 529] on link "Platform" at bounding box center [308, 521] width 60 height 21
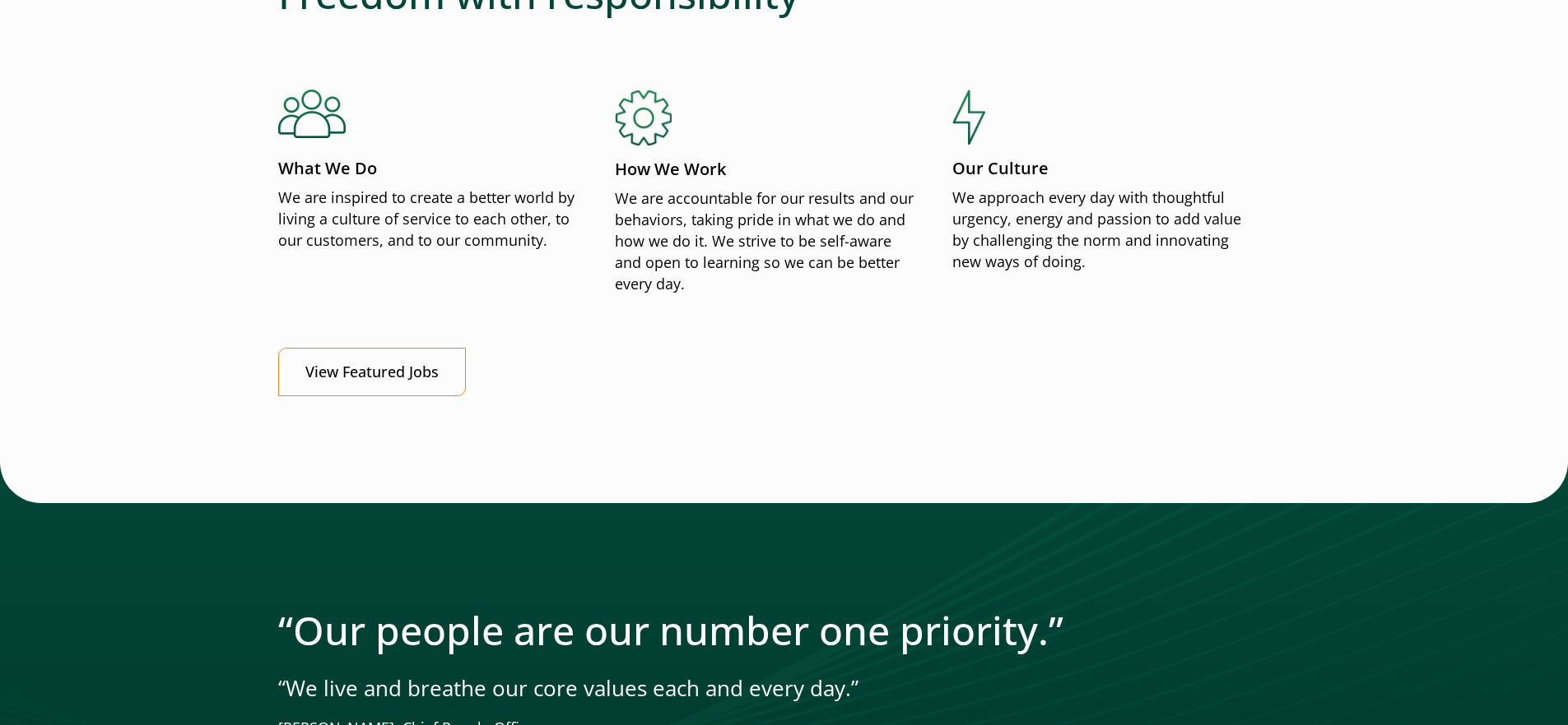
scroll to position [1936, 0]
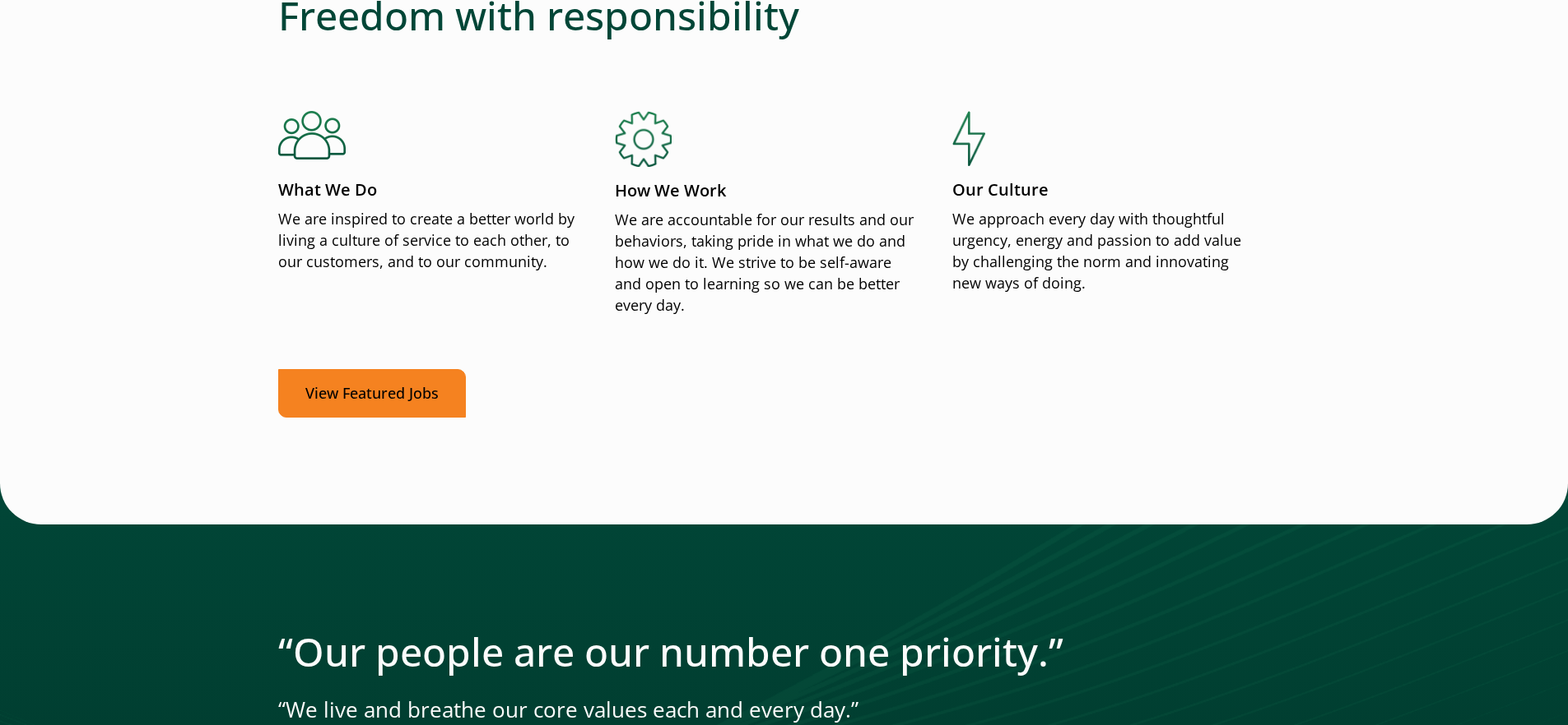
click at [357, 408] on link "View Featured Jobs" at bounding box center [371, 393] width 188 height 49
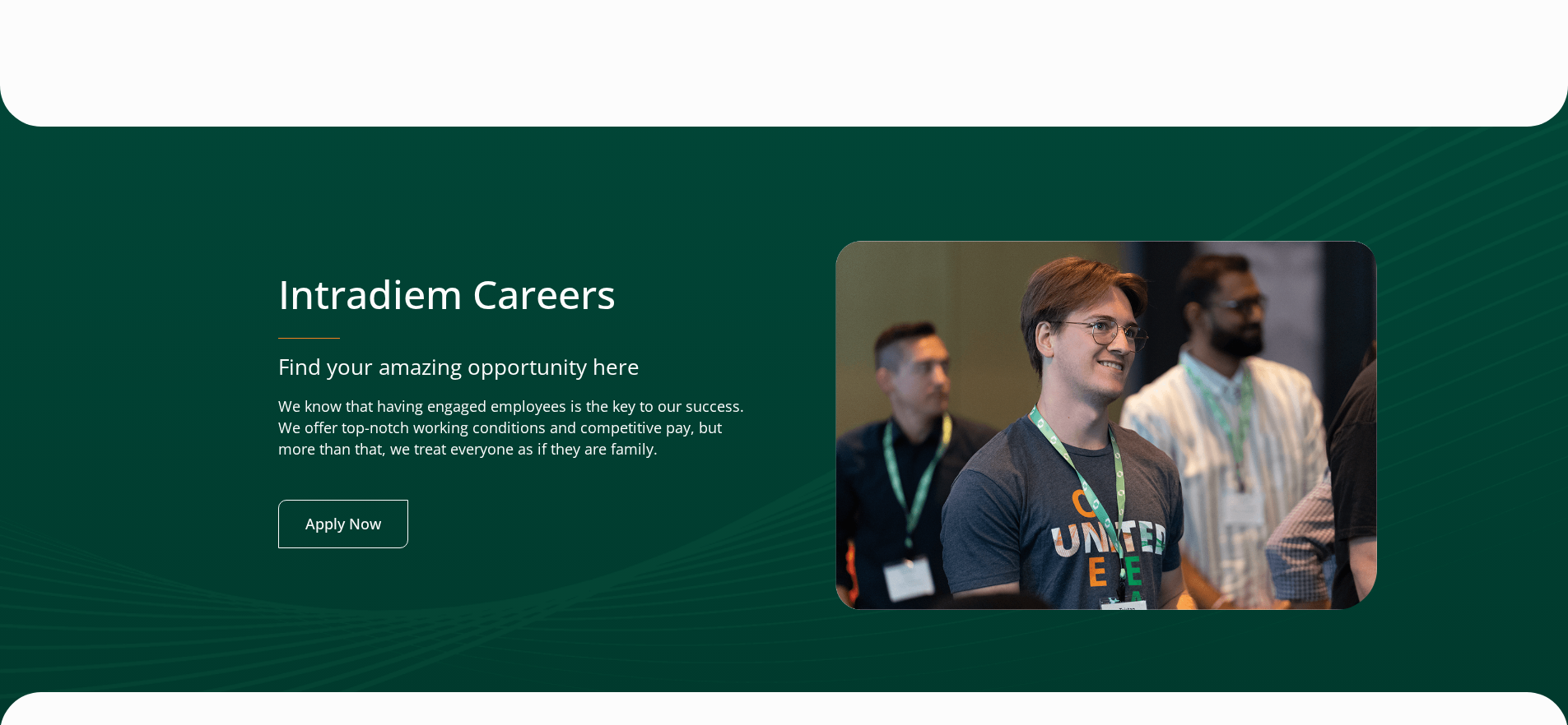
scroll to position [6176, 0]
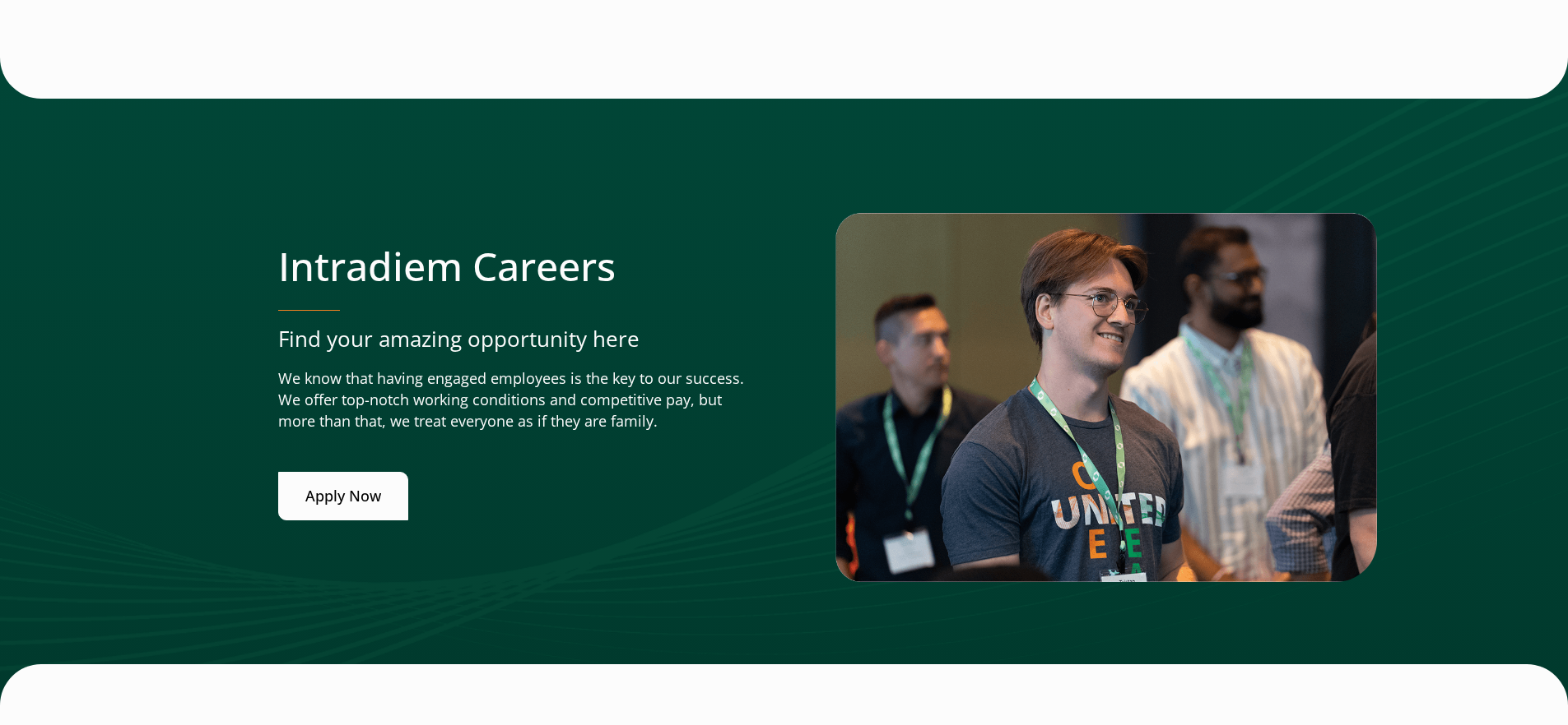
click at [371, 492] on link "Apply Now" at bounding box center [343, 496] width 130 height 49
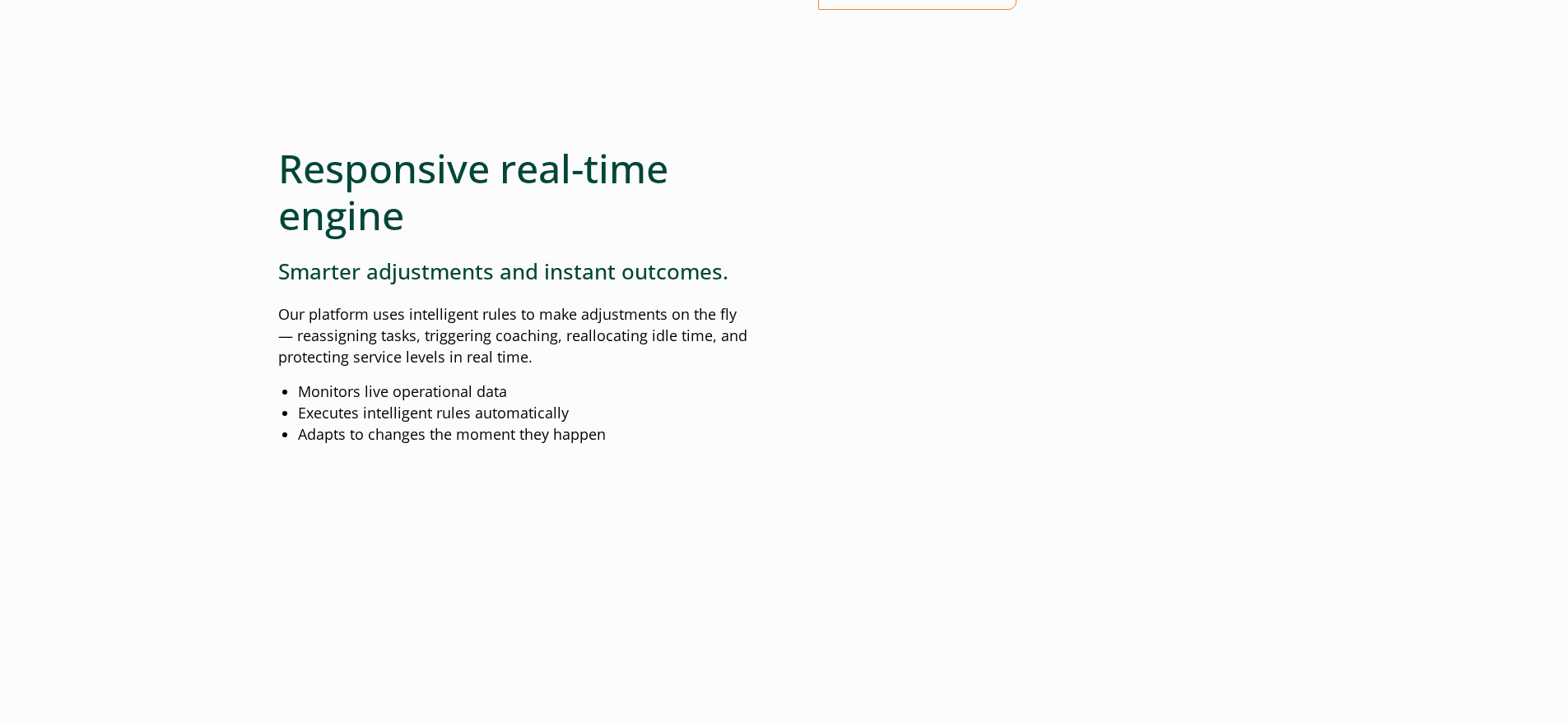
scroll to position [1526, 0]
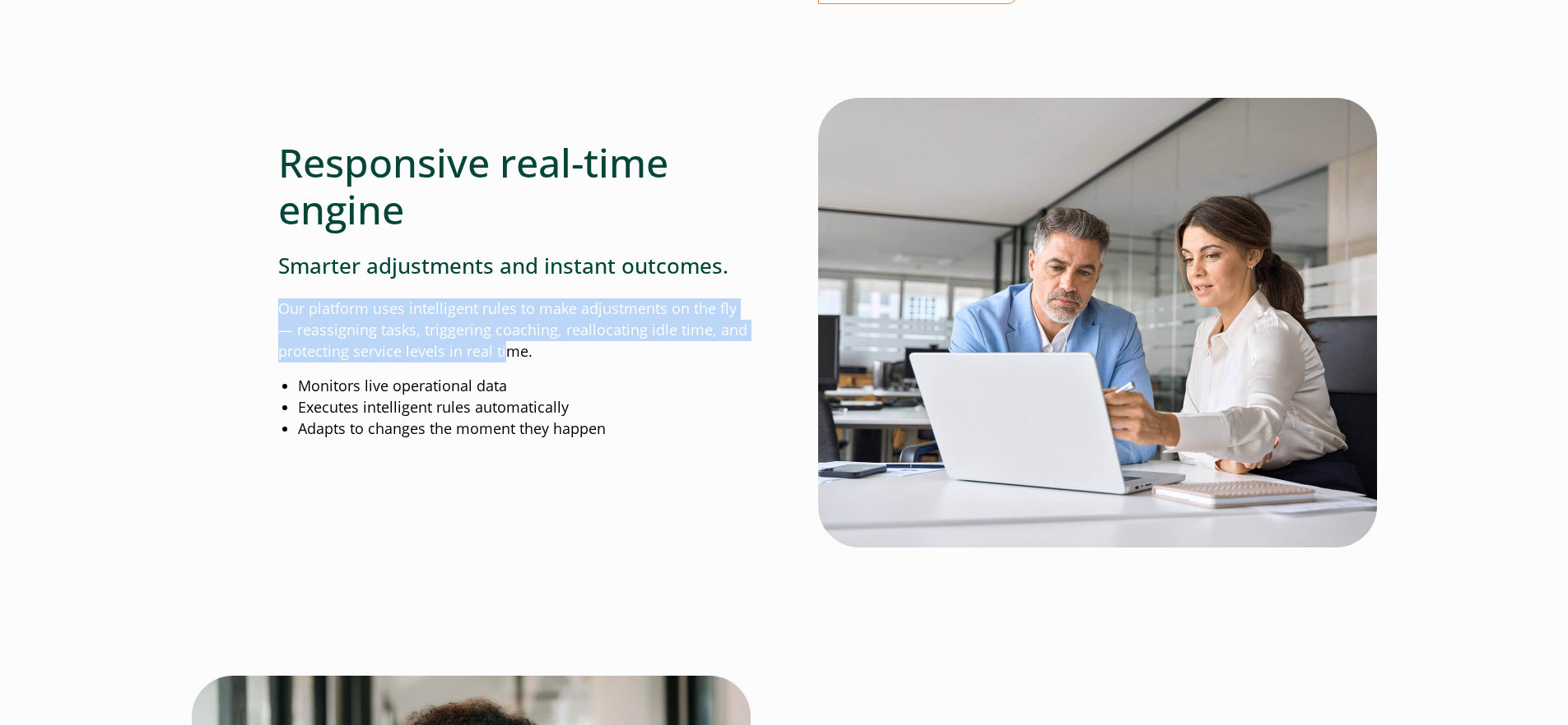
drag, startPoint x: 280, startPoint y: 313, endPoint x: 508, endPoint y: 350, distance: 231.0
click at [508, 350] on p "Our platform uses intelligent rules to make adjustments on the fly— reassigning…" at bounding box center [514, 330] width 472 height 64
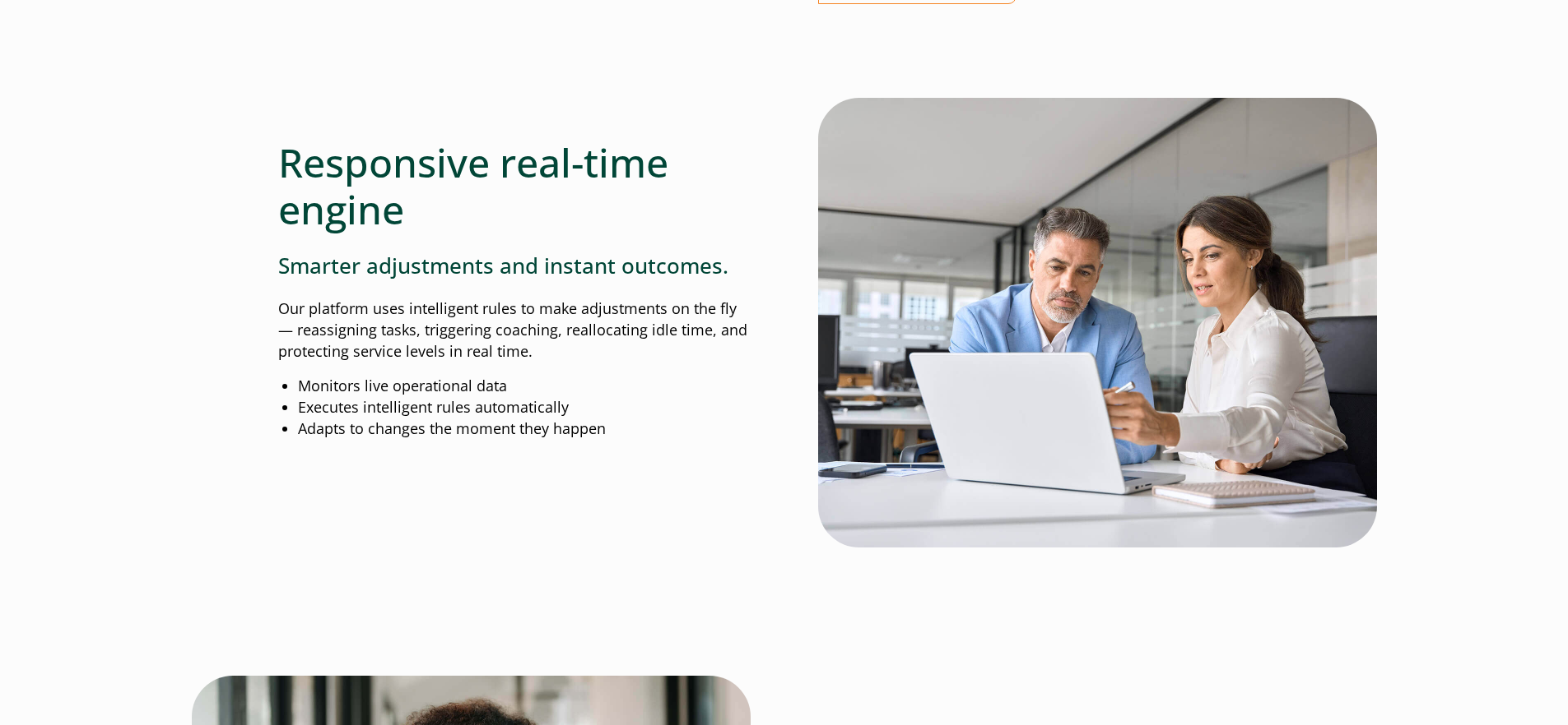
click at [423, 225] on h2 "Responsive real-time engine" at bounding box center [514, 186] width 472 height 94
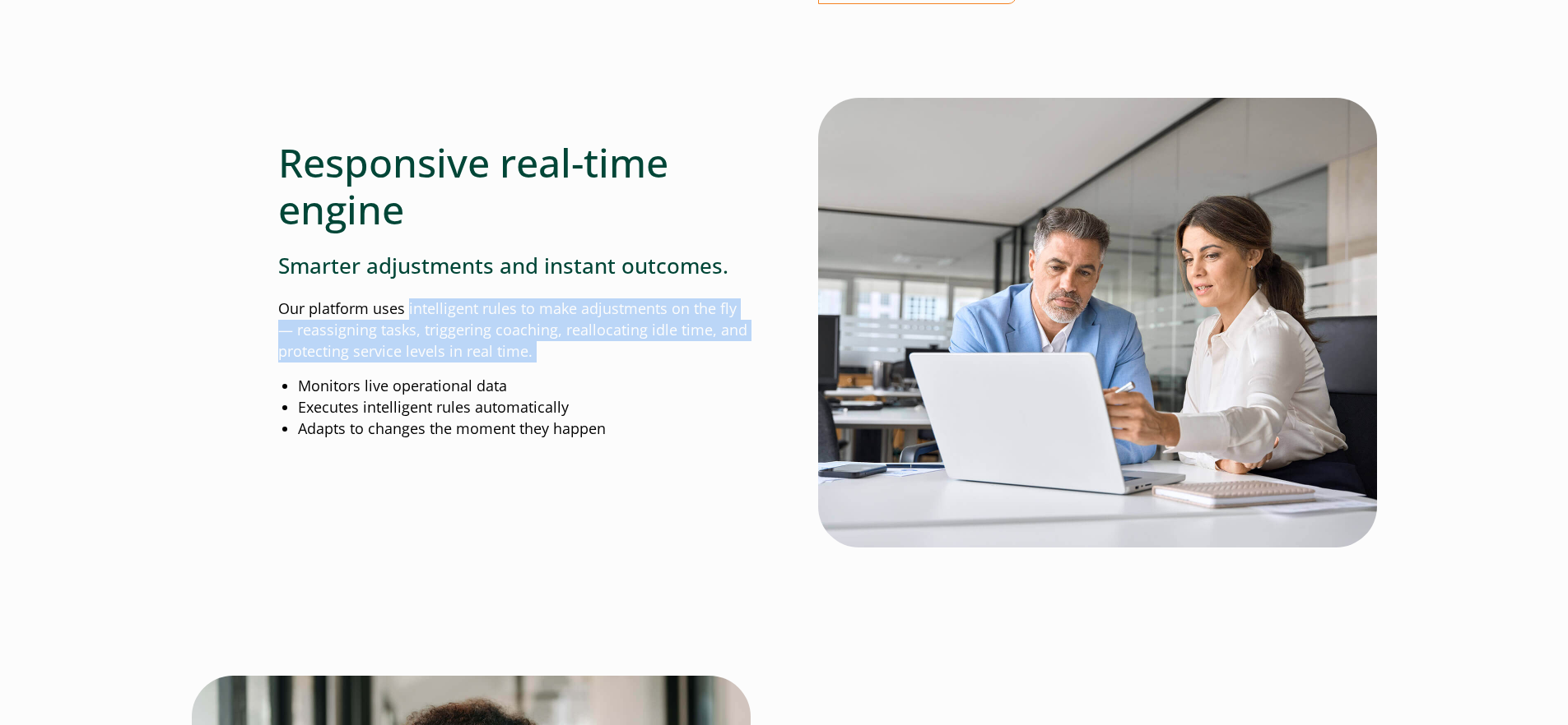
drag, startPoint x: 409, startPoint y: 312, endPoint x: 563, endPoint y: 369, distance: 164.2
click at [563, 369] on div "Responsive real-time engine Smarter adjustments and instant outcomes. Our platf…" at bounding box center [514, 269] width 472 height 343
copy div "intelligent rules to make adjustments on the fly— reassigning tasks, triggering…"
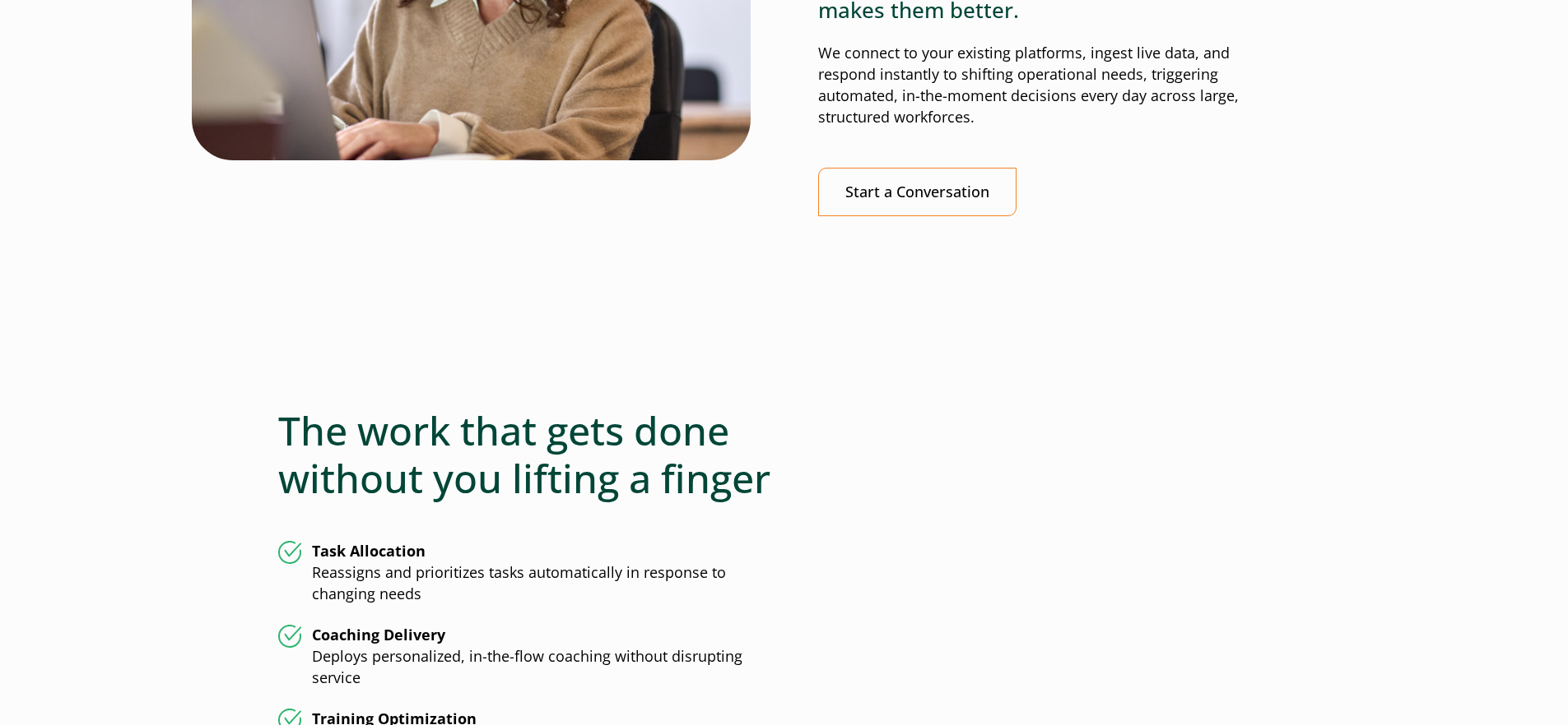
scroll to position [3779, 0]
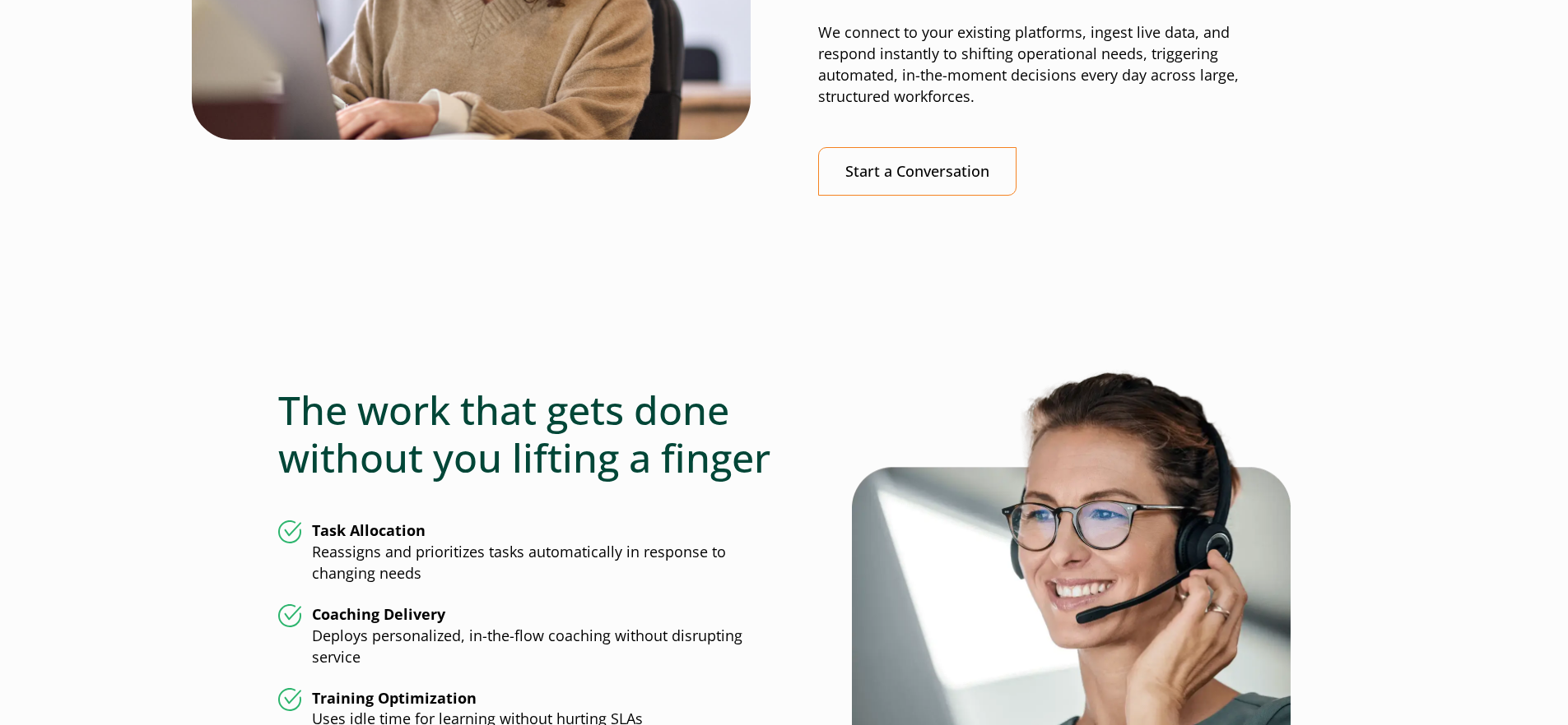
click at [1048, 49] on p "We connect to your existing platforms, ingest live data, and respond instantly …" at bounding box center [1054, 65] width 472 height 86
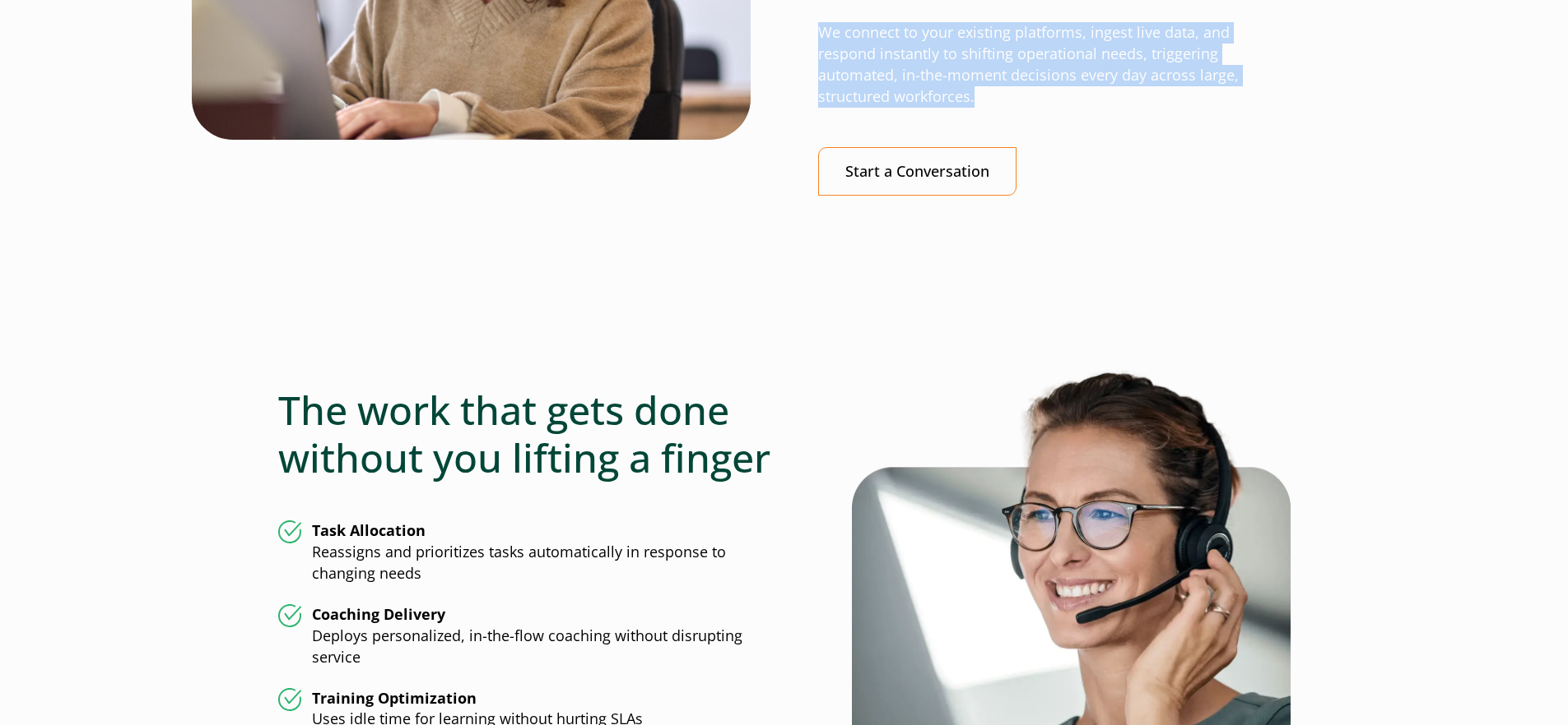
click at [1048, 49] on p "We connect to your existing platforms, ingest live data, and respond instantly …" at bounding box center [1054, 65] width 472 height 86
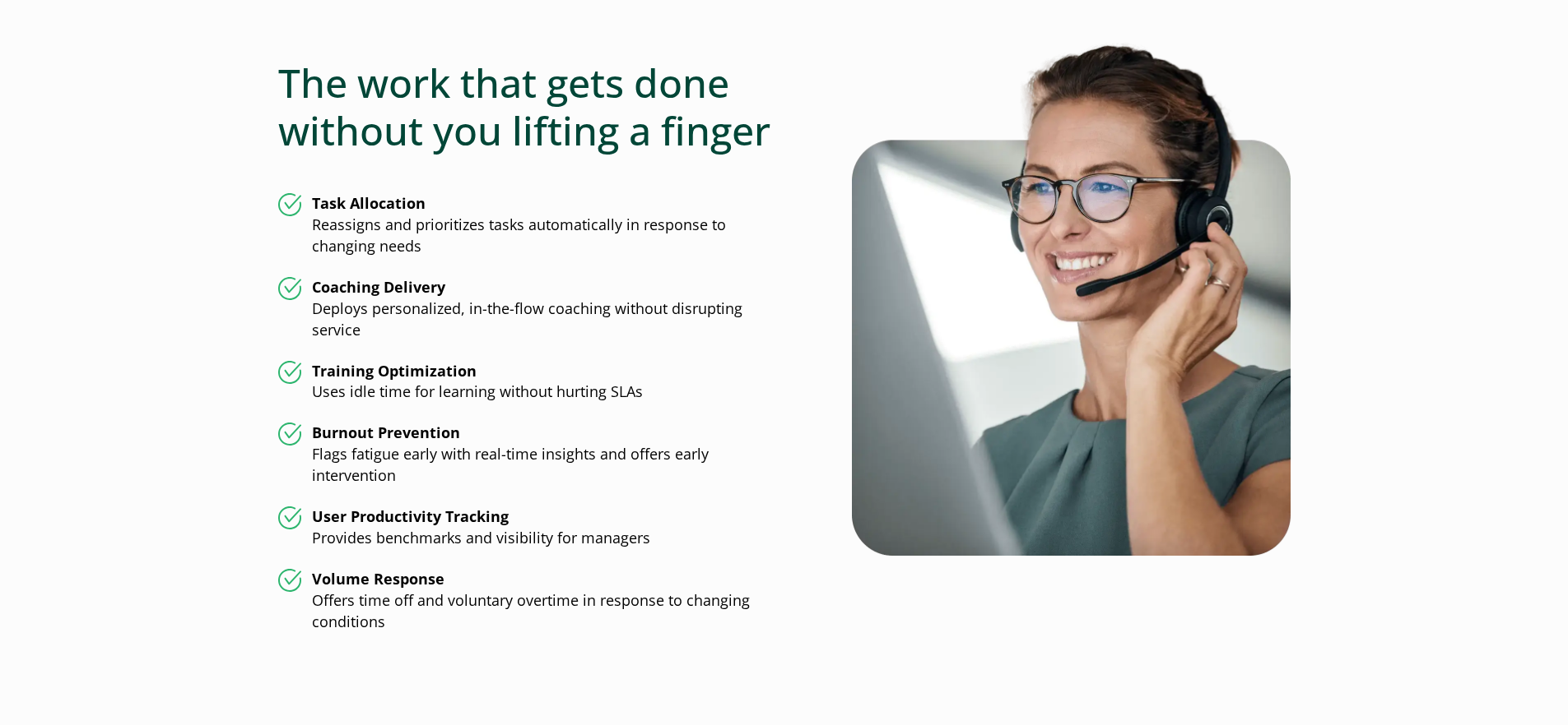
scroll to position [4107, 0]
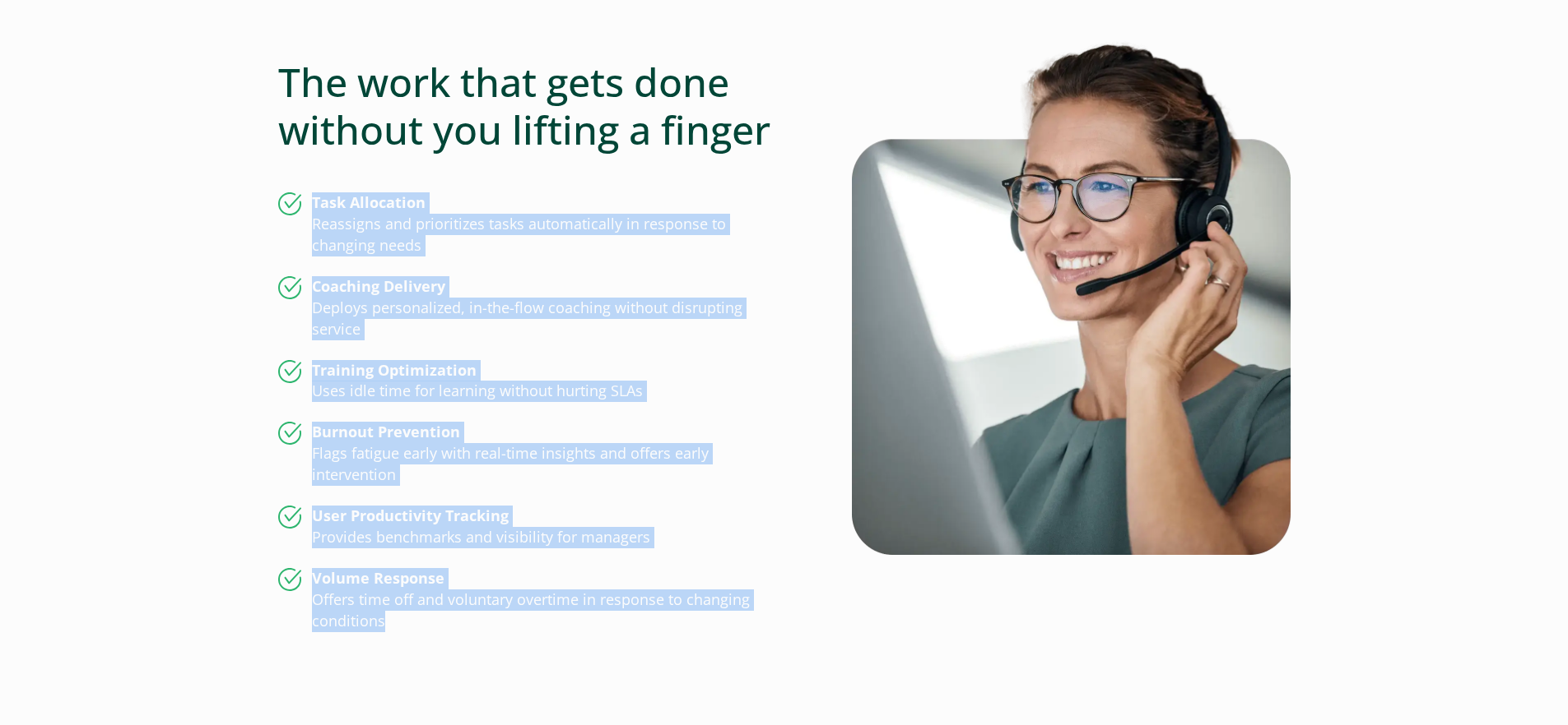
drag, startPoint x: 445, startPoint y: 617, endPoint x: 269, endPoint y: 189, distance: 462.8
copy ul "Task Allocation Reassigns and prioritizes tasks automatically in response to ch…"
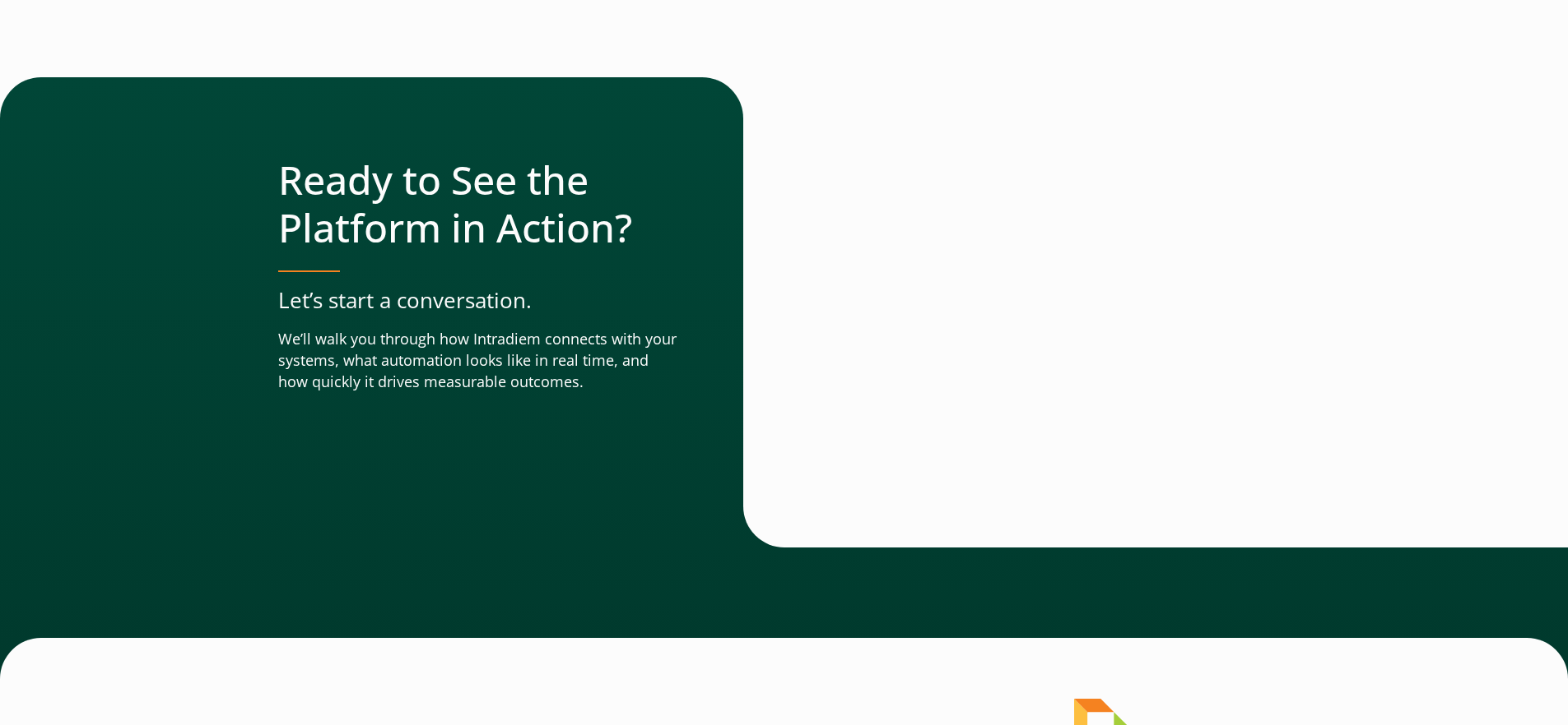
scroll to position [5791, 0]
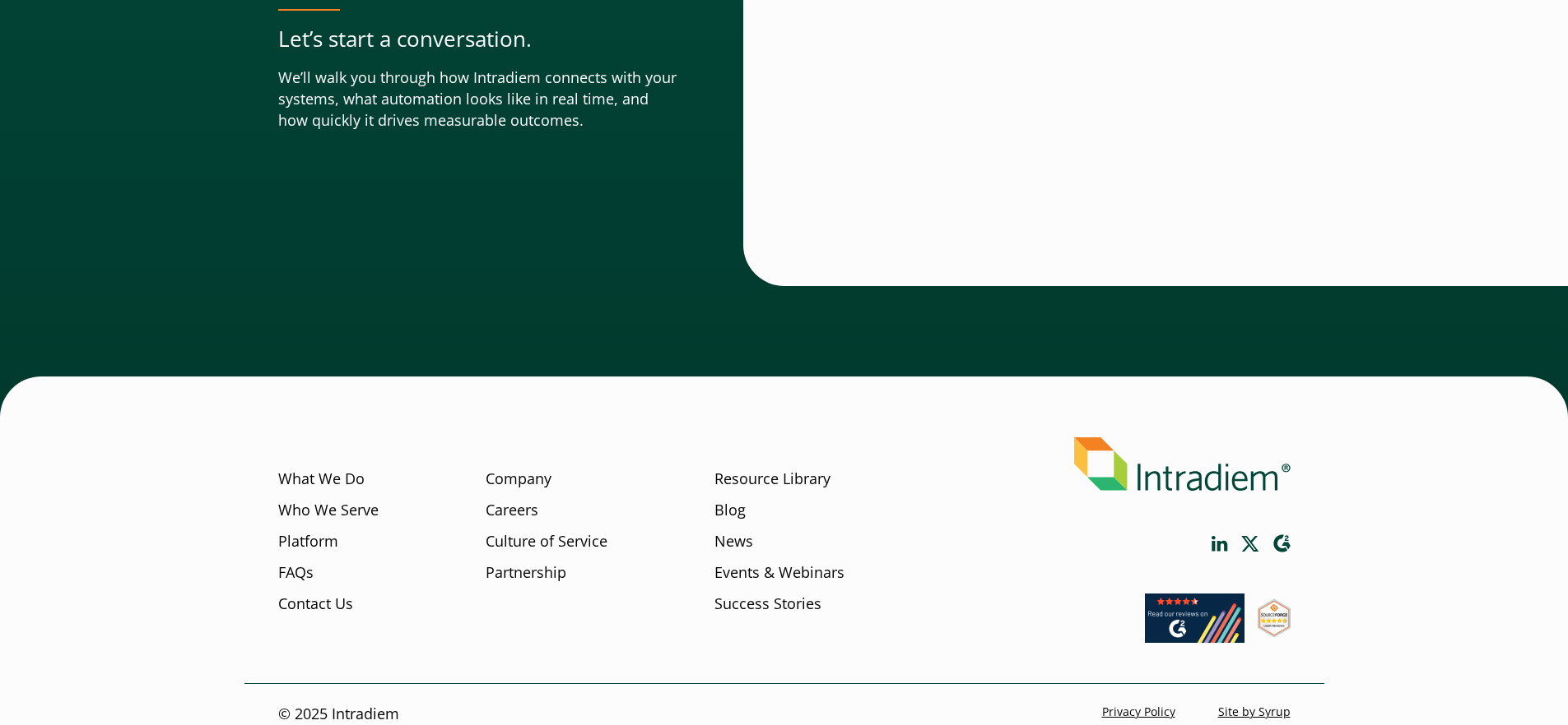
click at [625, 336] on div "Ready to See the Platform in Action? Let’s start a conversation. We’ll walk you…" at bounding box center [784, 116] width 1568 height 602
click at [531, 469] on link "Company" at bounding box center [518, 480] width 66 height 21
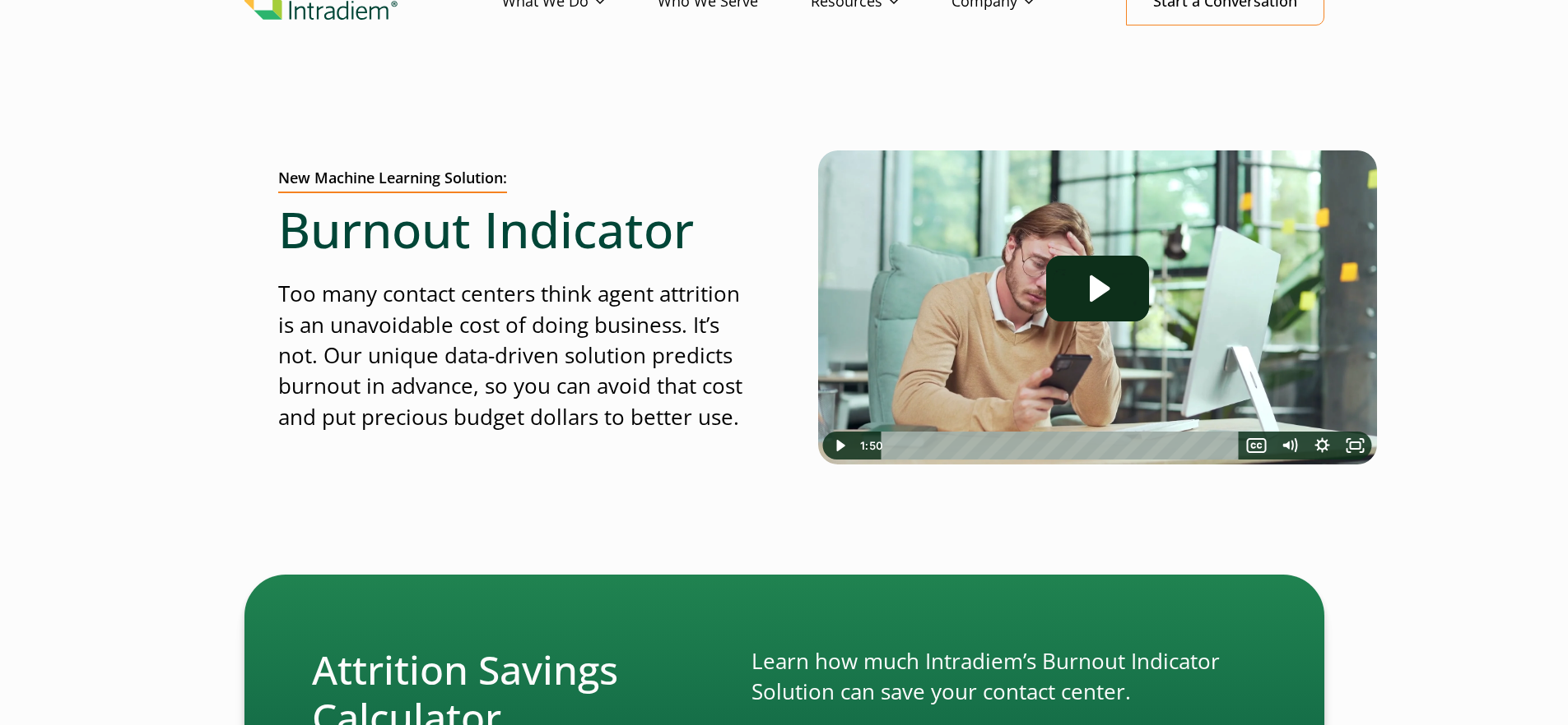
scroll to position [108, 0]
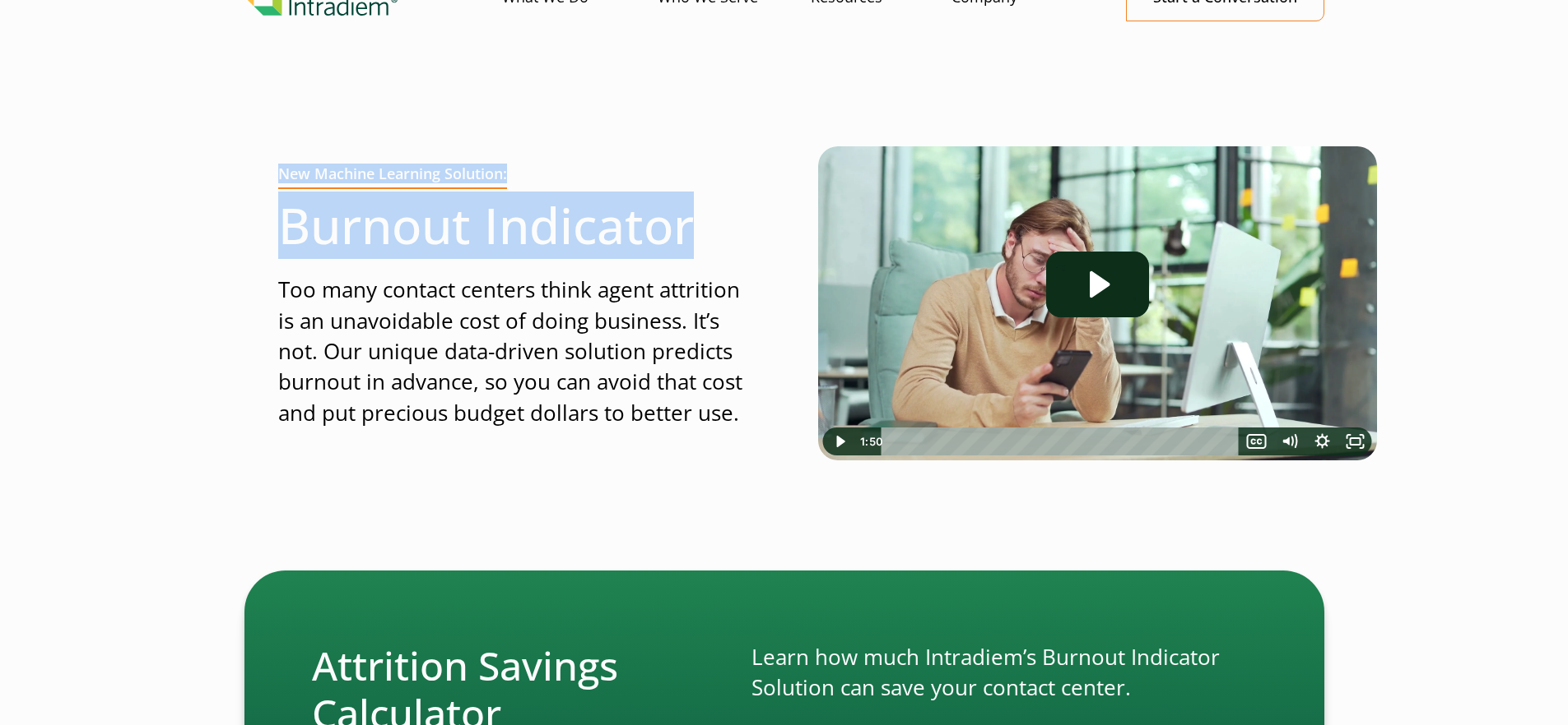
drag, startPoint x: 695, startPoint y: 244, endPoint x: 278, endPoint y: 171, distance: 423.3
click at [278, 171] on div "New Machine Learning Solution: Burnout Indicator Too many contact centers think…" at bounding box center [514, 297] width 472 height 264
copy div "New Machine Learning Solution: Burnout Indicator"
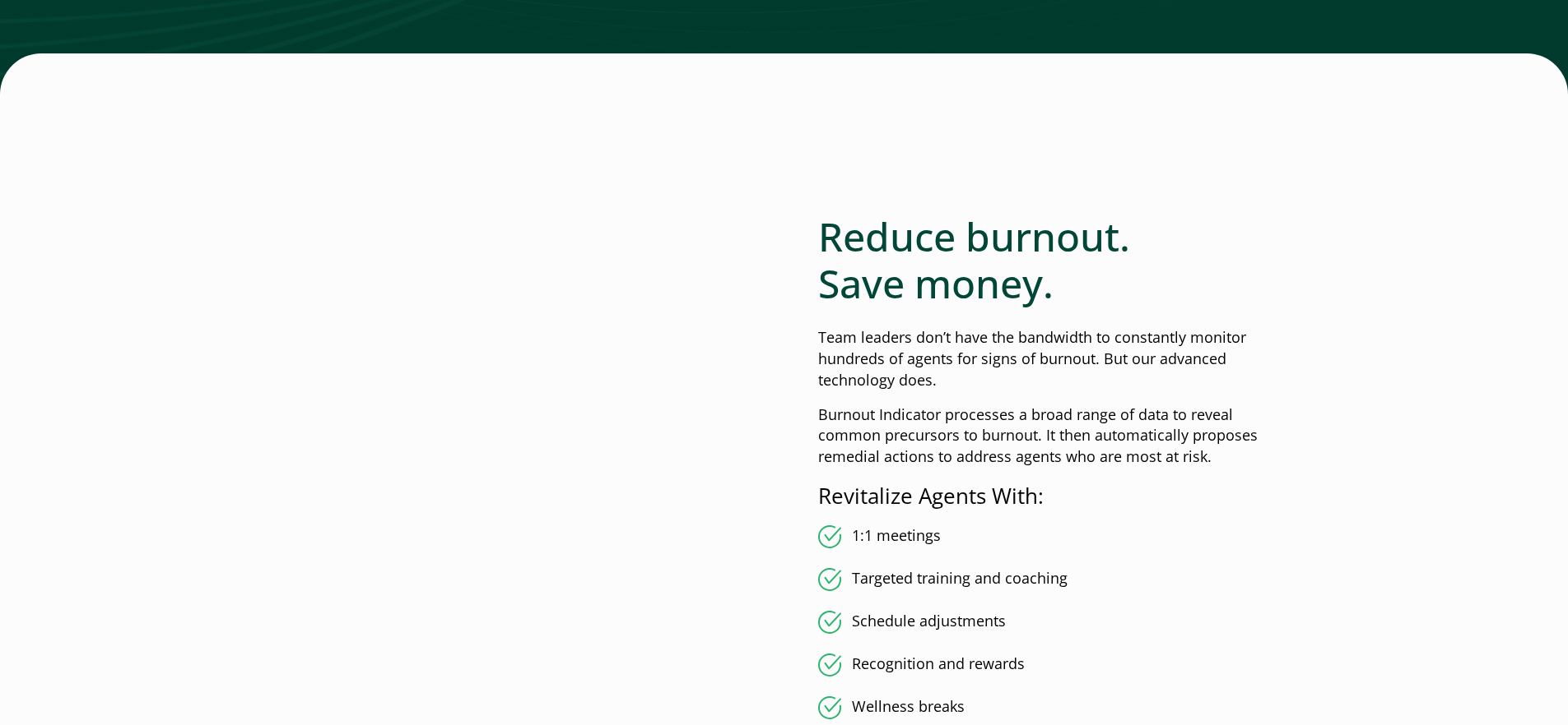
scroll to position [2626, 0]
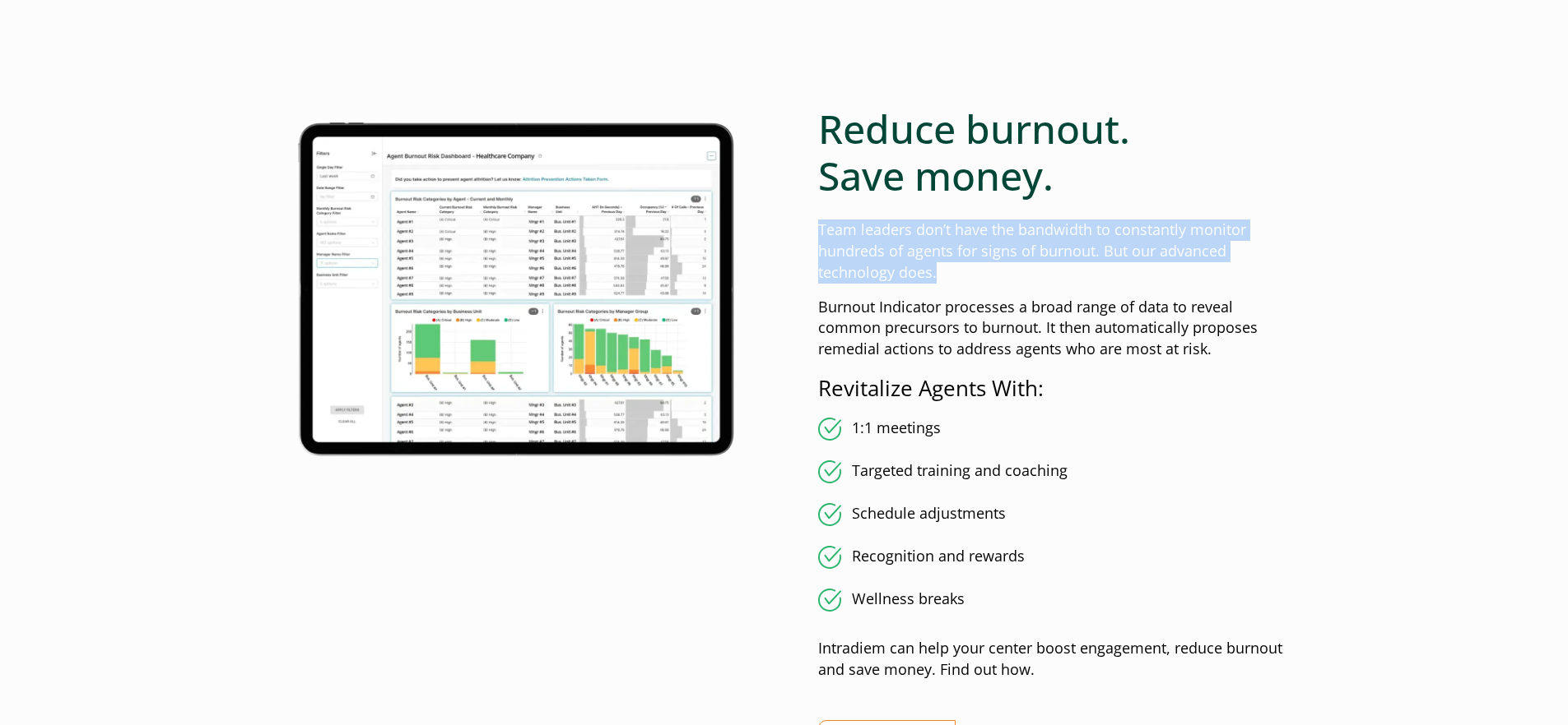
drag, startPoint x: 963, startPoint y: 282, endPoint x: 817, endPoint y: 204, distance: 165.5
click at [818, 204] on div "Reduce burnout. Save money. Team leaders don’t have the bandwidth to constantly…" at bounding box center [1054, 438] width 472 height 664
click at [944, 257] on p "Team leaders don’t have the bandwidth to constantly monitor hundreds of agents …" at bounding box center [1054, 251] width 472 height 64
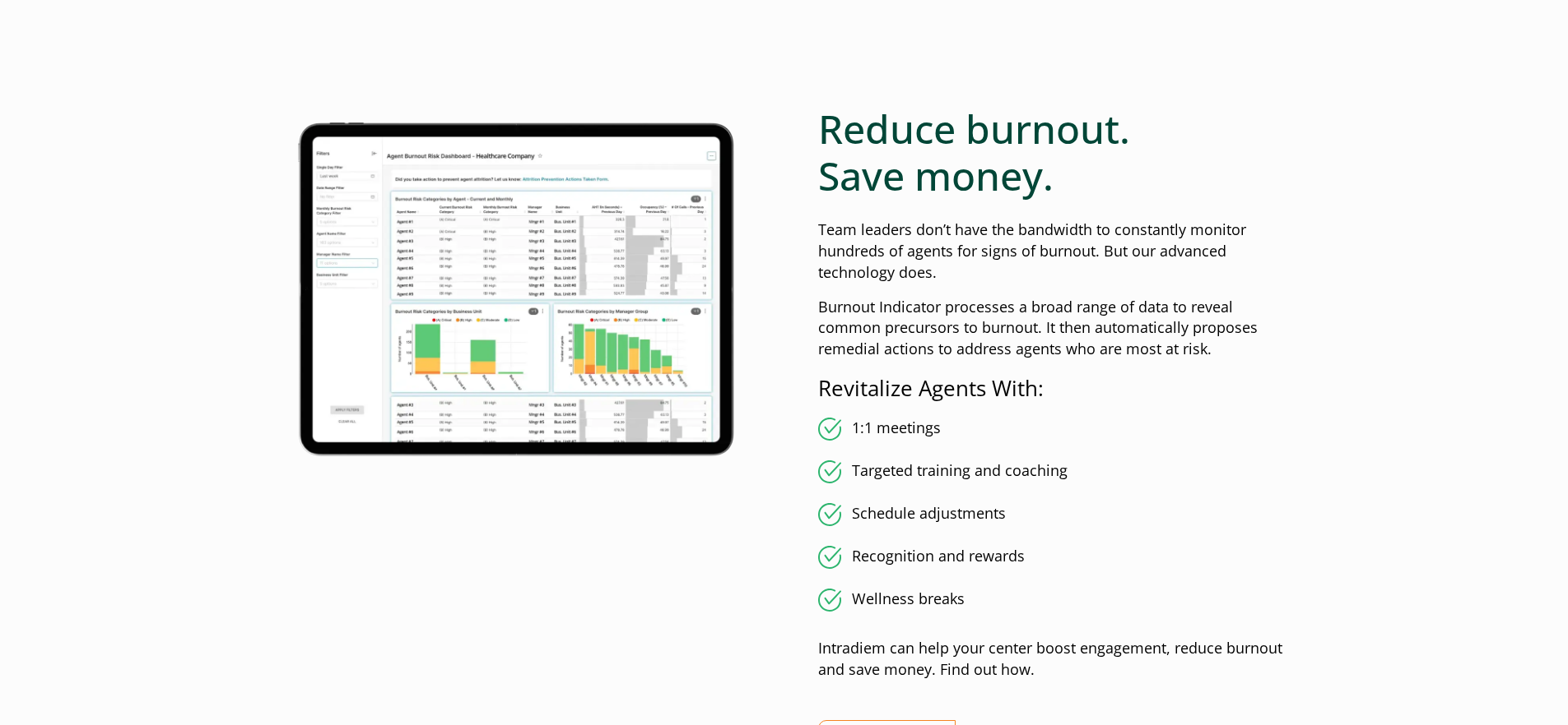
click at [943, 257] on p "Team leaders don’t have the bandwidth to constantly monitor hundreds of agents …" at bounding box center [1054, 251] width 472 height 64
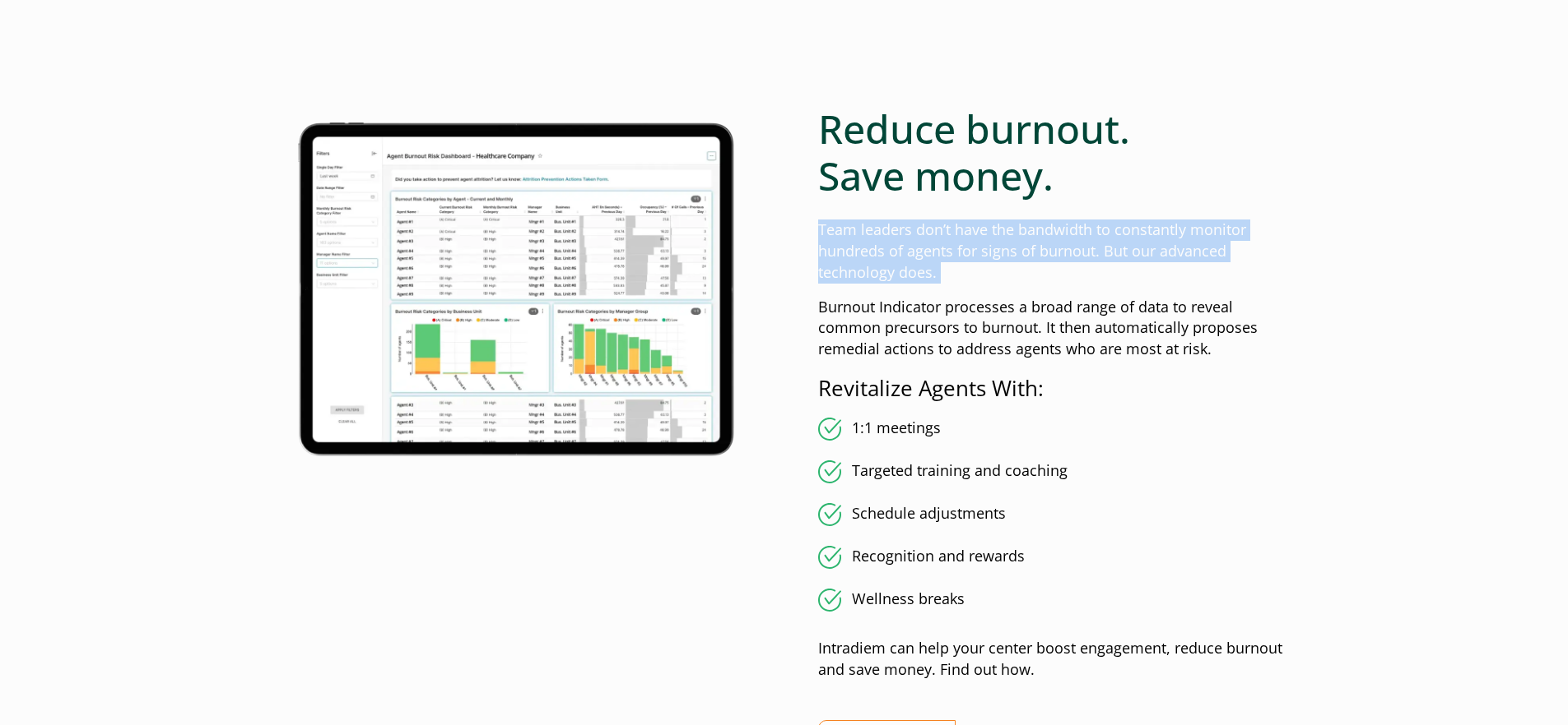
click at [943, 257] on p "Team leaders don’t have the bandwidth to constantly monitor hundreds of agents …" at bounding box center [1054, 251] width 472 height 64
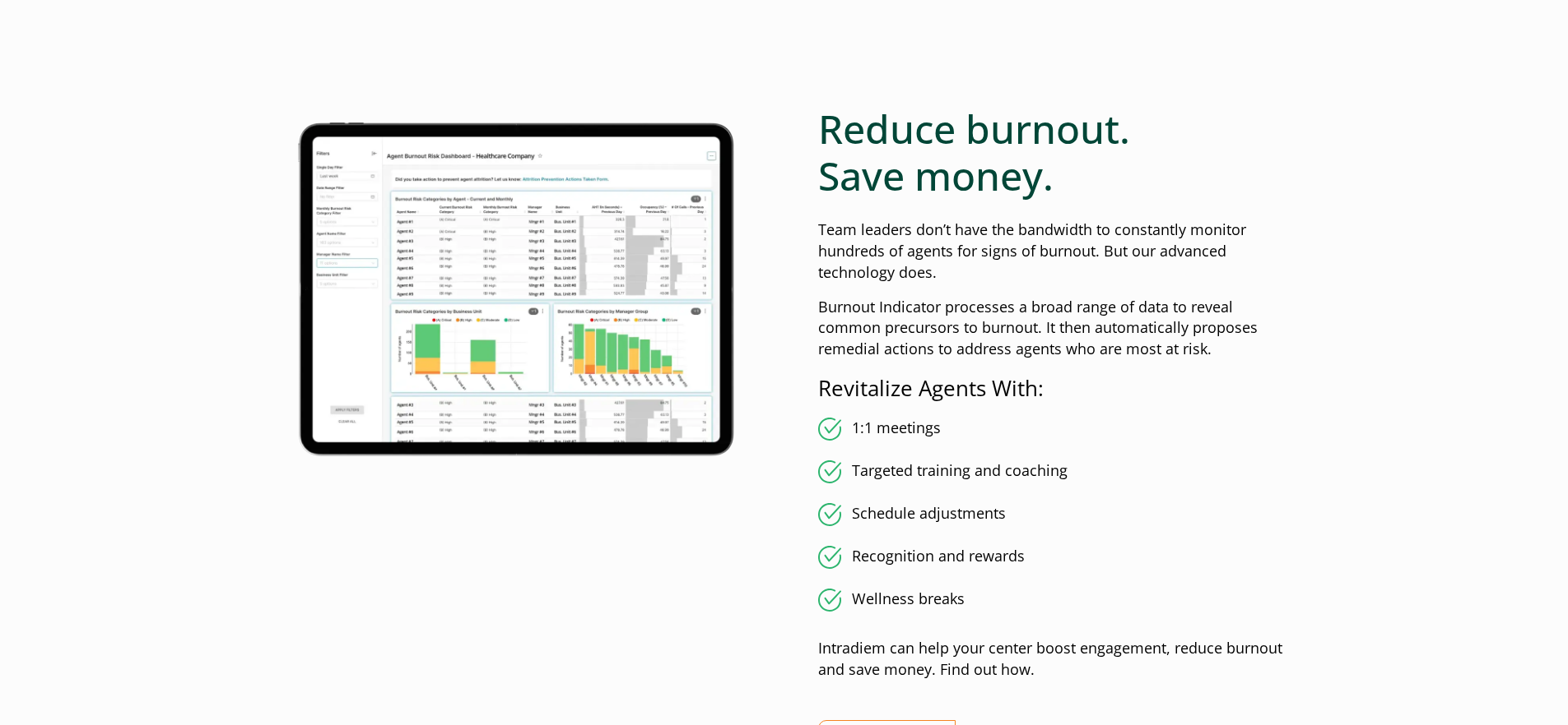
click at [983, 282] on p "Team leaders don’t have the bandwidth to constantly monitor hundreds of agents …" at bounding box center [1054, 251] width 472 height 64
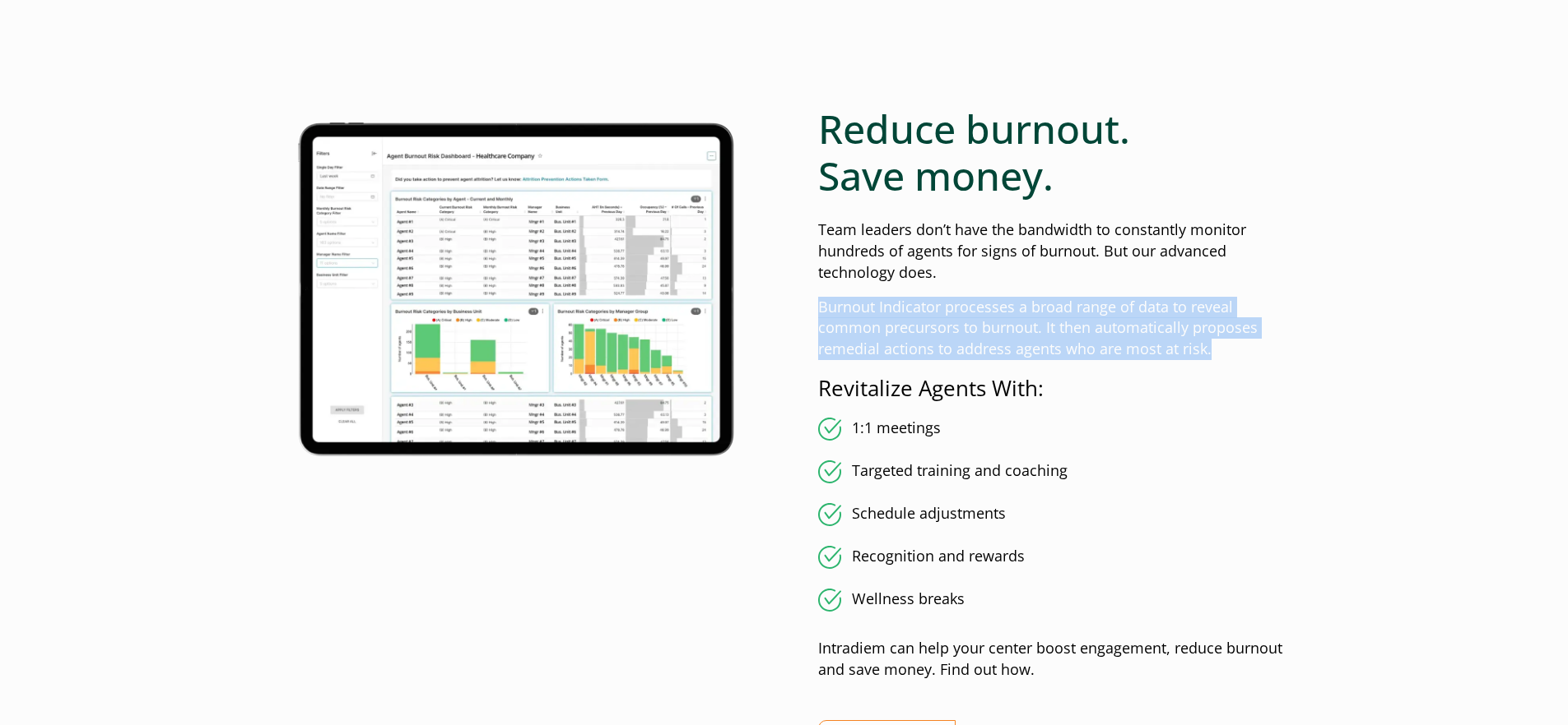
drag, startPoint x: 812, startPoint y: 307, endPoint x: 1221, endPoint y: 357, distance: 412.0
click at [1221, 357] on div "Reduce burnout. Save money. Team leaders don’t have the bandwidth to constantly…" at bounding box center [784, 450] width 1012 height 690
copy p "Burnout Indicator processes a broad range of data to reveal common precursors t…"
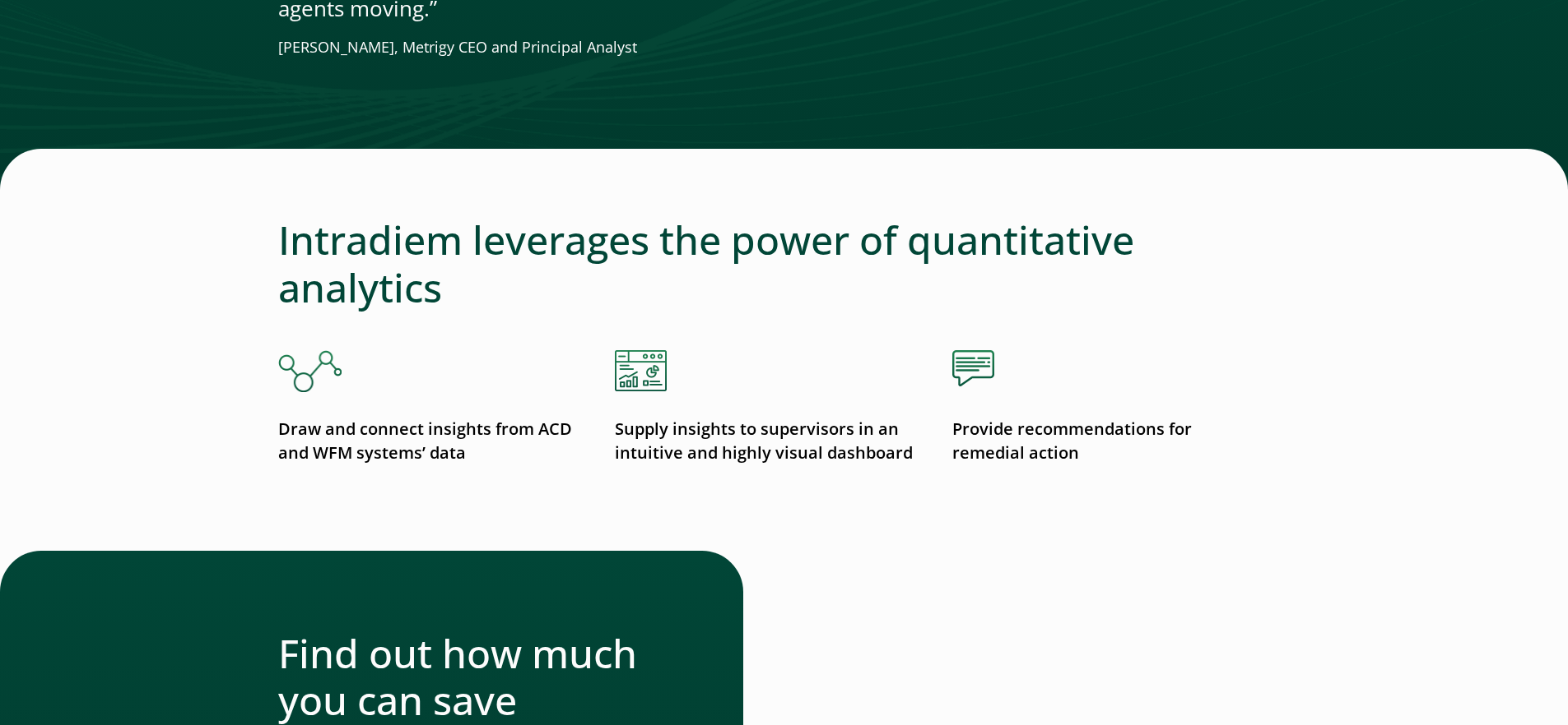
scroll to position [4394, 0]
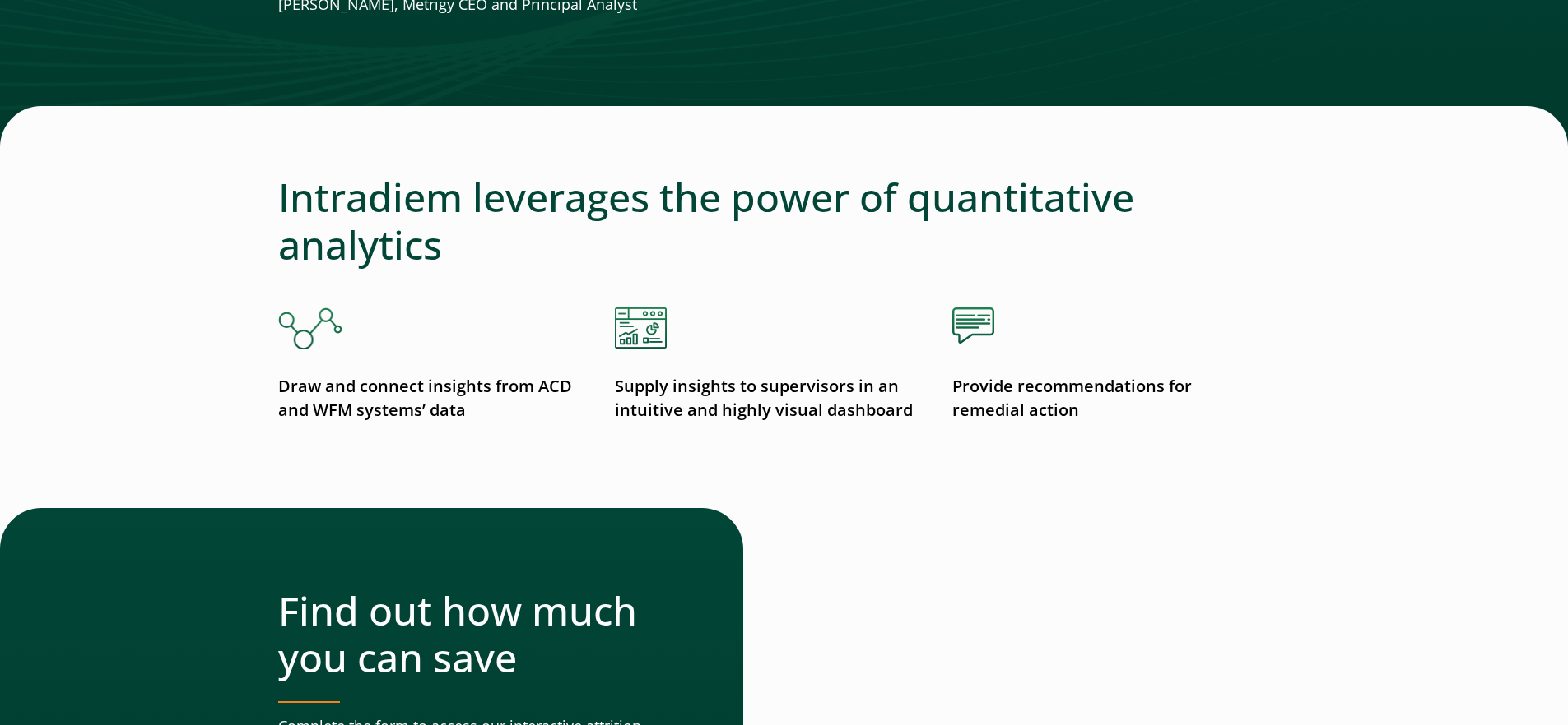
click at [1004, 420] on p "Provide recommendations for remedial action" at bounding box center [1103, 399] width 304 height 48
copy div "Provide recommendations for remedial action"
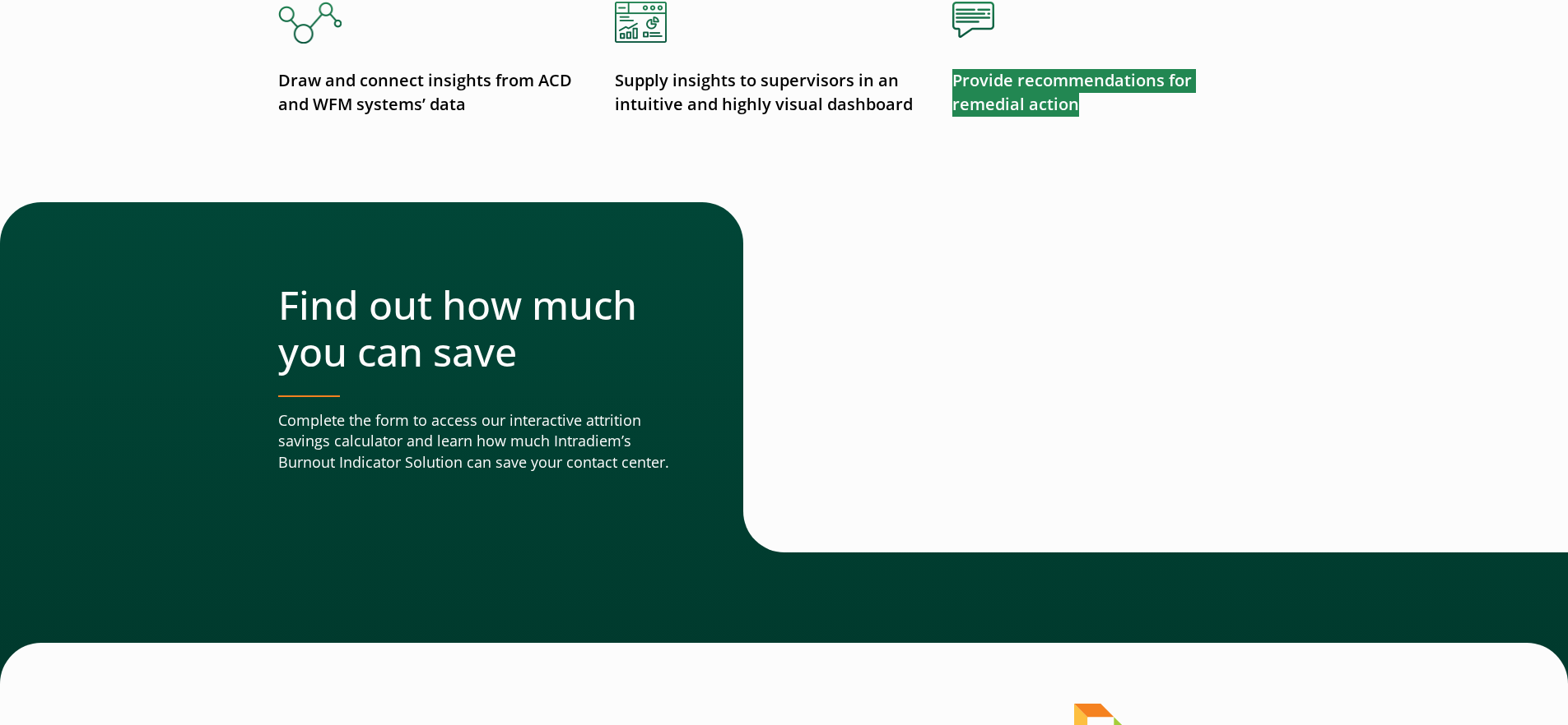
scroll to position [4696, 0]
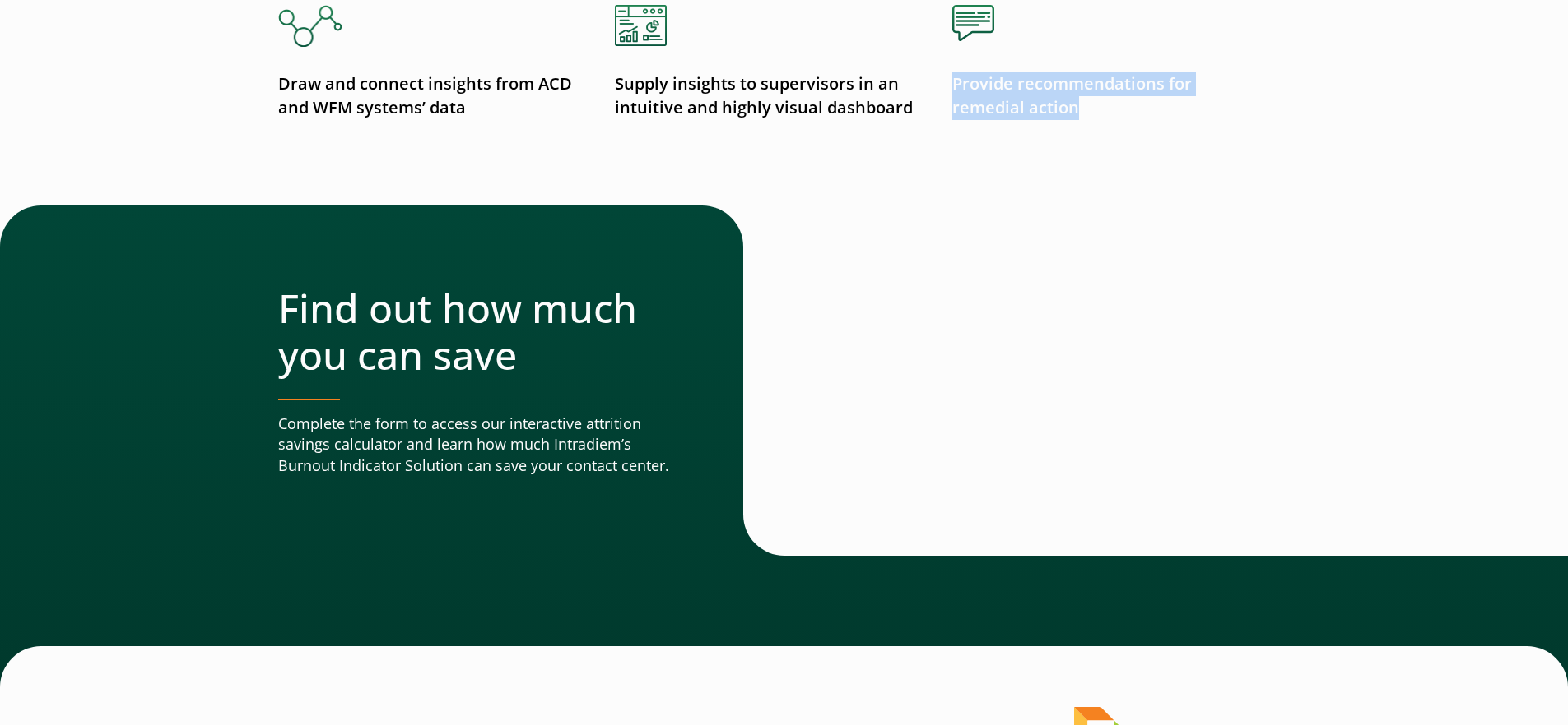
click at [774, 113] on p "Supply insights to supervisors in an intuitive and highly visual dashboard" at bounding box center [766, 96] width 304 height 48
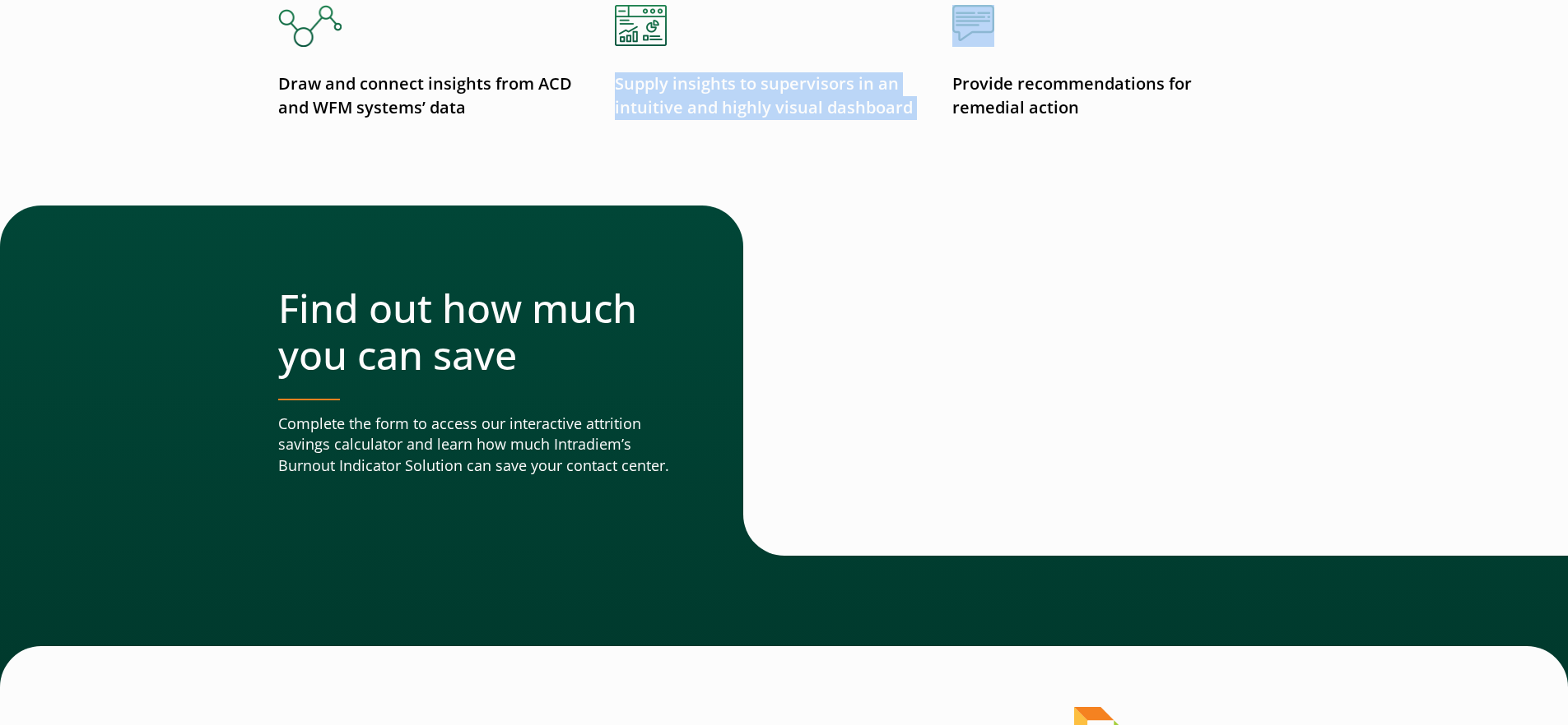
click at [774, 113] on p "Supply insights to supervisors in an intuitive and highly visual dashboard" at bounding box center [766, 96] width 304 height 48
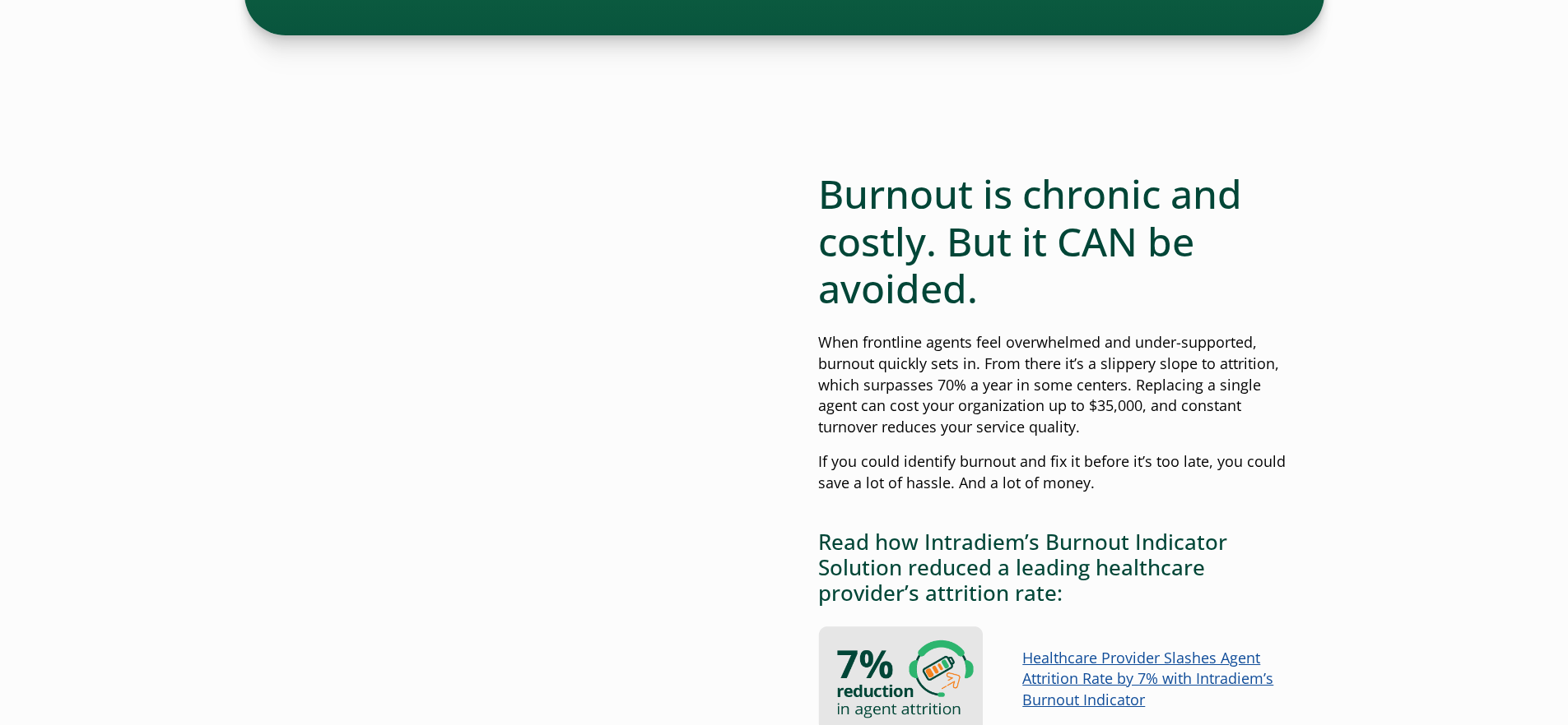
scroll to position [980, 0]
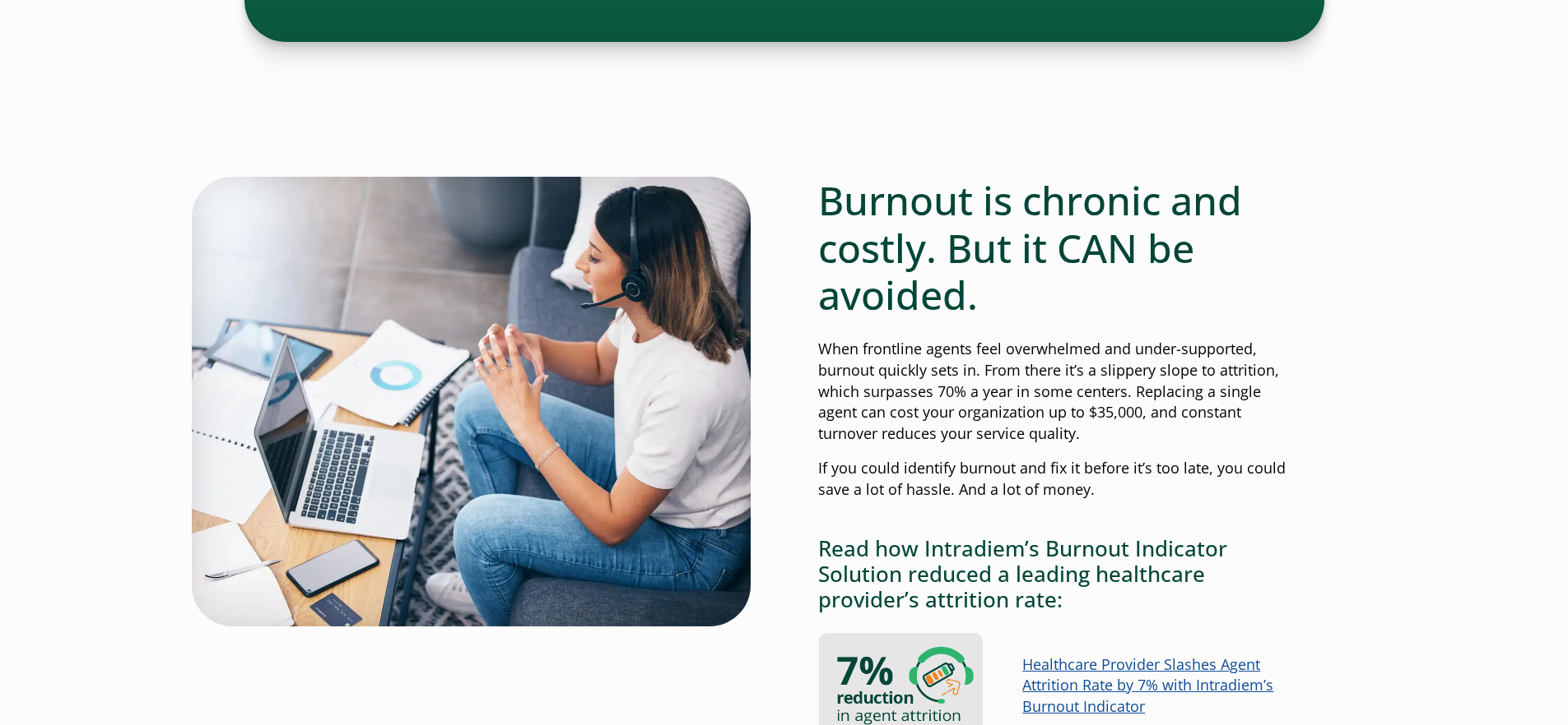
click at [1117, 689] on link "Healthcare Provider Slashes Agent Attrition Rate by 7% with Intradiem’s Burnout…" at bounding box center [1148, 686] width 251 height 63
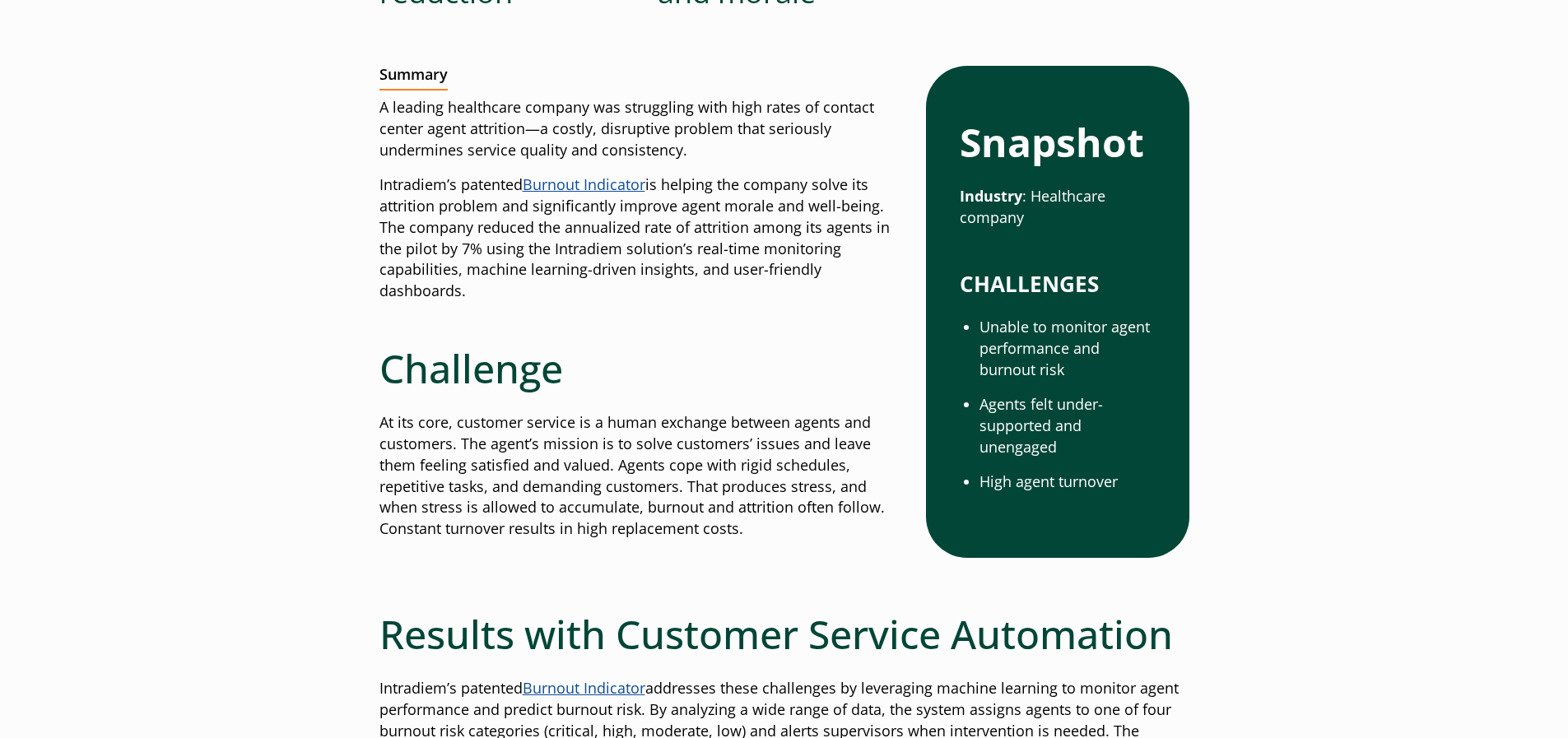
scroll to position [643, 0]
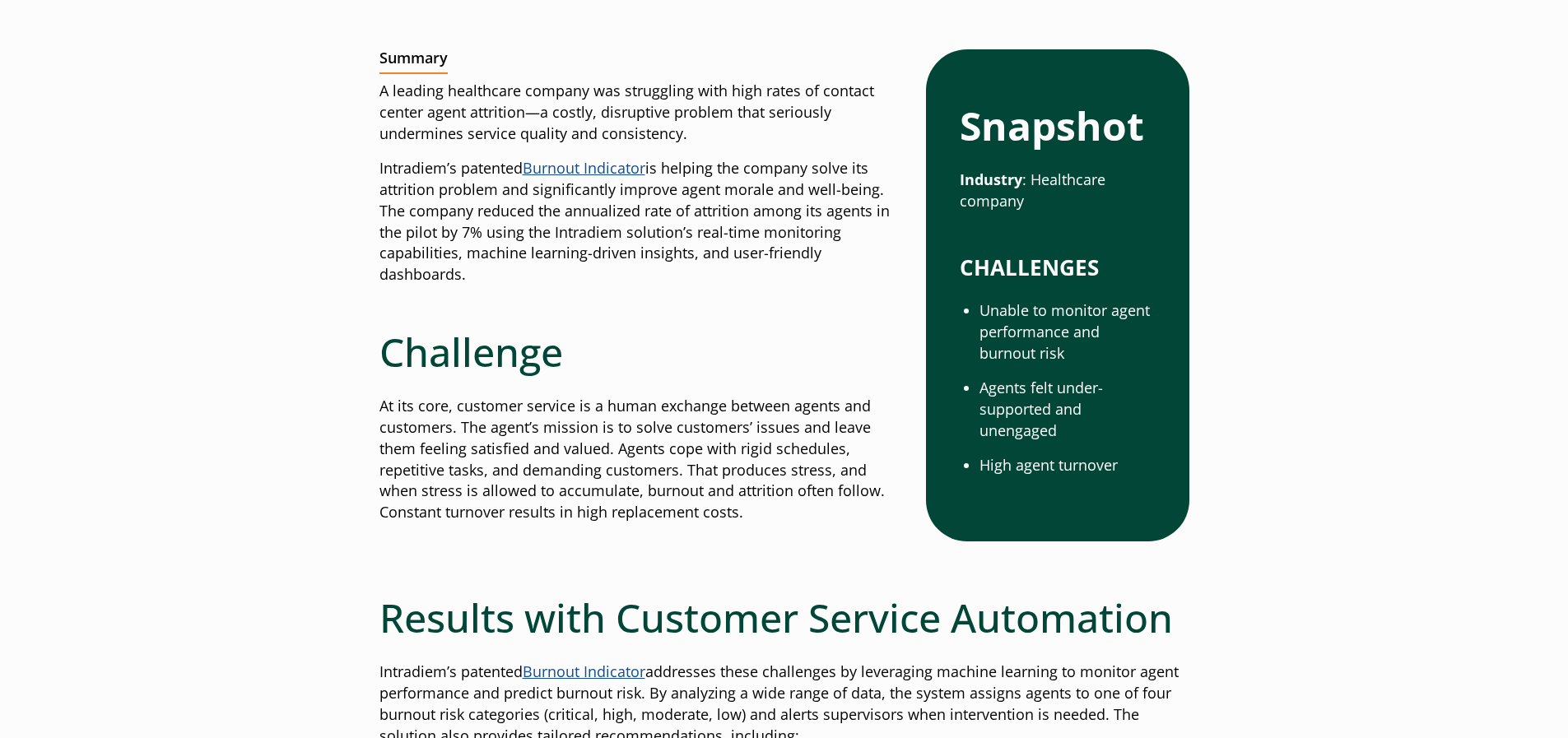
drag, startPoint x: 383, startPoint y: 209, endPoint x: 490, endPoint y: 287, distance: 132.4
click at [490, 286] on p "Intradiem’s patented Burnout Indicator is helping the company solve its attriti…" at bounding box center [640, 222] width 521 height 128
copy p "The company reduced the annualized rate of attrition among its agents in the pi…"
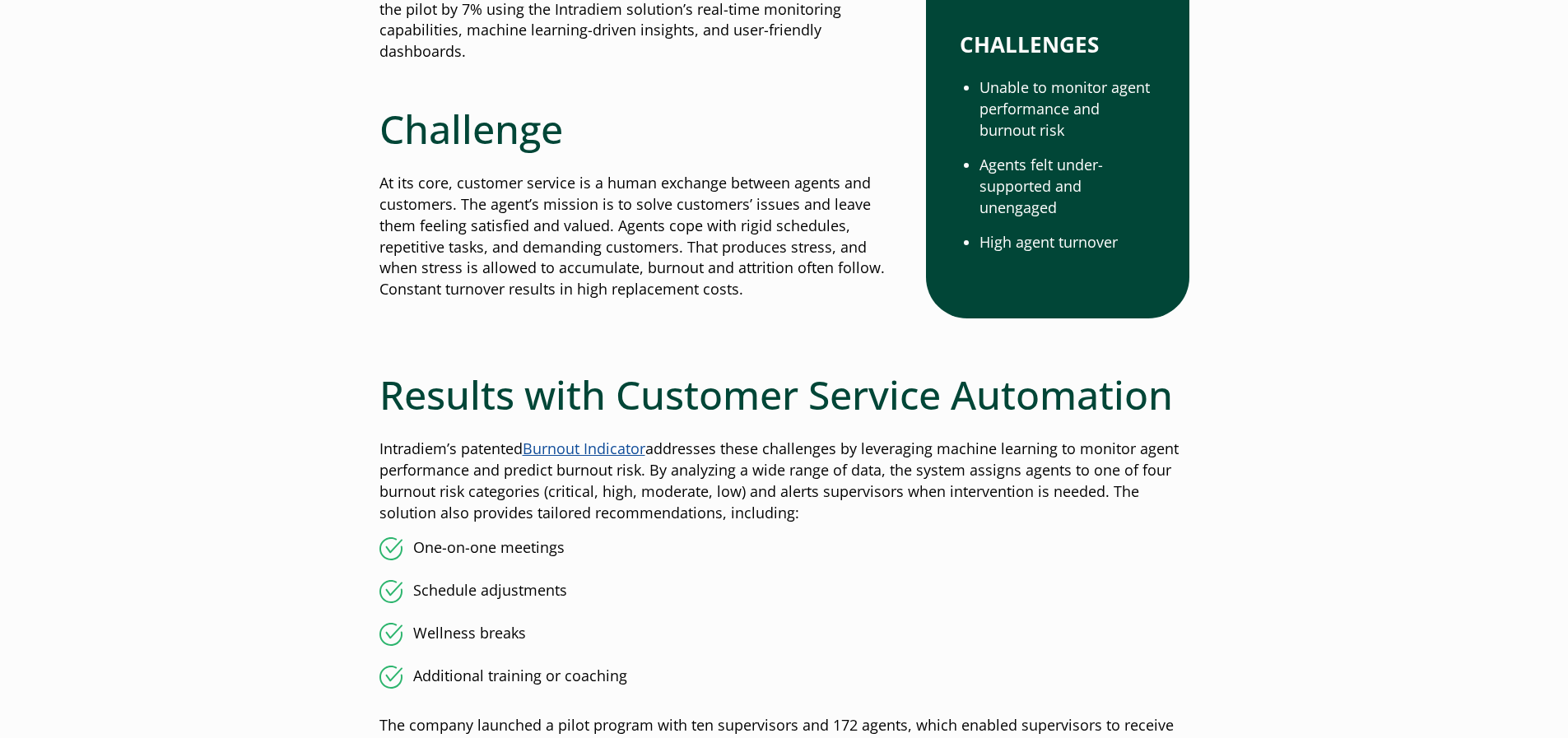
scroll to position [884, 0]
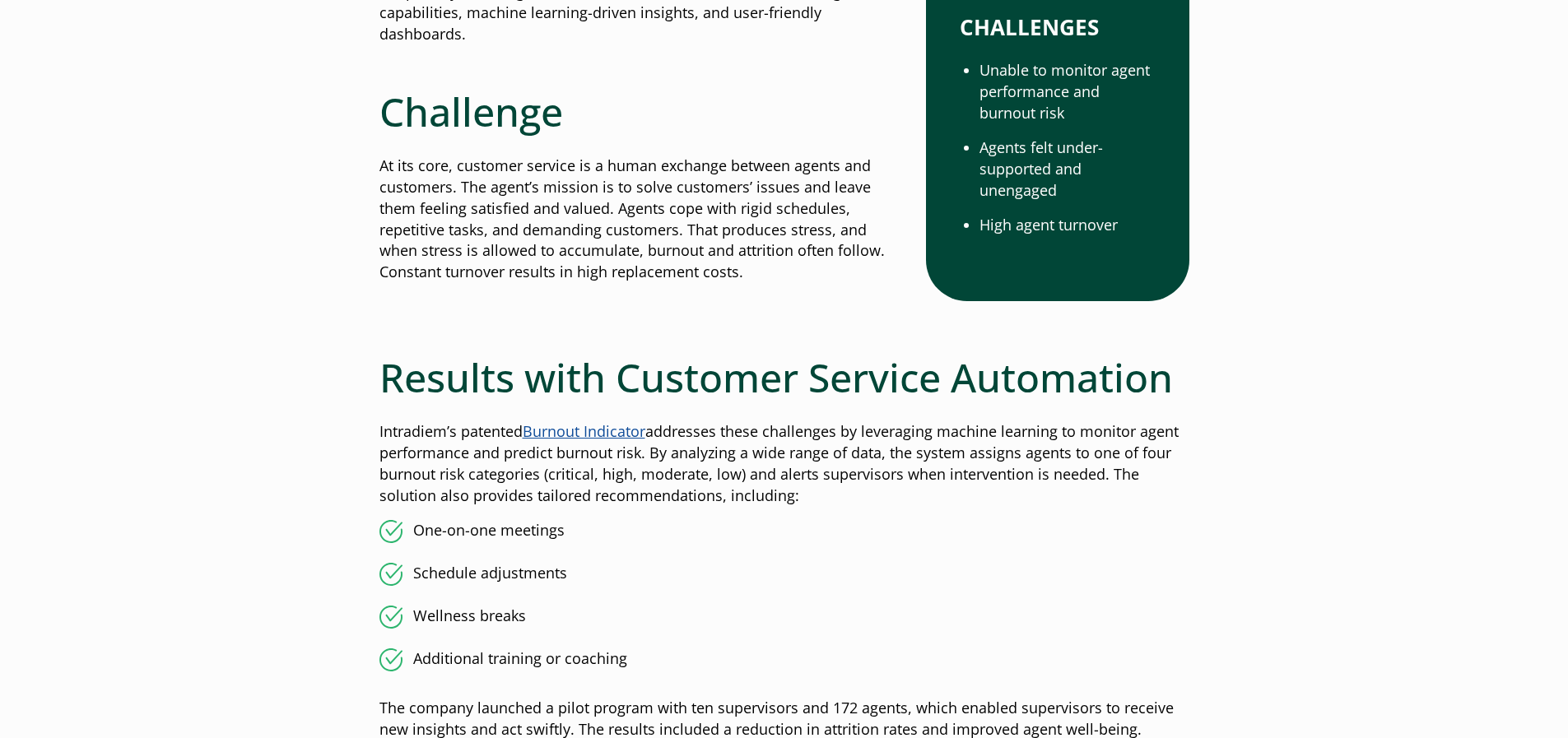
drag, startPoint x: 867, startPoint y: 434, endPoint x: 906, endPoint y: 498, distance: 74.9
click at [907, 498] on p "Intradiem’s patented Burnout Indicator addresses these challenges by leveraging…" at bounding box center [784, 465] width 810 height 86
drag, startPoint x: 867, startPoint y: 432, endPoint x: 847, endPoint y: 514, distance: 84.4
drag, startPoint x: 844, startPoint y: 501, endPoint x: 845, endPoint y: 459, distance: 42.0
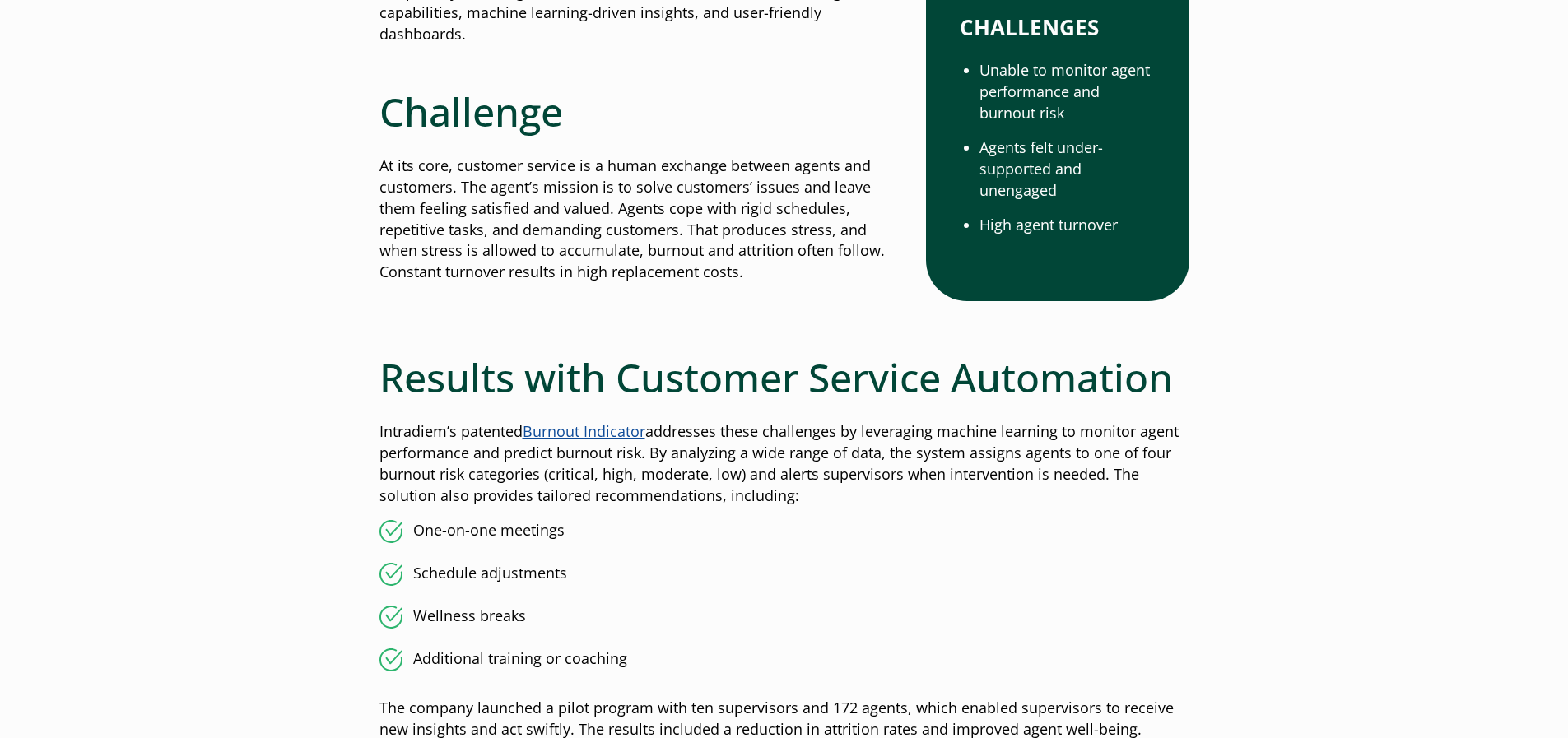
click at [845, 459] on p "Intradiem’s patented Burnout Indicator addresses these challenges by leveraging…" at bounding box center [784, 465] width 810 height 86
click at [784, 623] on li "Wellness breaks" at bounding box center [784, 617] width 810 height 23
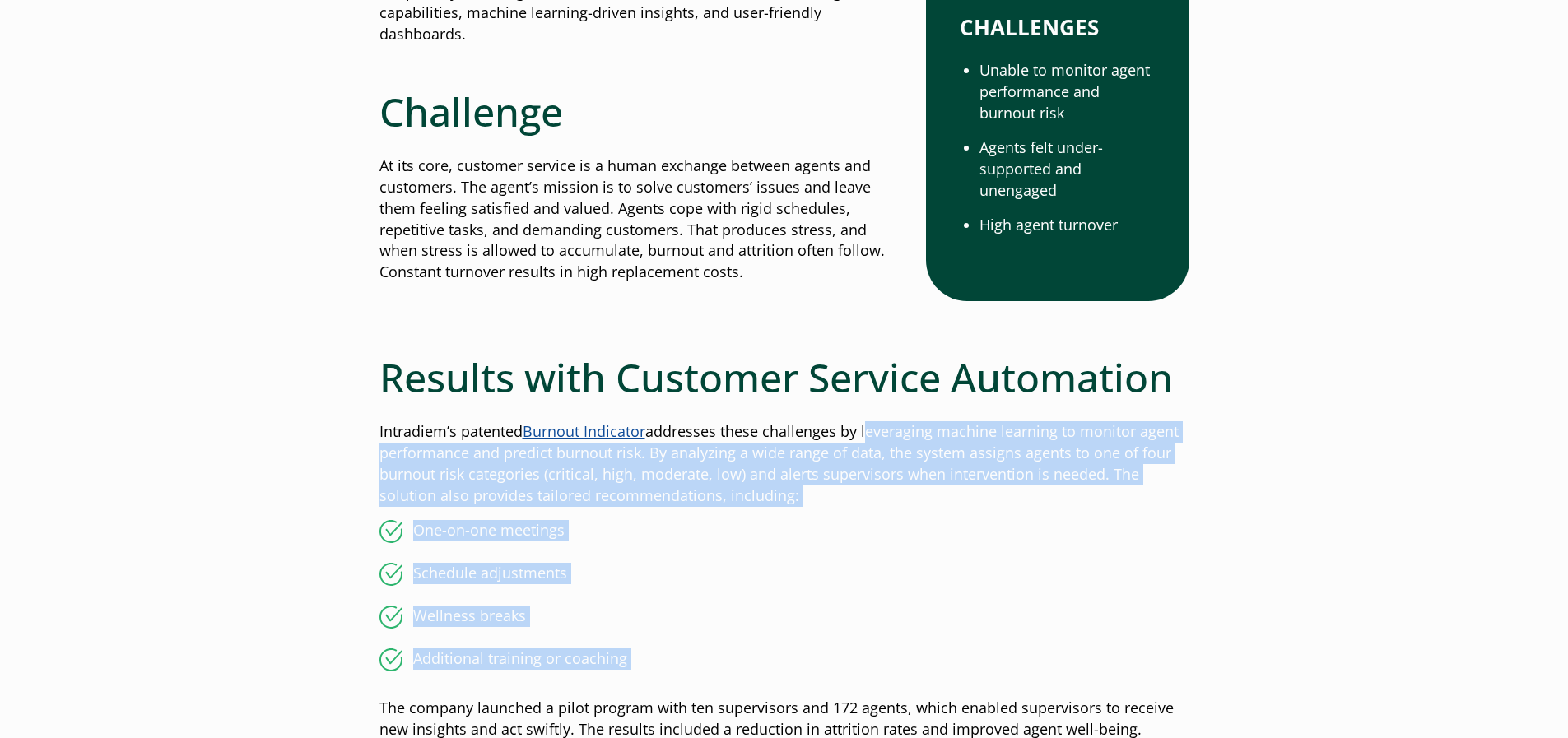
drag, startPoint x: 757, startPoint y: 672, endPoint x: 866, endPoint y: 430, distance: 265.4
copy div "leveraging machine learning to monitor agent performance and predict burnout ri…"
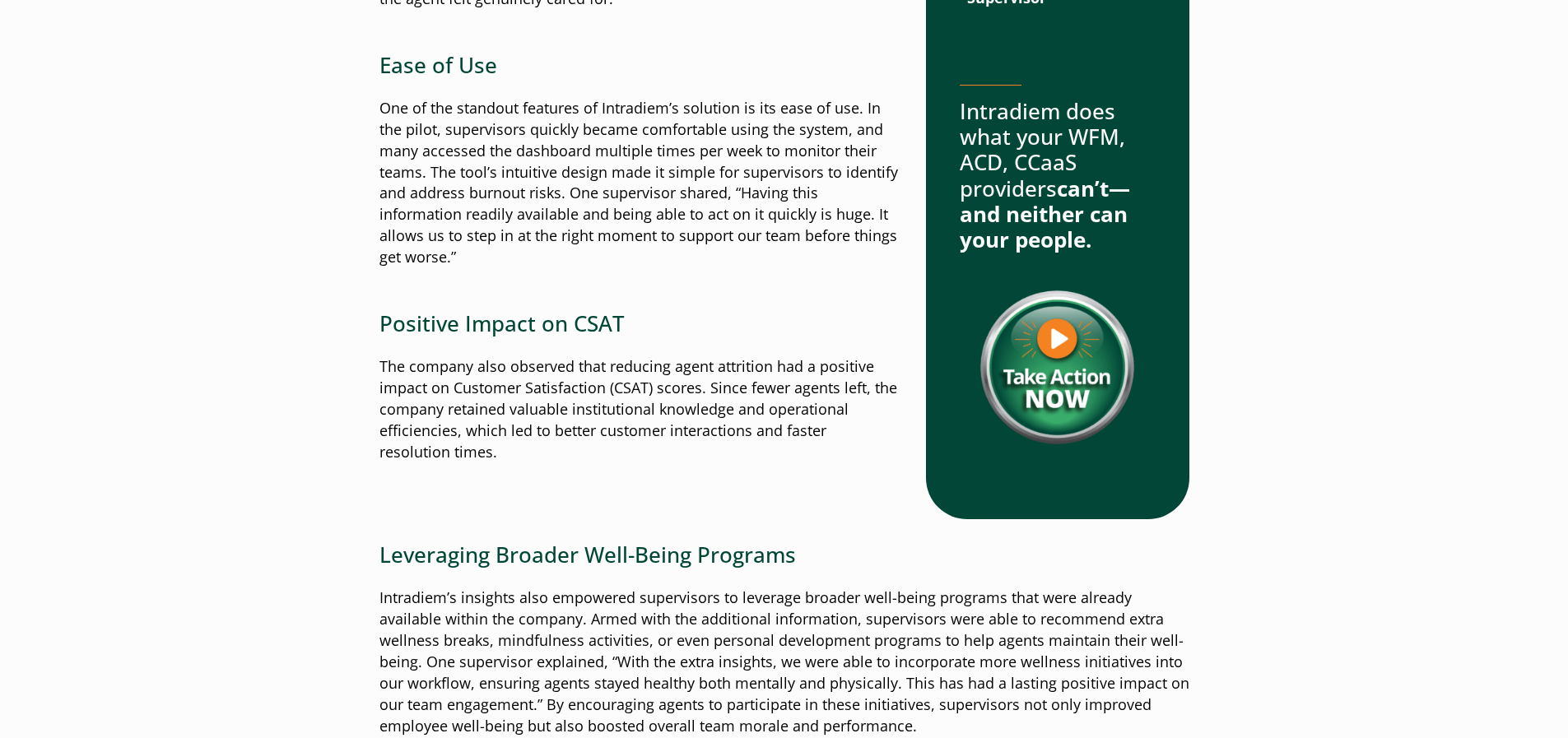
scroll to position [1945, 0]
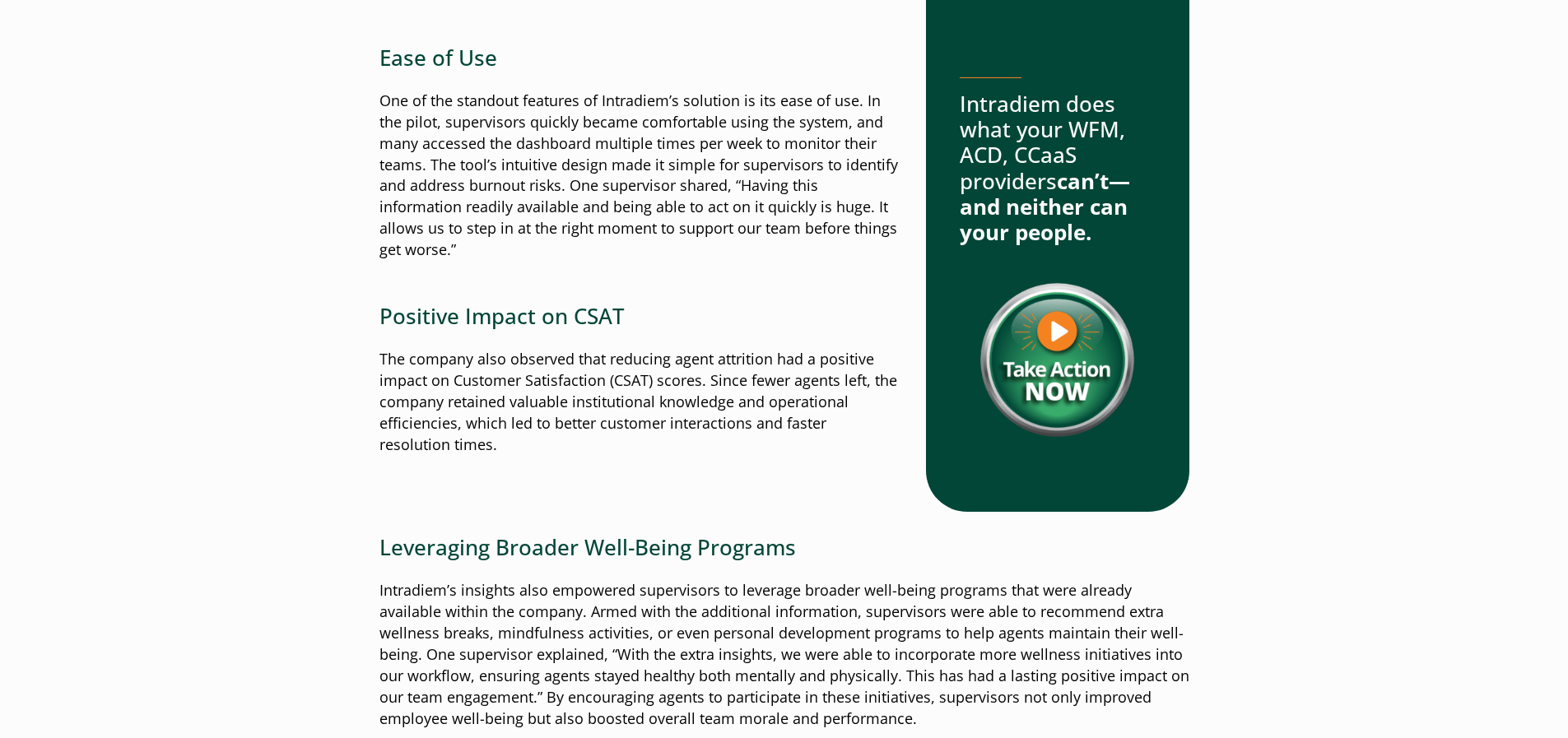
click at [824, 296] on div at bounding box center [640, 289] width 521 height 30
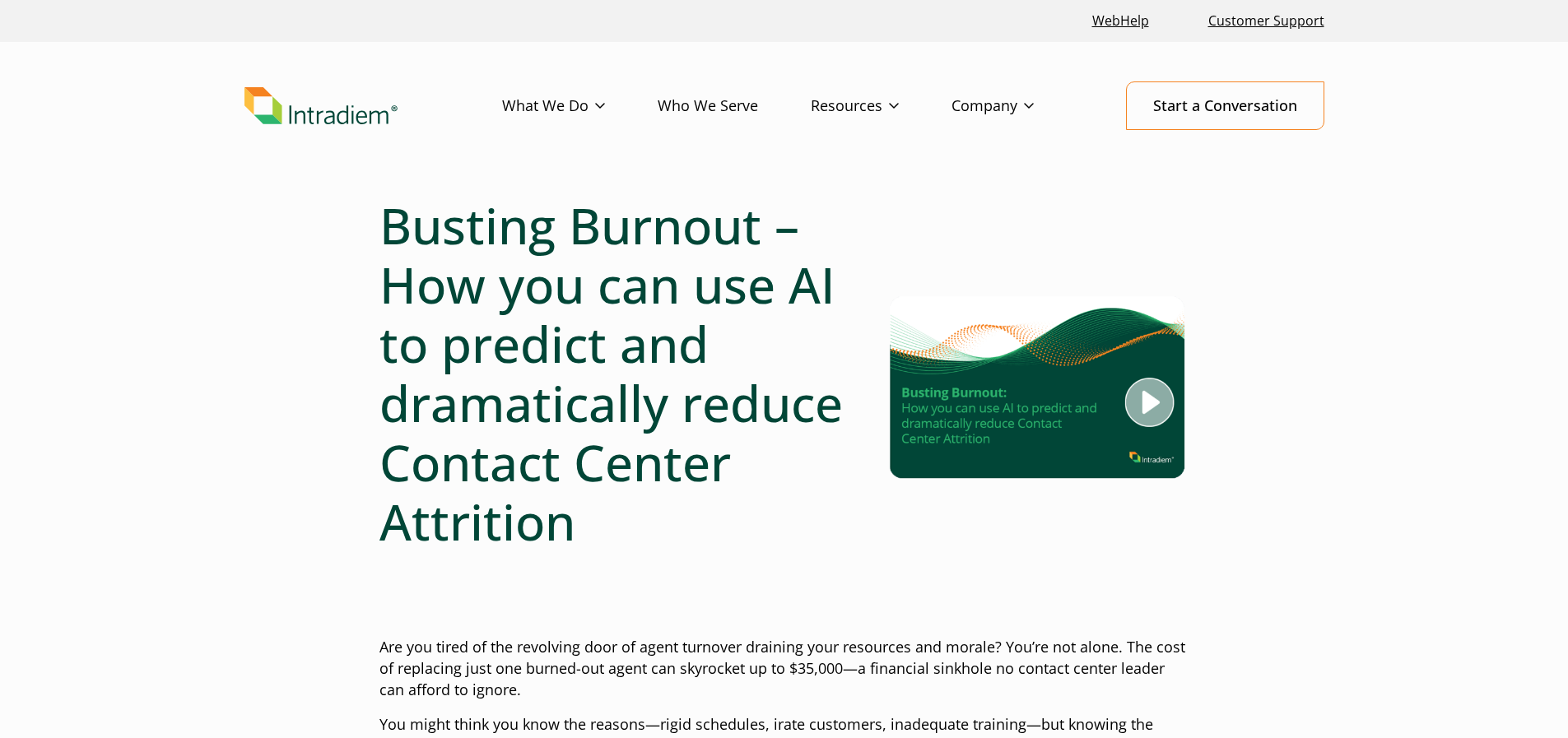
scroll to position [609, 0]
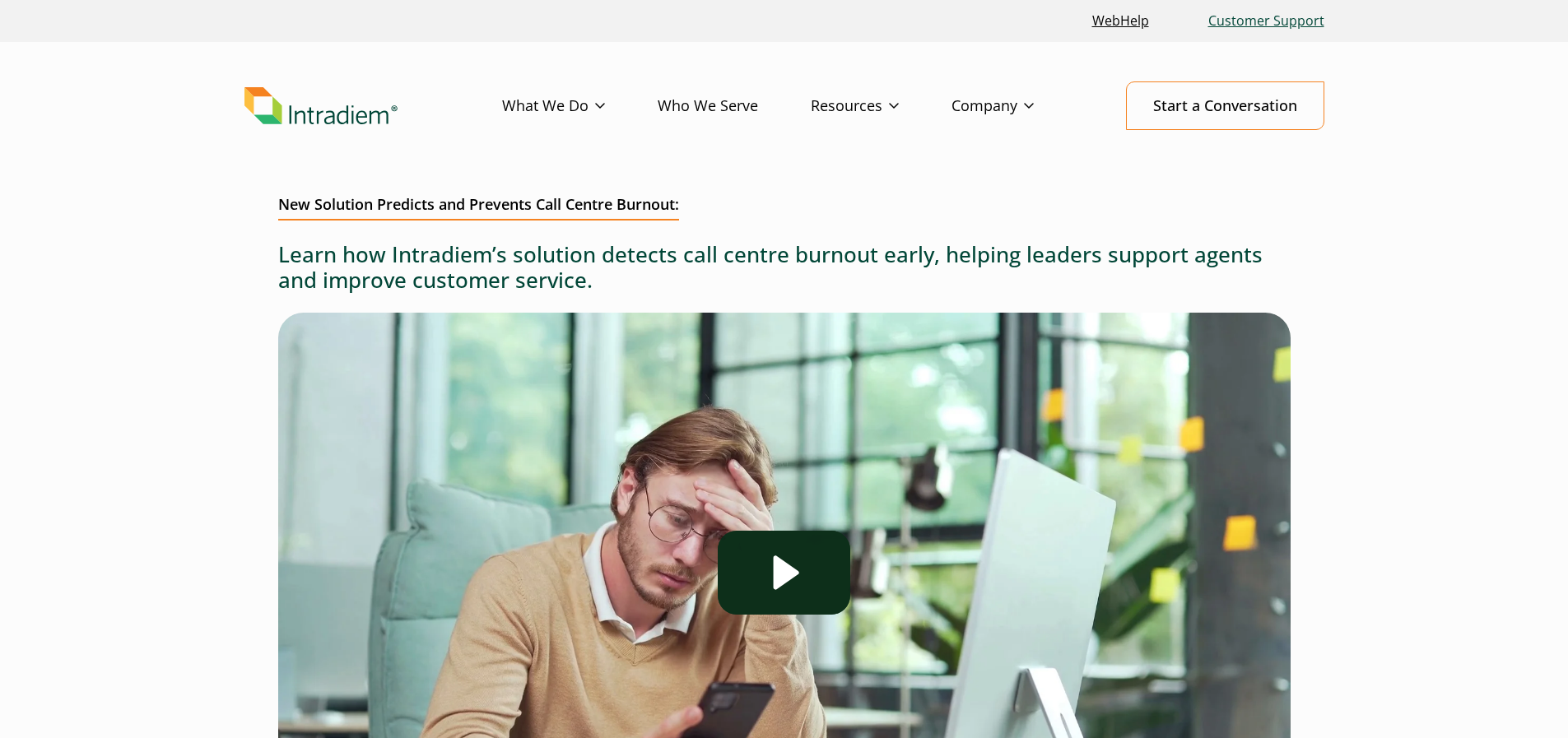
scroll to position [861, 0]
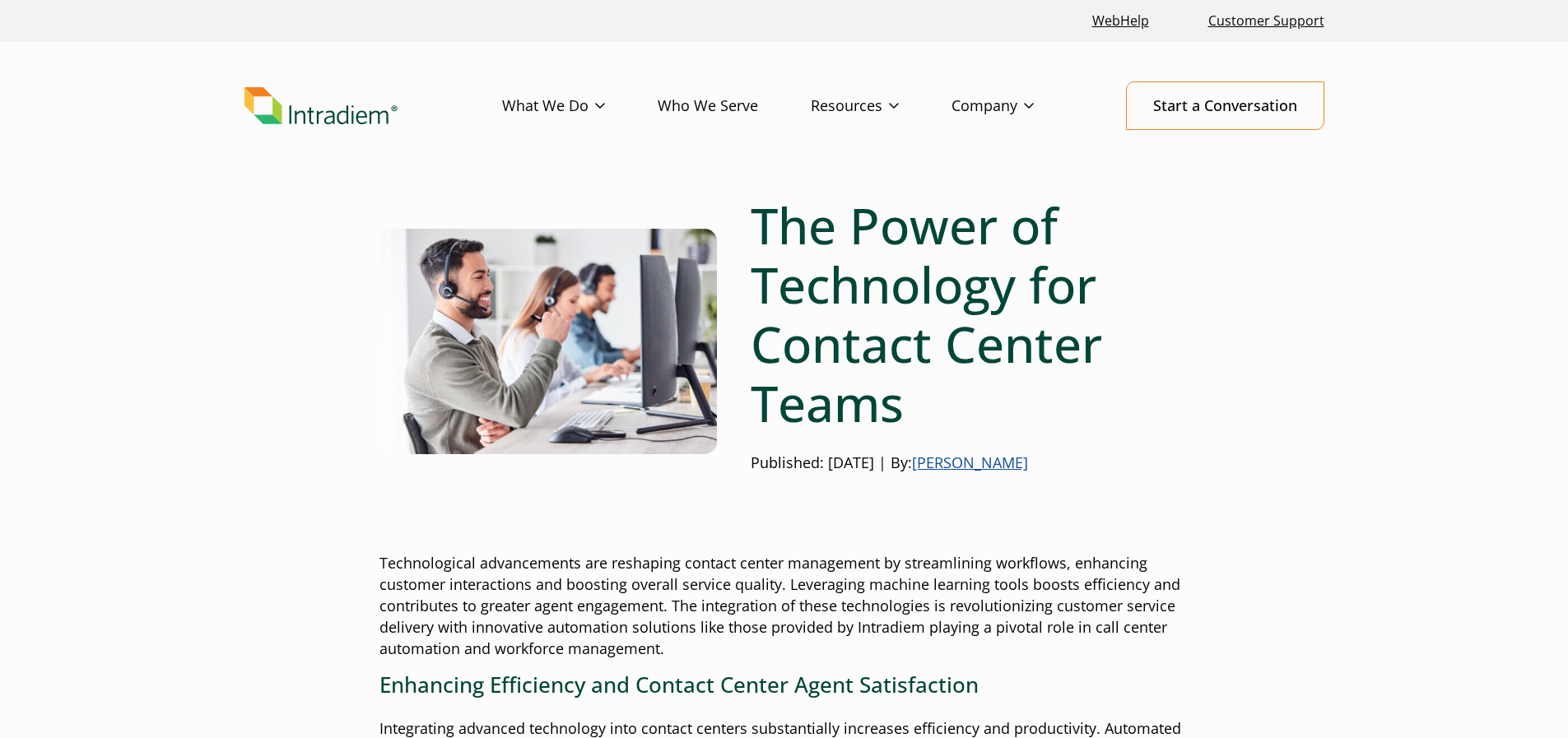
scroll to position [501, 0]
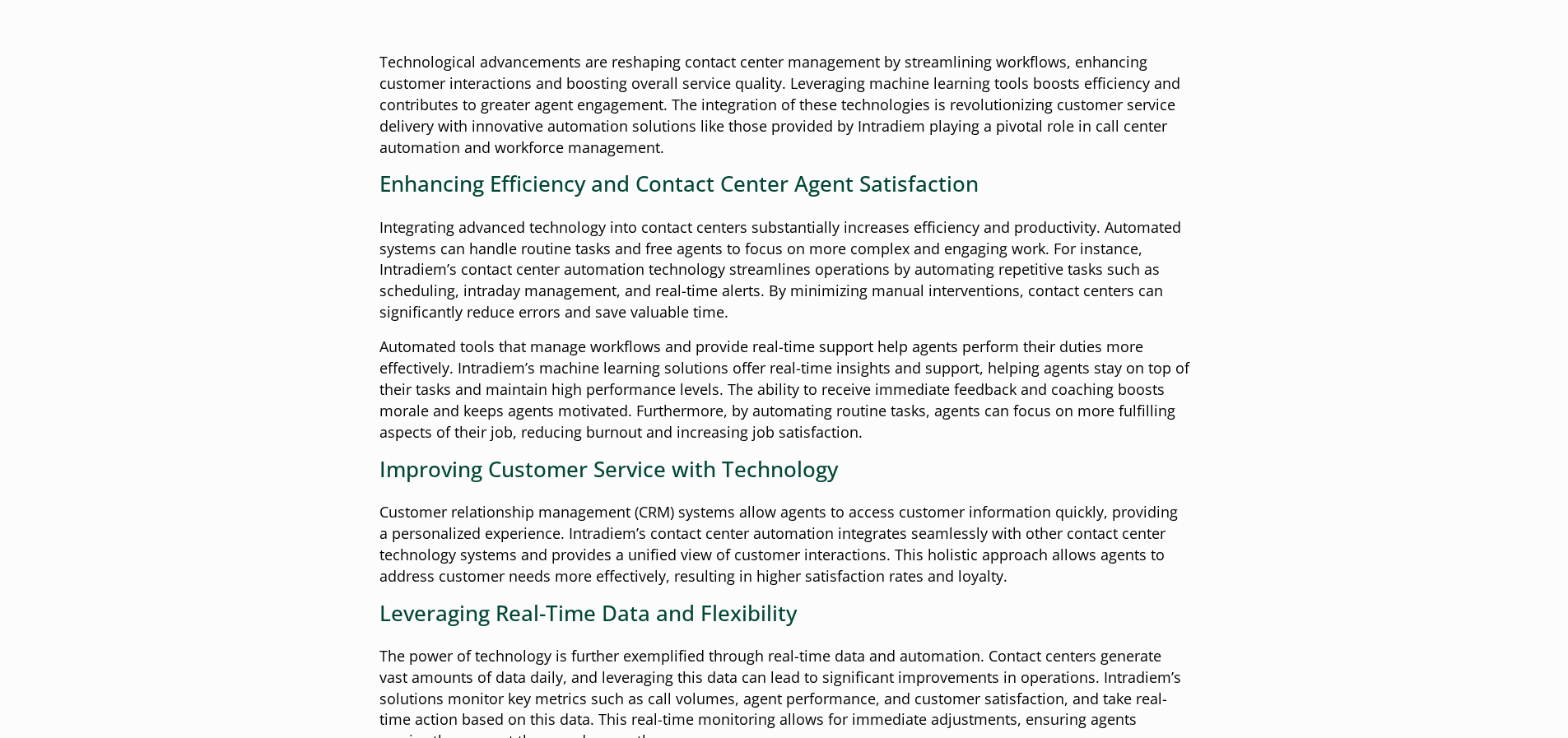
click at [864, 434] on p "Automated tools that manage workflows and provide real-time support help agents…" at bounding box center [784, 390] width 810 height 107
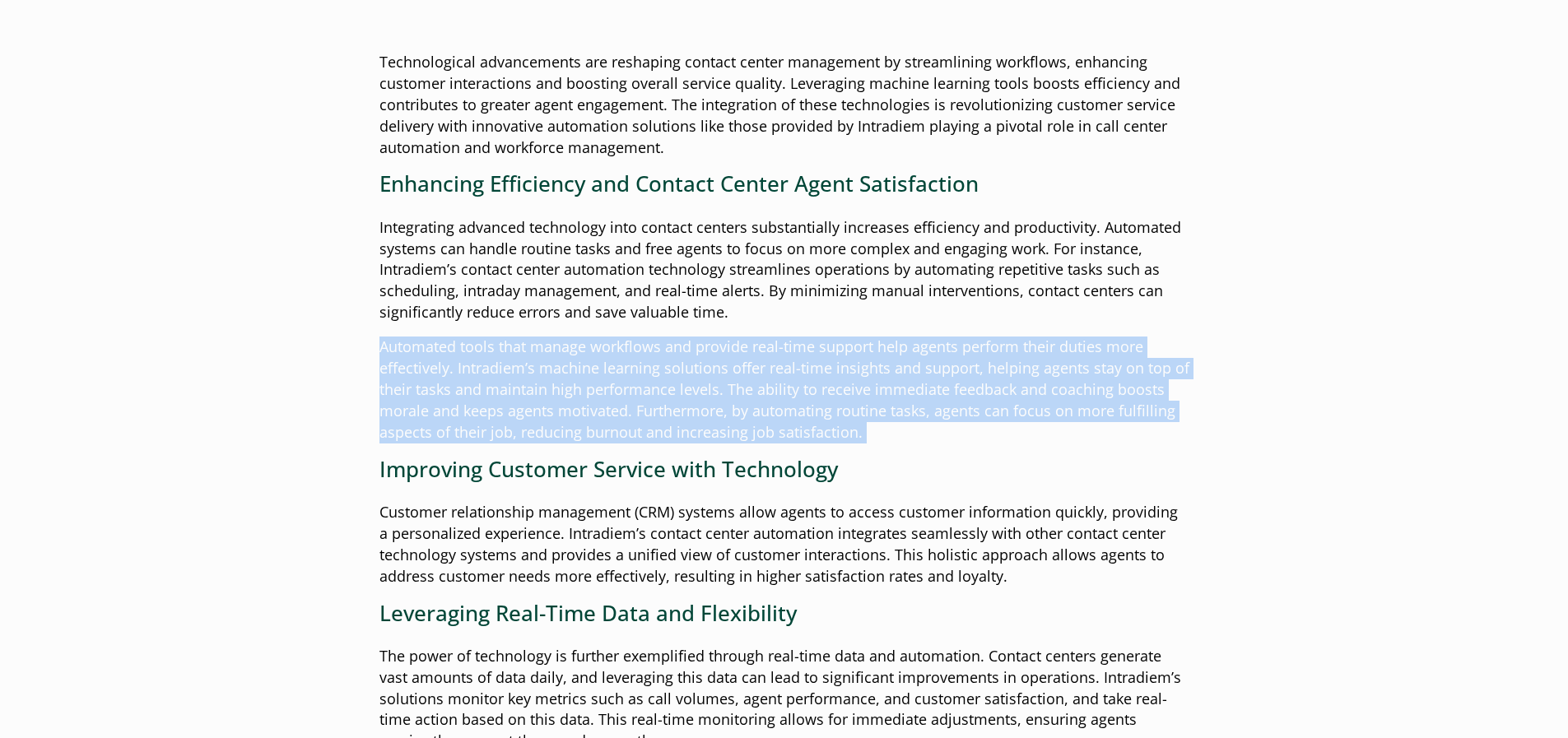
drag, startPoint x: 864, startPoint y: 434, endPoint x: 376, endPoint y: 352, distance: 494.8
click at [376, 352] on div "The Power of Technology for Contact Center Teams Published: [DATE] | By: [PERSO…" at bounding box center [784, 728] width 1185 height 2067
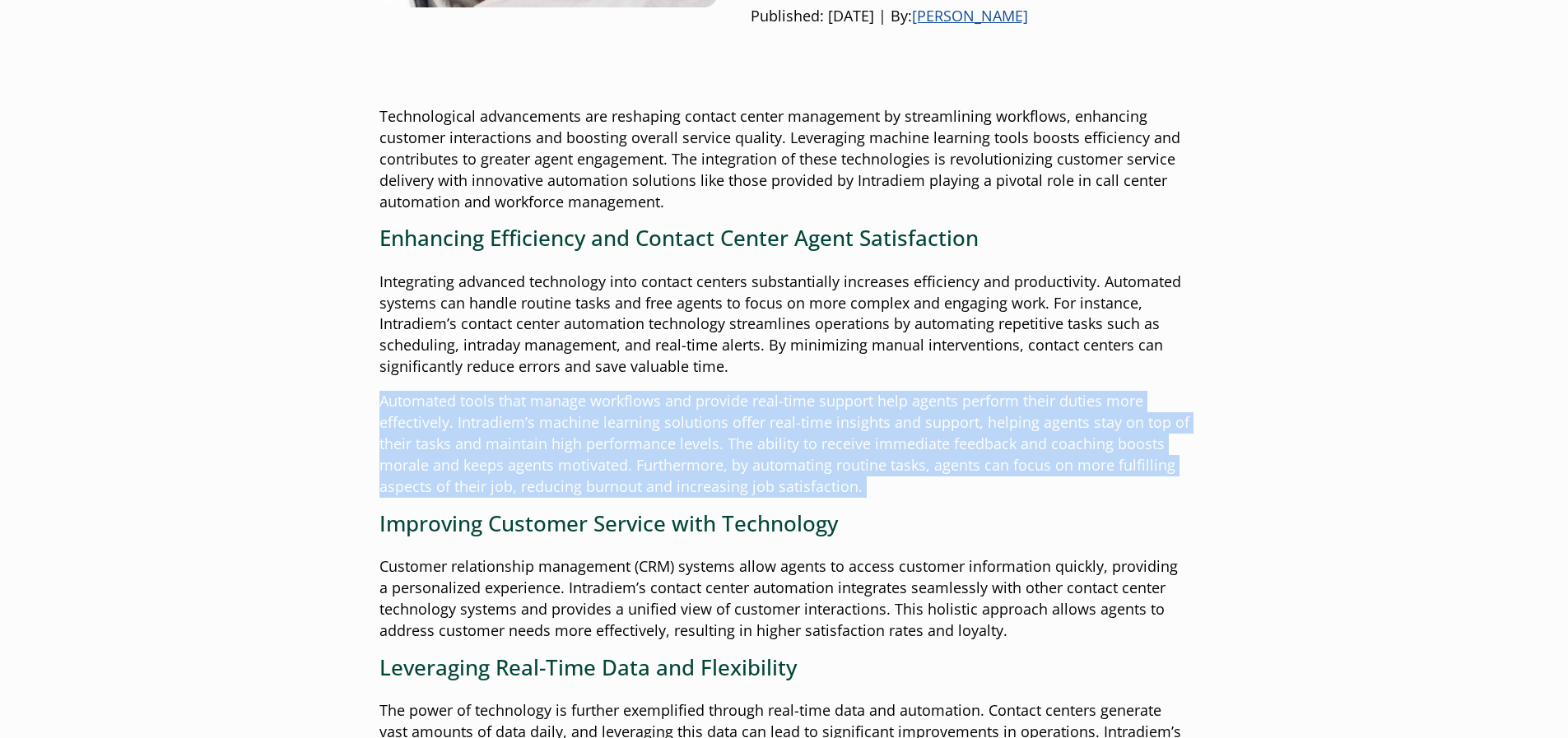
scroll to position [460, 0]
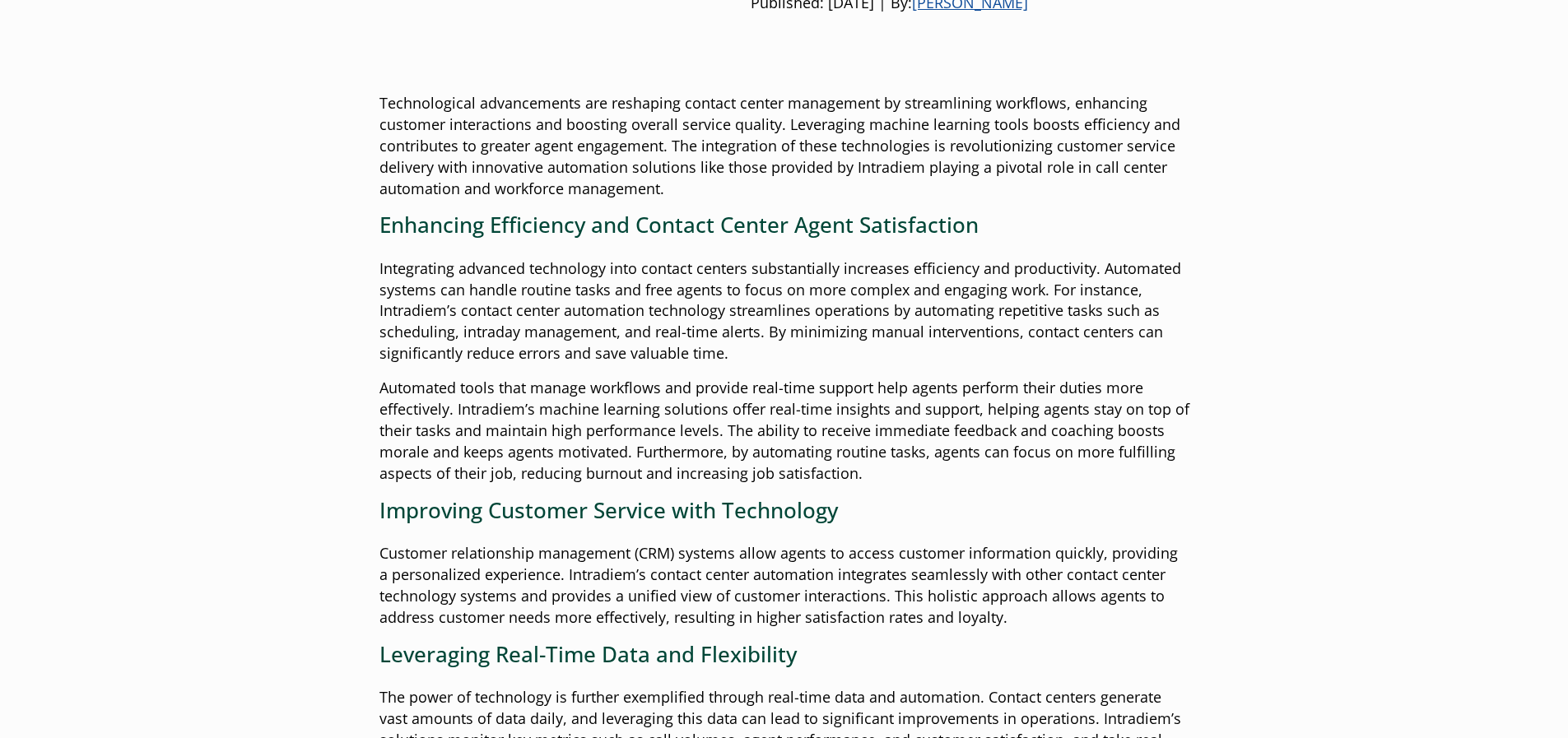
click at [732, 229] on h3 "Enhancing Efficiency and Contact Center Agent Satisfaction" at bounding box center [784, 225] width 810 height 26
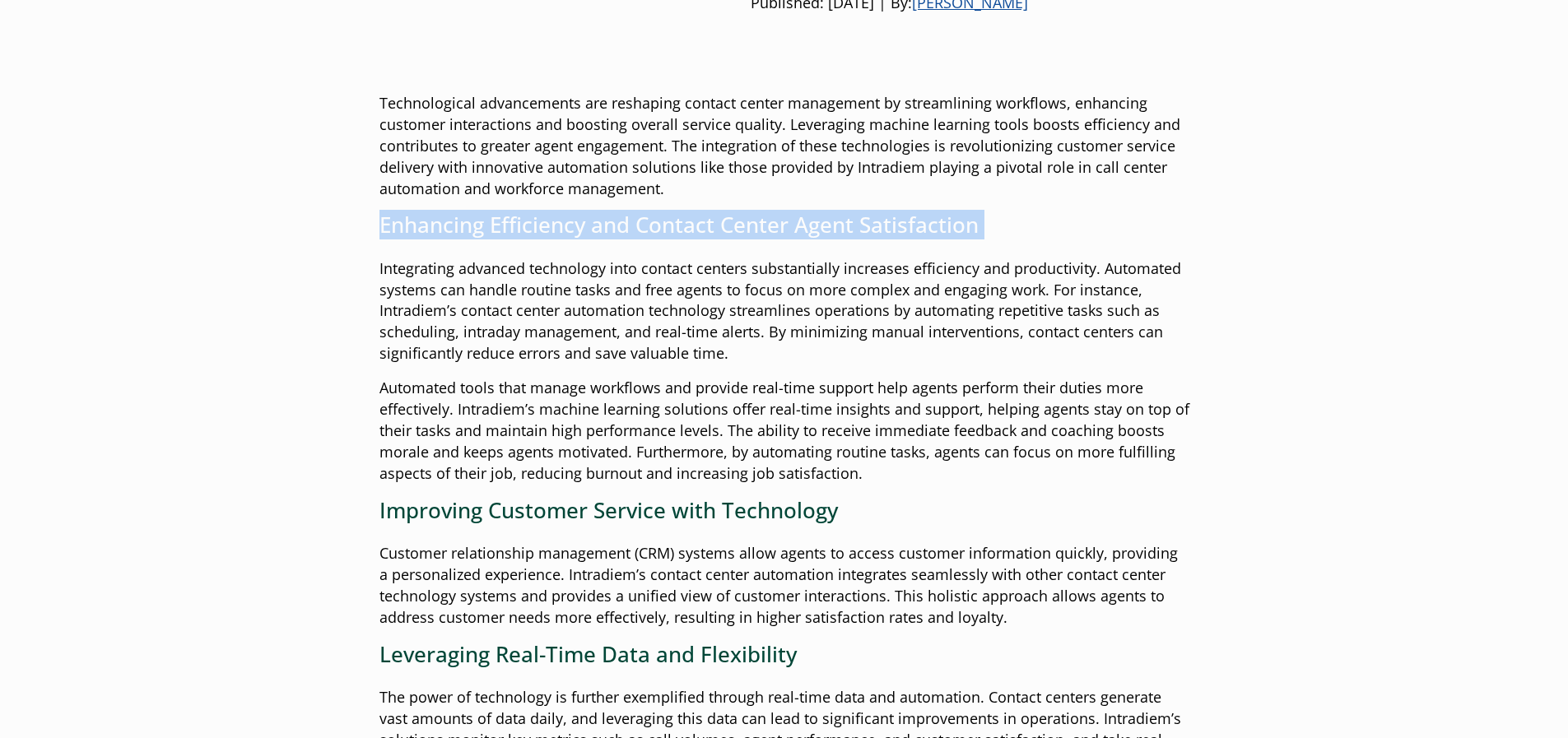
click at [732, 229] on h3 "Enhancing Efficiency and Contact Center Agent Satisfaction" at bounding box center [784, 225] width 810 height 26
copy div "Enhancing Efficiency and Contact Center Agent Satisfaction"
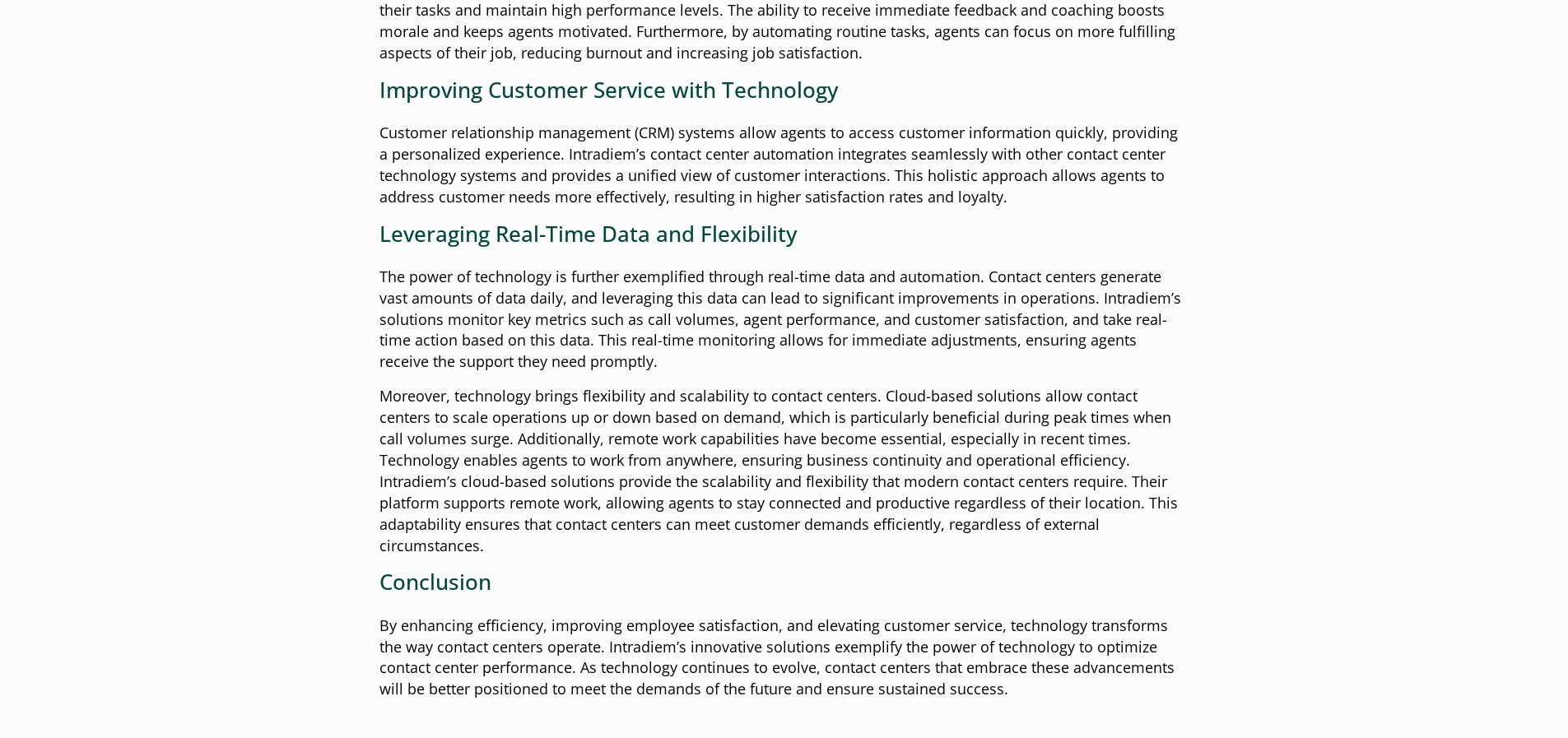
scroll to position [883, 0]
click at [752, 325] on p "The power of technology is further exemplified through real-time data and autom…" at bounding box center [784, 318] width 810 height 107
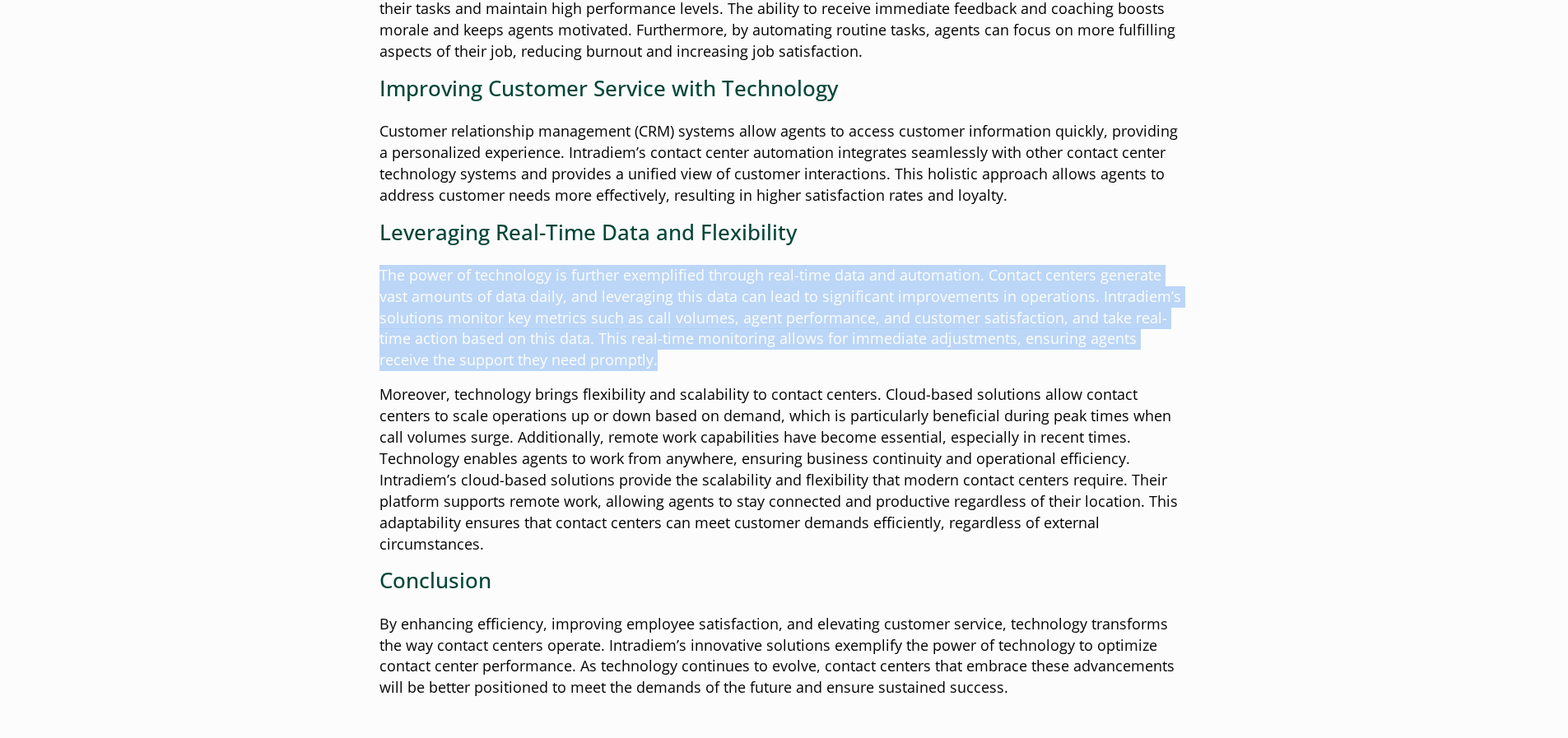
drag, startPoint x: 377, startPoint y: 264, endPoint x: 979, endPoint y: 358, distance: 609.3
click at [979, 358] on div "The Power of Technology for Contact Center Teams Published: [DATE] | By: [PERSO…" at bounding box center [784, 347] width 1185 height 2067
copy p "The power of technology is further exemplified through real-time data and autom…"
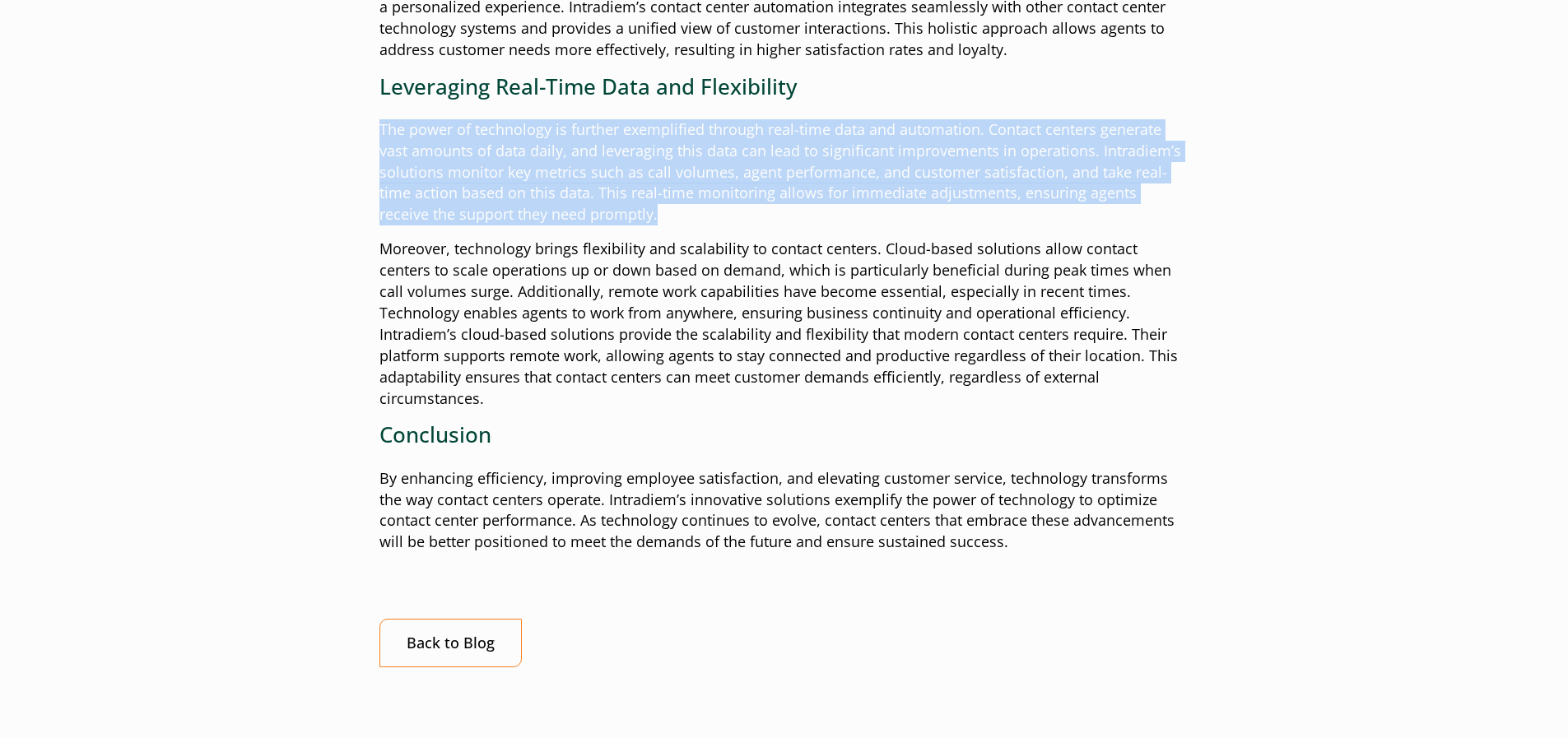
scroll to position [1031, 0]
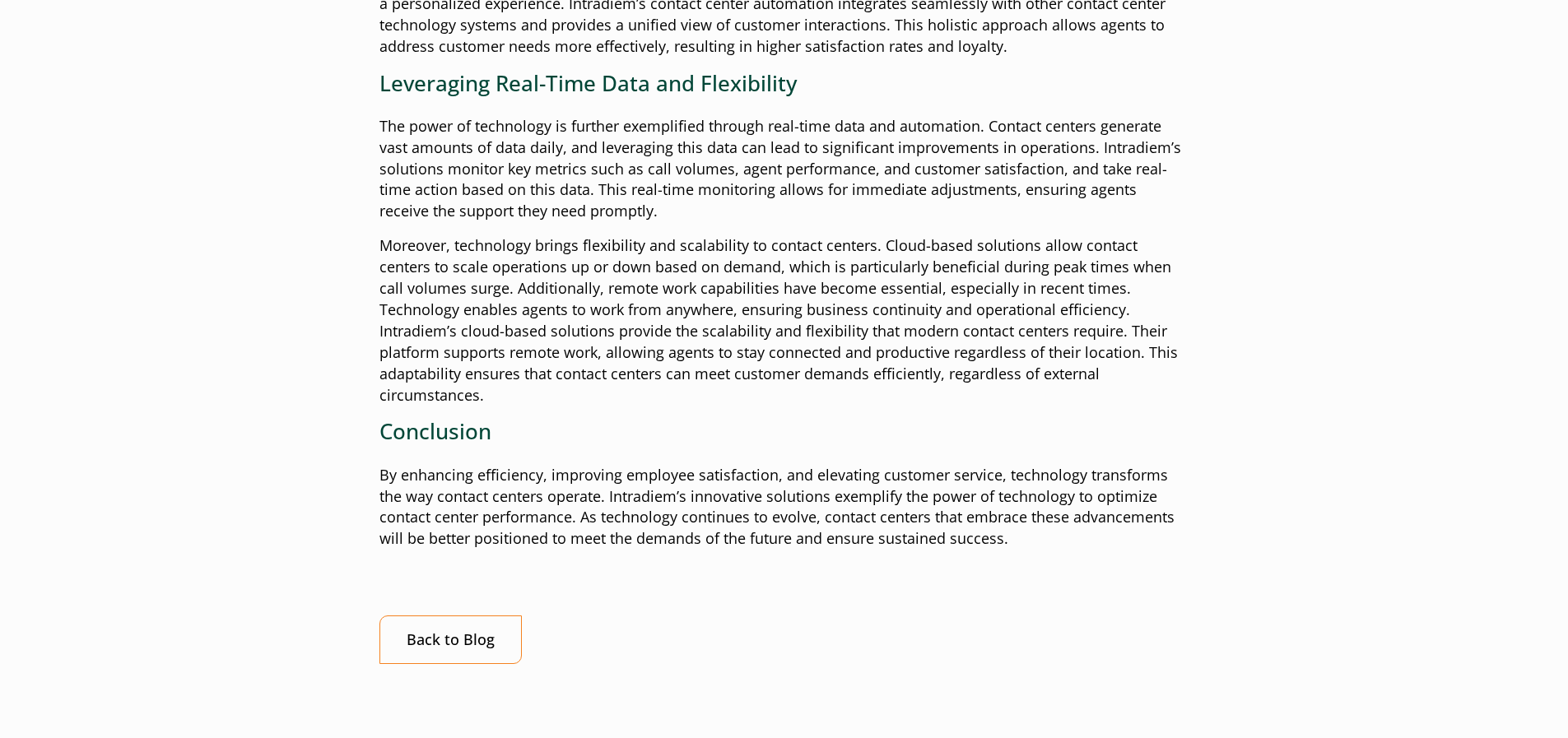
click at [725, 434] on div "Technological advancements are reshaping contact center management by streamlin…" at bounding box center [784, 93] width 810 height 1143
